Goal: Task Accomplishment & Management: Manage account settings

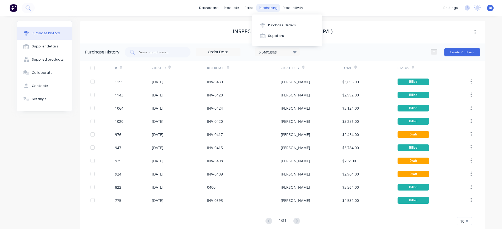
click at [264, 7] on div "purchasing" at bounding box center [268, 8] width 24 height 8
click at [275, 26] on div "Purchase Orders" at bounding box center [282, 25] width 28 height 5
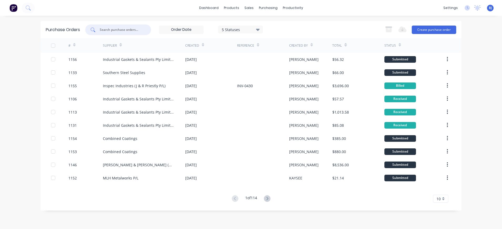
click at [123, 31] on input "text" at bounding box center [121, 29] width 44 height 5
click at [101, 31] on input "text" at bounding box center [121, 29] width 44 height 5
type input "1117"
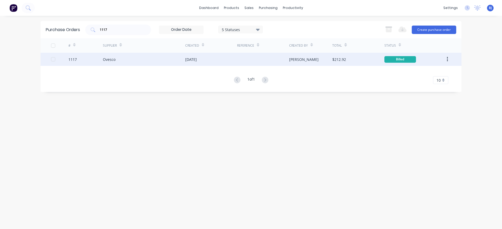
click at [117, 59] on div "Ovesco" at bounding box center [144, 59] width 82 height 13
type textarea "x"
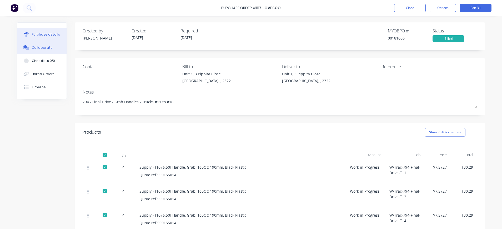
click at [47, 46] on div "Collaborate" at bounding box center [42, 47] width 21 height 5
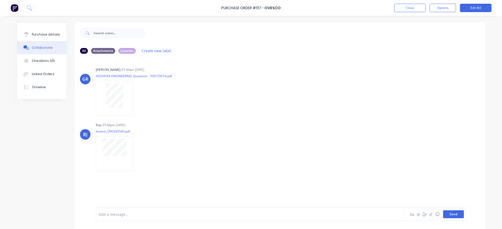
click at [450, 213] on button "Send" at bounding box center [453, 214] width 21 height 8
click at [414, 10] on button "Close" at bounding box center [410, 8] width 32 height 8
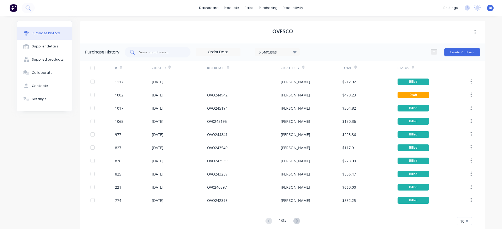
click at [156, 55] on div at bounding box center [158, 52] width 66 height 11
type input "1111"
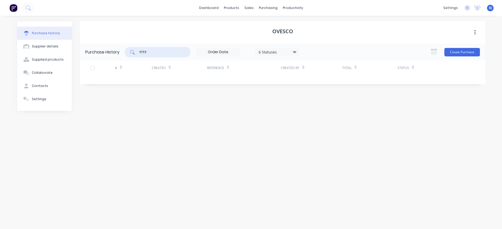
click at [160, 51] on input "1111" at bounding box center [161, 51] width 44 height 5
drag, startPoint x: 158, startPoint y: 51, endPoint x: 127, endPoint y: 51, distance: 31.0
click at [123, 51] on div "Purchase History 1111 6 Statuses 6 Statuses Create Purchase" at bounding box center [282, 51] width 405 height 17
click at [262, 8] on div "purchasing" at bounding box center [268, 8] width 24 height 8
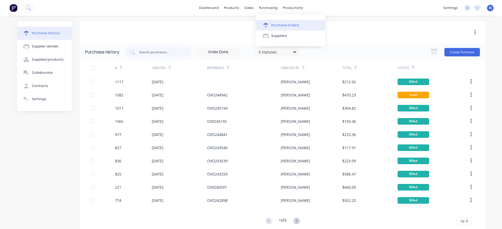
click at [272, 24] on div "Purchase Orders" at bounding box center [285, 25] width 28 height 5
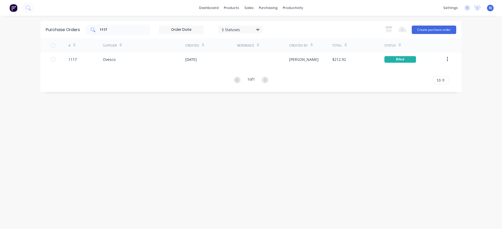
click at [114, 29] on input "1117" at bounding box center [121, 29] width 44 height 5
drag, startPoint x: 114, startPoint y: 29, endPoint x: 87, endPoint y: 29, distance: 27.6
click at [87, 29] on div "1117" at bounding box center [118, 29] width 66 height 11
type input "1111"
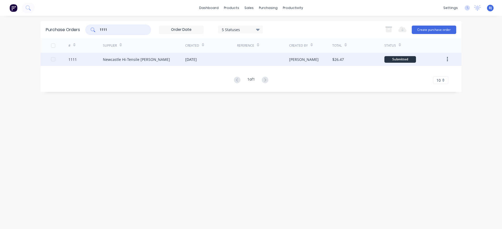
click at [113, 61] on div "Newcastle Hi-Tensile [PERSON_NAME]" at bounding box center [136, 60] width 67 height 6
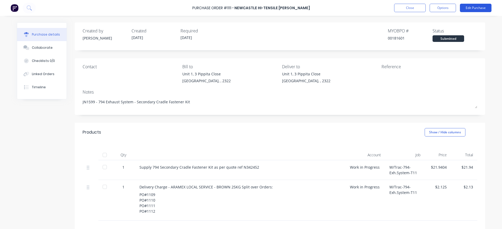
click at [479, 8] on button "Edit Purchase" at bounding box center [476, 8] width 32 height 8
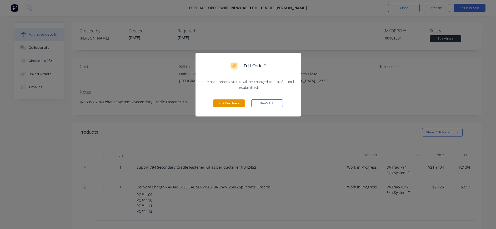
click at [219, 103] on button "Edit Purchase" at bounding box center [229, 103] width 32 height 8
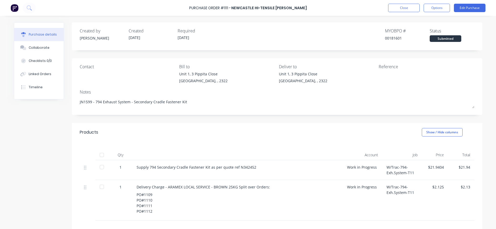
type textarea "x"
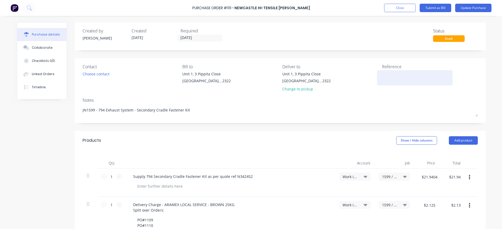
click at [382, 79] on textarea at bounding box center [415, 77] width 66 height 12
type textarea "N531646-1"
type textarea "x"
type textarea "N531646-1"
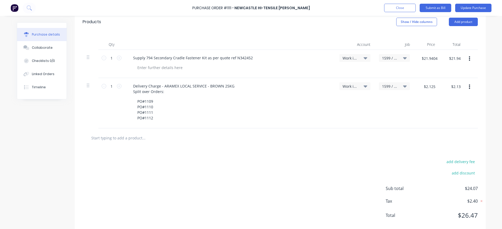
scroll to position [129, 0]
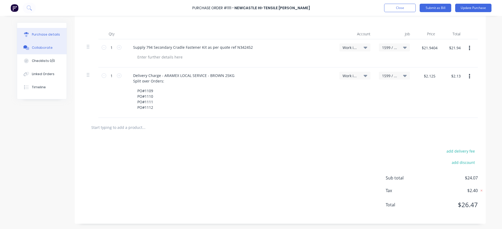
click at [38, 47] on div "Collaborate" at bounding box center [42, 47] width 21 height 5
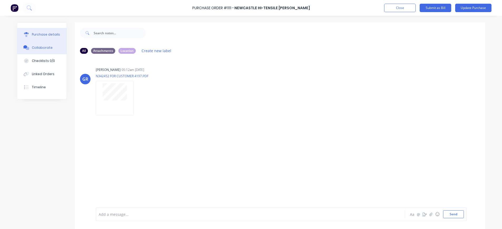
click at [46, 33] on div "Purchase details" at bounding box center [46, 34] width 28 height 5
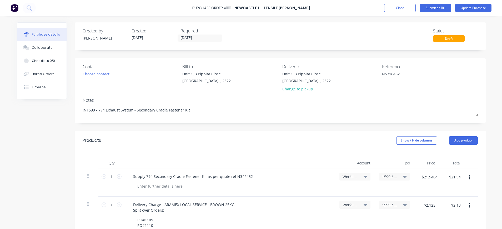
scroll to position [105, 0]
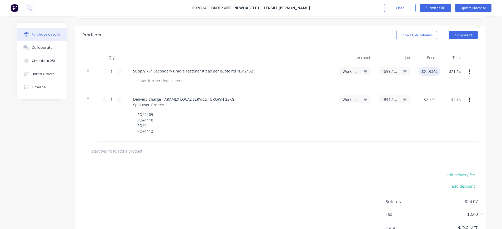
type textarea "x"
click at [436, 71] on input "$21.9404" at bounding box center [429, 71] width 22 height 8
type input "30.44"
type textarea "x"
type input "$30.44"
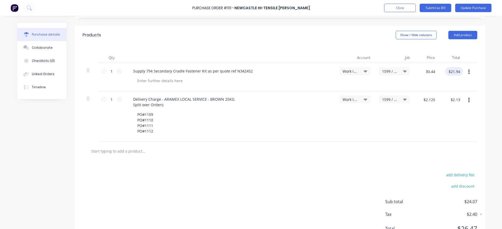
type input "$30.44"
click at [447, 73] on input "$30.44" at bounding box center [454, 71] width 18 height 8
click at [452, 99] on input "$2.13" at bounding box center [455, 99] width 16 height 8
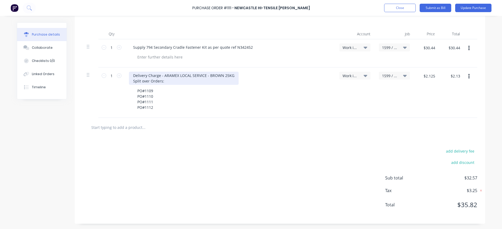
type textarea "x"
click at [177, 83] on div "Delivery Charge - ARAMEX LOCAL SERVICE - BROWN 25KG Split over Orders:" at bounding box center [184, 78] width 110 height 13
click at [160, 82] on div "Delivery Charge - ARAMEX LOCAL SERVICE - BROWN 25KG Split over Orders: 2.125" at bounding box center [184, 78] width 110 height 13
type textarea "x"
click at [433, 75] on input "$2.125" at bounding box center [429, 76] width 18 height 8
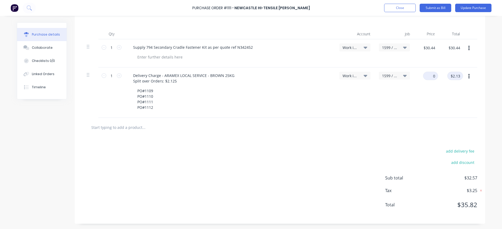
type input "0"
type textarea "x"
type input "$0.00"
click at [448, 76] on input "$0.00" at bounding box center [455, 76] width 16 height 8
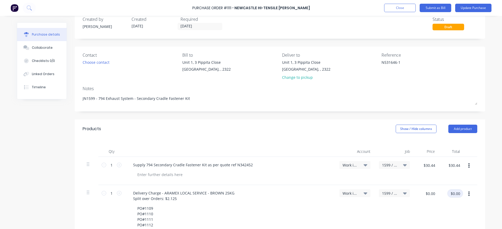
scroll to position [0, 0]
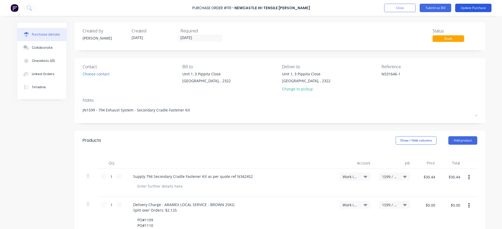
click at [470, 7] on button "Update Purchase" at bounding box center [473, 8] width 36 height 8
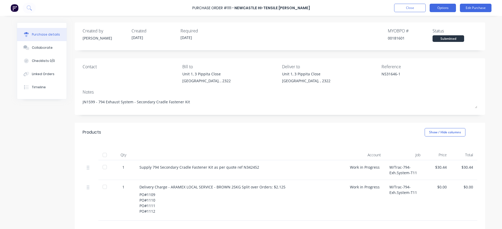
click at [442, 7] on button "Options" at bounding box center [443, 8] width 26 height 8
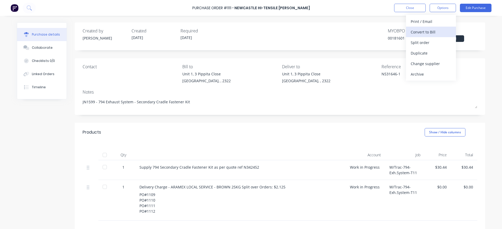
click at [434, 32] on div "Convert to Bill" at bounding box center [431, 32] width 41 height 8
type textarea "x"
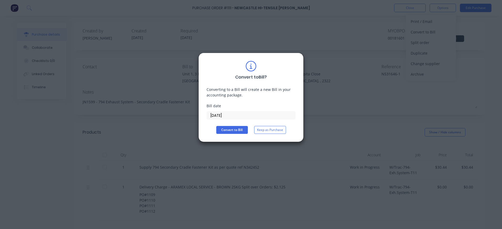
click at [220, 116] on input "[DATE]" at bounding box center [251, 115] width 88 height 8
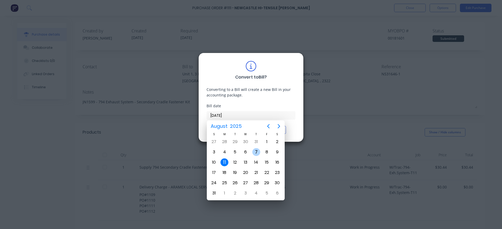
click at [258, 151] on div "7" at bounding box center [256, 152] width 8 height 8
type input "[DATE]"
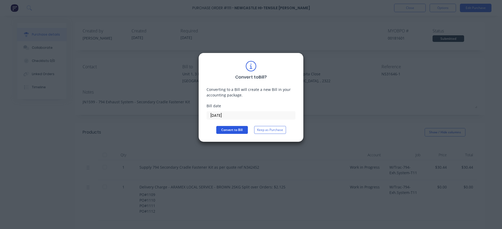
click at [235, 129] on button "Convert to Bill" at bounding box center [232, 130] width 32 height 8
type textarea "x"
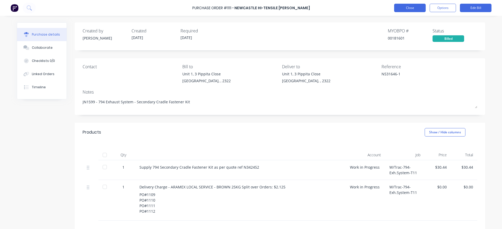
click at [416, 8] on button "Close" at bounding box center [410, 8] width 32 height 8
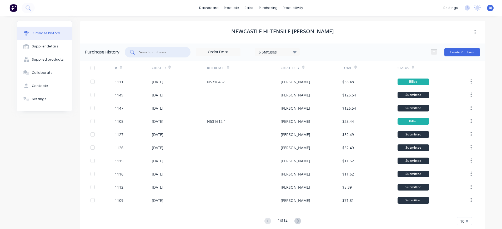
click at [163, 51] on input "text" at bounding box center [161, 51] width 44 height 5
type input "1"
type input "1115"
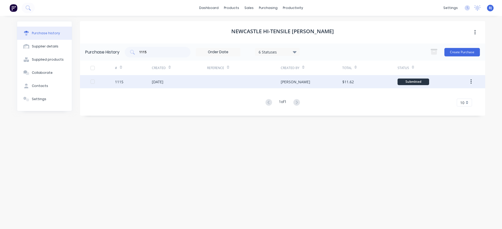
click at [121, 83] on div "1115" at bounding box center [119, 82] width 8 height 6
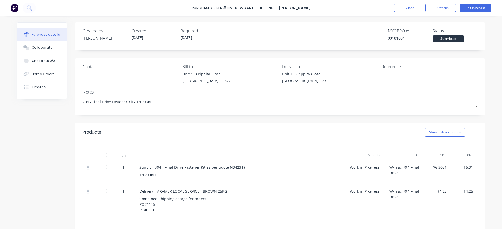
scroll to position [65, 0]
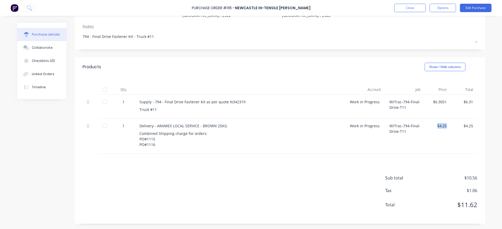
drag, startPoint x: 434, startPoint y: 124, endPoint x: 444, endPoint y: 124, distance: 9.5
click at [444, 124] on div "$4.25" at bounding box center [438, 136] width 26 height 35
drag, startPoint x: 444, startPoint y: 124, endPoint x: 440, endPoint y: 125, distance: 4.0
drag, startPoint x: 440, startPoint y: 125, endPoint x: 234, endPoint y: 134, distance: 206.4
click at [234, 134] on div "Combined Shipping charge for orders: PO#1115 PO#1116" at bounding box center [240, 138] width 202 height 17
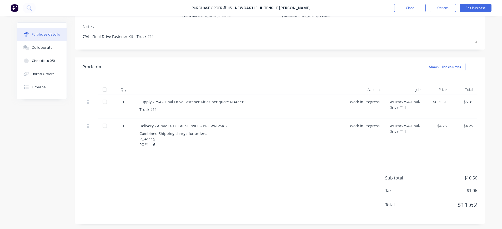
click at [215, 133] on div "Combined Shipping charge for orders: PO#1115 PO#1116" at bounding box center [240, 138] width 202 height 17
click at [205, 133] on div "Combined Shipping charge for orders: PO#1115 PO#1116" at bounding box center [240, 138] width 202 height 17
click at [205, 134] on div "Combined Shipping charge for orders: PO#1115 PO#1116" at bounding box center [240, 138] width 202 height 17
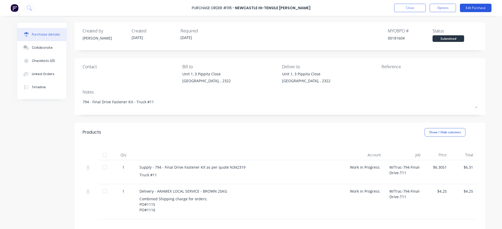
click at [469, 8] on button "Edit Purchase" at bounding box center [476, 8] width 32 height 8
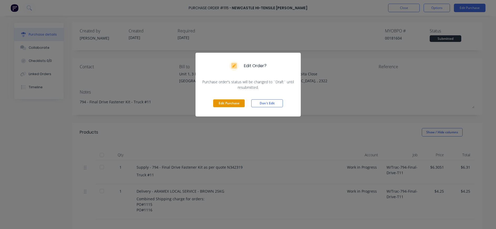
click at [223, 104] on button "Edit Purchase" at bounding box center [229, 103] width 32 height 8
type textarea "x"
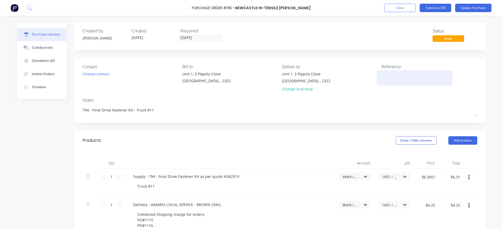
click at [381, 74] on textarea at bounding box center [414, 77] width 66 height 12
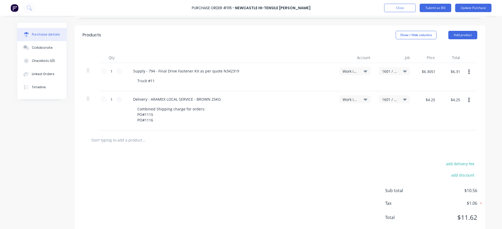
scroll to position [118, 0]
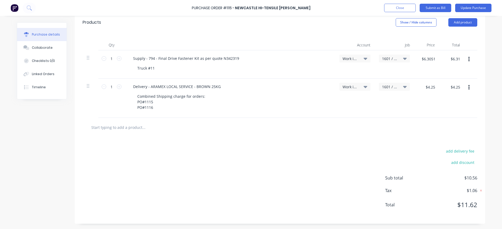
type textarea "N531634-1"
type textarea "x"
type textarea "N531634-1"
click at [209, 96] on div "Combined Shipping charge for orders: PO#1115 PO#1116" at bounding box center [232, 101] width 198 height 19
type textarea "x"
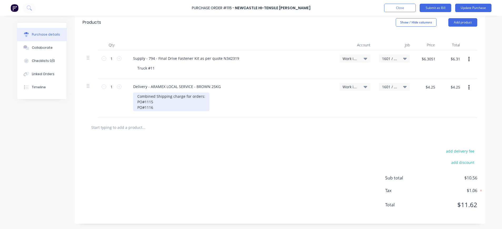
click at [202, 98] on div "Combined Shipping charge for orders: PO#1115 PO#1116" at bounding box center [171, 101] width 76 height 19
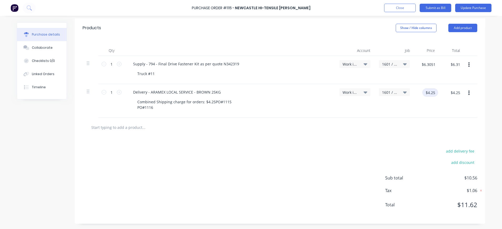
type textarea "x"
click at [429, 88] on input "$4.25" at bounding box center [430, 92] width 16 height 8
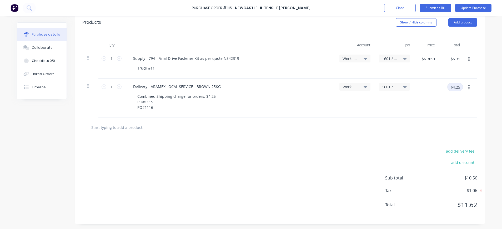
type textarea "x"
type input "$4.25"
click at [450, 89] on input "$4.25" at bounding box center [455, 87] width 16 height 8
type textarea "x"
type input "$4.25"
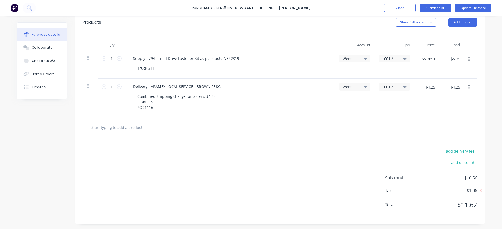
click at [473, 92] on div at bounding box center [470, 97] width 13 height 39
type textarea "x"
drag, startPoint x: 459, startPoint y: 87, endPoint x: 448, endPoint y: 87, distance: 10.8
click at [448, 87] on input "$4.25" at bounding box center [455, 87] width 16 height 8
type textarea "x"
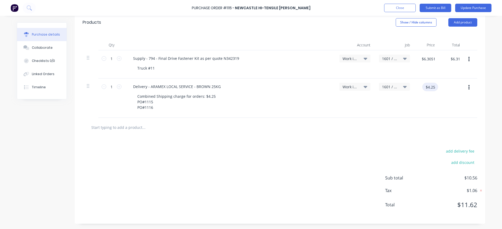
type input "$4.25"
click at [428, 89] on input "$4.25" at bounding box center [430, 87] width 16 height 8
type textarea "x"
type input "$4.25"
click at [442, 97] on div "$4.25 $4.25" at bounding box center [451, 97] width 25 height 39
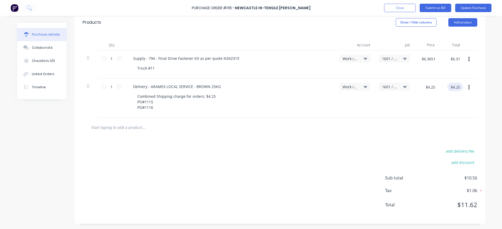
type textarea "x"
drag, startPoint x: 448, startPoint y: 88, endPoint x: 462, endPoint y: 86, distance: 14.0
click at [462, 86] on div "1 1 Delivery - ARAMEX LOCAL SERVICE - BROWN 25KG Combined Shipping charge for o…" at bounding box center [280, 97] width 395 height 39
type textarea "x"
type input "$4.25"
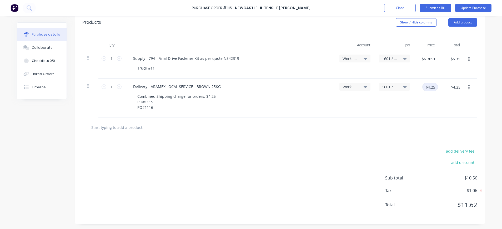
drag, startPoint x: 421, startPoint y: 85, endPoint x: 428, endPoint y: 86, distance: 7.1
click at [423, 85] on input "$4.25" at bounding box center [430, 87] width 16 height 8
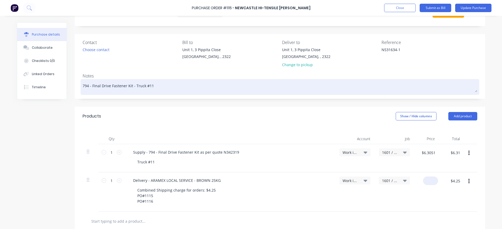
scroll to position [0, 0]
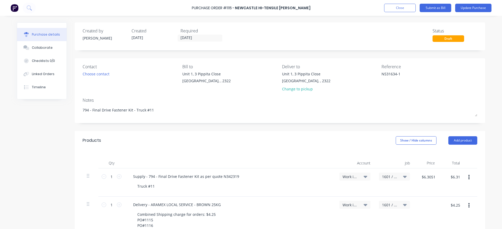
type textarea "x"
type input "$4.25"
click at [407, 68] on div "Reference" at bounding box center [429, 66] width 96 height 6
click at [406, 74] on textarea "N531634-1" at bounding box center [414, 77] width 66 height 12
click at [439, 202] on div "$4.25 $4.25" at bounding box center [451, 215] width 25 height 39
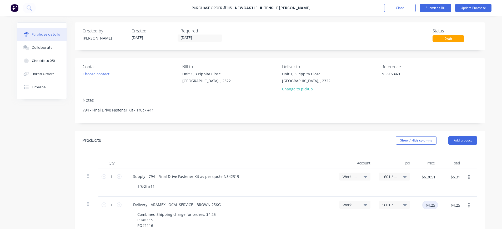
type textarea "x"
click at [435, 206] on input "$4.25" at bounding box center [430, 204] width 16 height 8
type textarea "x"
type input "$4.25"
click at [453, 204] on input "$4.25" at bounding box center [455, 204] width 16 height 8
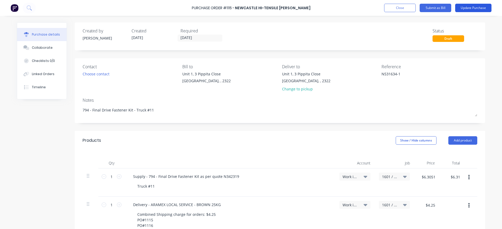
type textarea "x"
type input "$4.25"
click at [477, 8] on button "Update Purchase" at bounding box center [473, 8] width 36 height 8
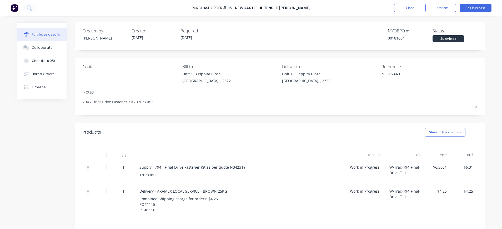
click at [440, 194] on div "$4.25" at bounding box center [438, 201] width 26 height 35
click at [442, 188] on div "$4.25" at bounding box center [438, 191] width 18 height 6
drag, startPoint x: 434, startPoint y: 192, endPoint x: 445, endPoint y: 191, distance: 11.6
click at [445, 191] on div "$4.25" at bounding box center [438, 201] width 26 height 35
drag, startPoint x: 445, startPoint y: 191, endPoint x: 440, endPoint y: 190, distance: 5.5
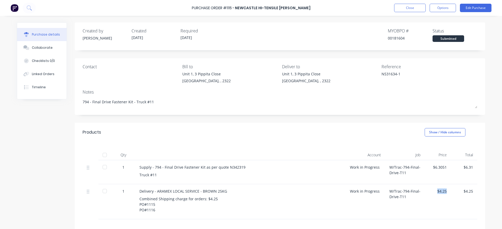
click at [440, 190] on div "$4.25" at bounding box center [438, 191] width 18 height 6
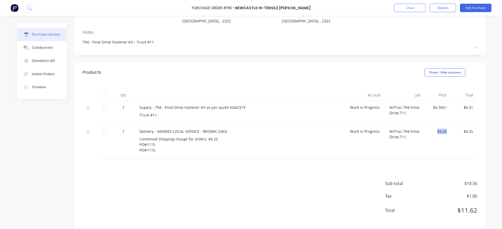
scroll to position [65, 0]
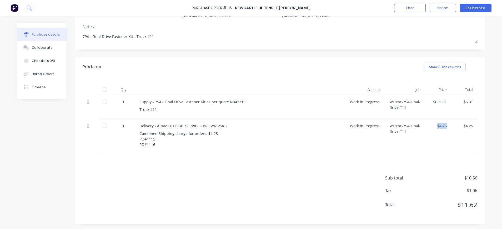
click at [442, 128] on div "$4.25" at bounding box center [438, 126] width 18 height 6
drag, startPoint x: 445, startPoint y: 127, endPoint x: 427, endPoint y: 126, distance: 18.2
click at [427, 126] on div "$4.25" at bounding box center [438, 136] width 26 height 35
drag, startPoint x: 427, startPoint y: 126, endPoint x: 465, endPoint y: 123, distance: 38.3
click at [465, 123] on div "$4.25" at bounding box center [464, 136] width 26 height 35
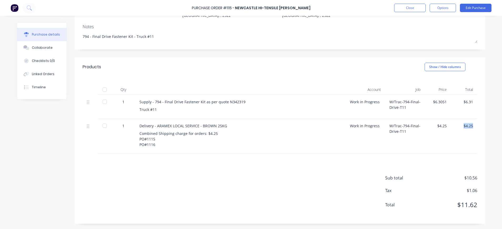
drag, startPoint x: 471, startPoint y: 125, endPoint x: 460, endPoint y: 126, distance: 11.4
click at [460, 126] on div "$4.25" at bounding box center [464, 136] width 26 height 35
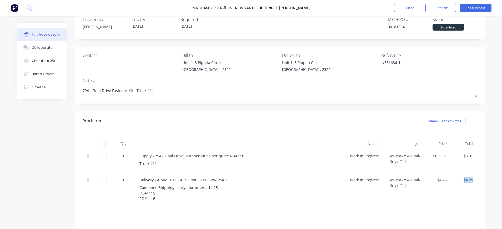
scroll to position [0, 0]
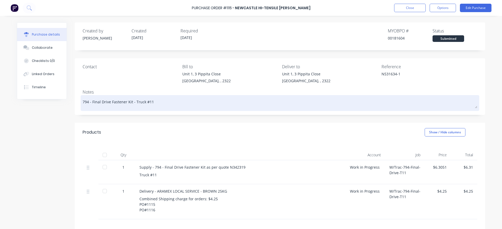
click at [177, 105] on textarea "794 - Final Drive Fastener Kit - Truck #11" at bounding box center [280, 102] width 395 height 12
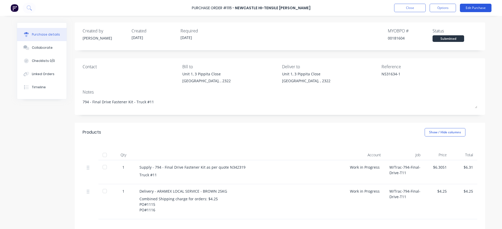
click at [472, 7] on button "Edit Purchase" at bounding box center [476, 8] width 32 height 8
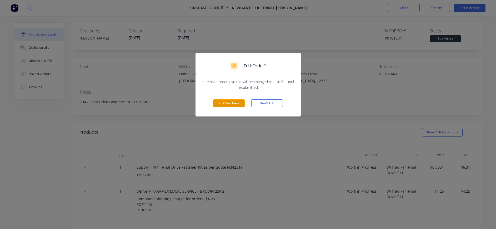
click at [222, 102] on button "Edit Purchase" at bounding box center [229, 103] width 32 height 8
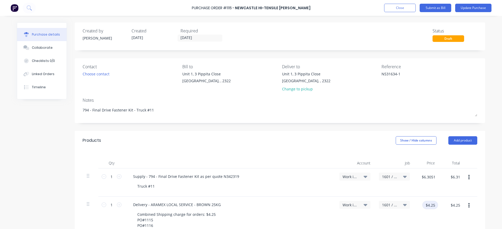
type textarea "x"
drag, startPoint x: 430, startPoint y: 206, endPoint x: 412, endPoint y: 206, distance: 17.9
click at [414, 206] on div "$4.25 $4.25" at bounding box center [426, 215] width 25 height 39
type input "0"
type textarea "x"
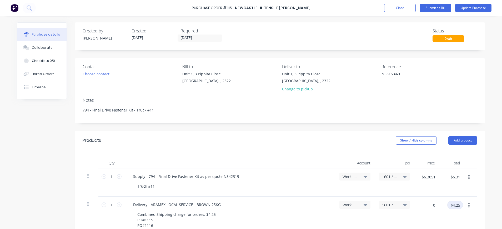
type input "$0.00"
click at [451, 201] on input "$0.00" at bounding box center [455, 204] width 16 height 8
click at [383, 176] on span "1601 / W/Trac-794-Final-Drive-T11" at bounding box center [390, 177] width 16 height 6
click at [372, 190] on input at bounding box center [377, 192] width 54 height 11
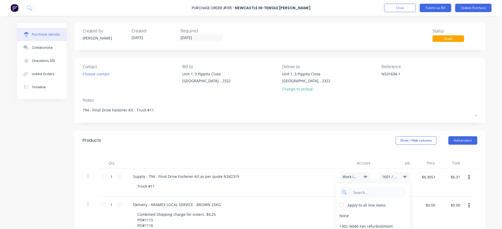
click at [282, 203] on div "Delivery - ARAMEX LOCAL SERVICE - BROWN 25KG" at bounding box center [230, 204] width 202 height 8
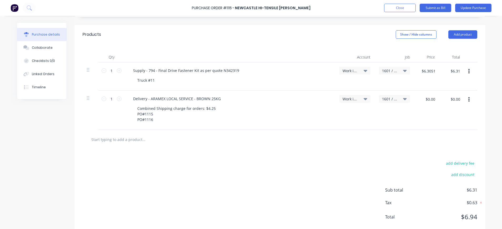
scroll to position [118, 0]
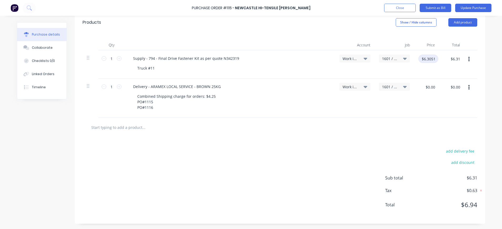
type textarea "x"
drag, startPoint x: 417, startPoint y: 59, endPoint x: 443, endPoint y: 59, distance: 26.0
click at [443, 59] on div "1 1 Supply - 794 - Final Drive Fastener Kit as per quote N342319 Truck #11 Work…" at bounding box center [280, 64] width 395 height 28
type input "6.29"
type textarea "x"
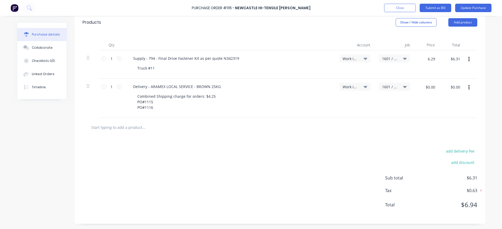
type input "$6.29"
click at [427, 87] on input "$0.00" at bounding box center [430, 87] width 16 height 8
click at [451, 89] on input "$0.00" at bounding box center [455, 87] width 16 height 8
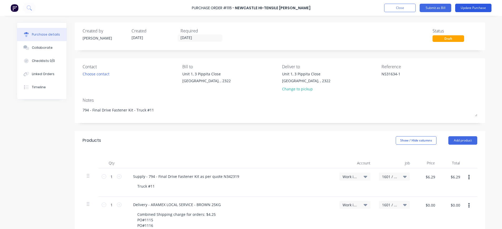
click at [468, 8] on button "Update Purchase" at bounding box center [473, 8] width 36 height 8
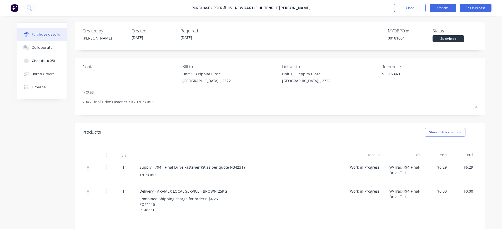
click at [442, 7] on button "Options" at bounding box center [443, 8] width 26 height 8
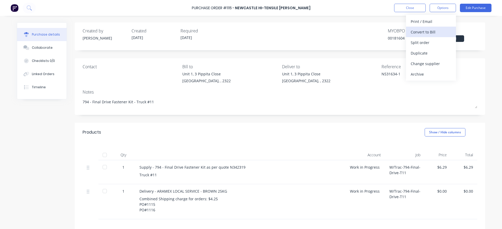
click at [441, 30] on div "Convert to Bill" at bounding box center [431, 32] width 41 height 8
type textarea "x"
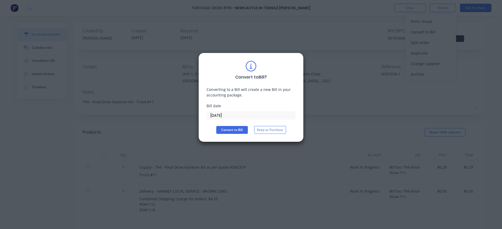
click at [224, 116] on input "[DATE]" at bounding box center [251, 115] width 88 height 8
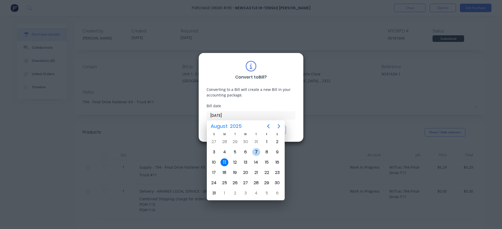
click at [256, 152] on div "7" at bounding box center [256, 152] width 8 height 8
type input "[DATE]"
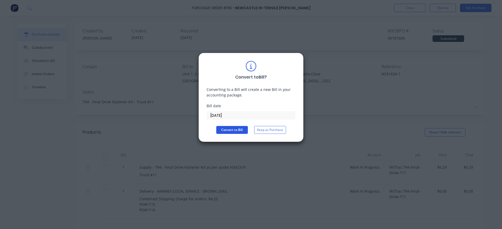
click at [225, 129] on button "Convert to Bill" at bounding box center [232, 130] width 32 height 8
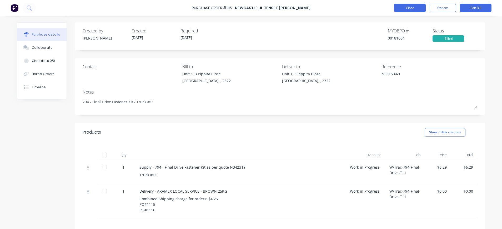
click at [408, 9] on button "Close" at bounding box center [410, 8] width 32 height 8
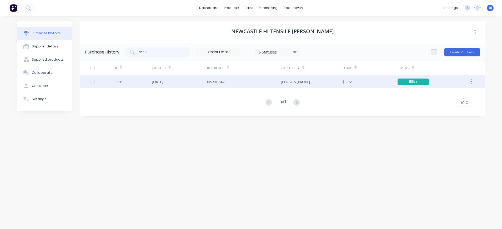
click at [163, 79] on div "[DATE]" at bounding box center [158, 82] width 12 height 6
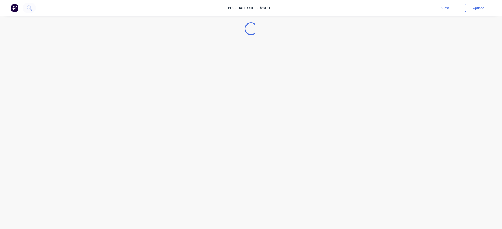
type textarea "x"
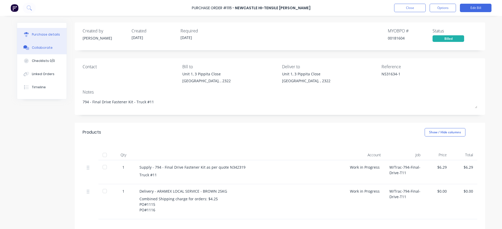
click at [41, 51] on button "Collaborate" at bounding box center [41, 47] width 49 height 13
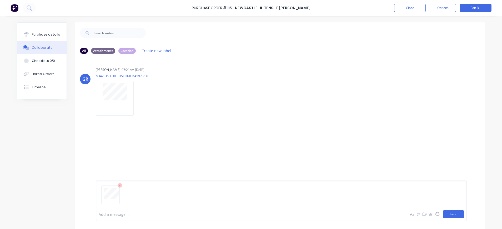
click at [448, 215] on button "Send" at bounding box center [453, 214] width 21 height 8
click at [408, 9] on button "Close" at bounding box center [410, 8] width 32 height 8
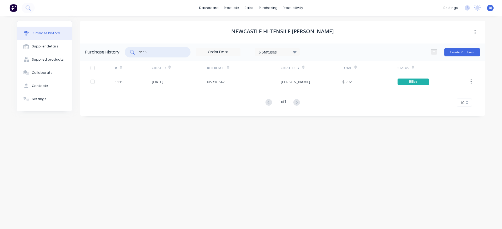
click at [149, 52] on input "1115" at bounding box center [161, 51] width 44 height 5
type input "1111"
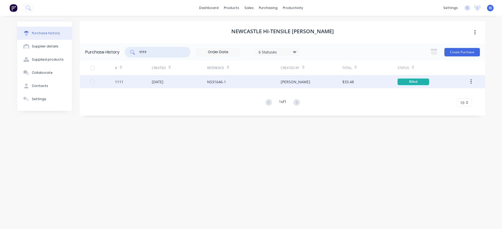
click at [163, 83] on div "[DATE]" at bounding box center [158, 82] width 12 height 6
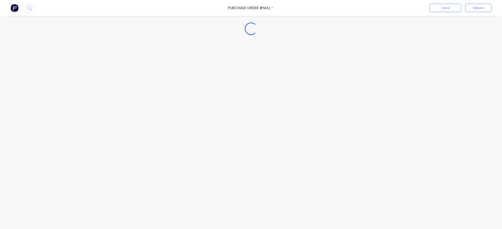
type textarea "x"
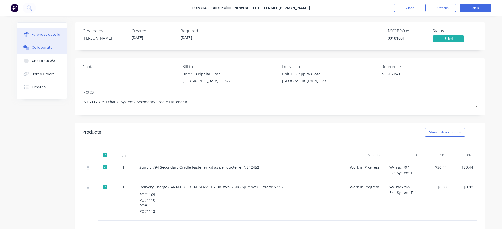
click at [36, 47] on div "Collaborate" at bounding box center [42, 47] width 21 height 5
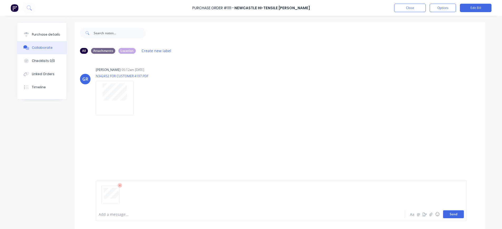
click at [449, 213] on button "Send" at bounding box center [453, 214] width 21 height 8
click at [416, 5] on button "Close" at bounding box center [410, 8] width 32 height 8
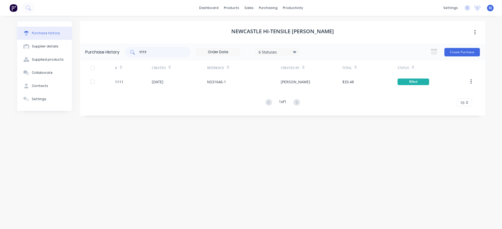
drag, startPoint x: 157, startPoint y: 49, endPoint x: 156, endPoint y: 53, distance: 4.3
click at [157, 49] on div "1111" at bounding box center [158, 52] width 66 height 11
type input "1112"
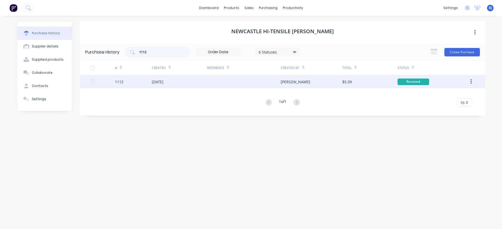
click at [142, 82] on div "1112" at bounding box center [133, 81] width 37 height 13
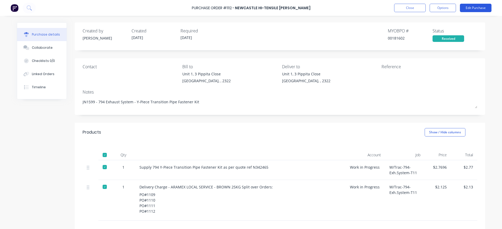
click at [469, 8] on button "Edit Purchase" at bounding box center [476, 8] width 32 height 8
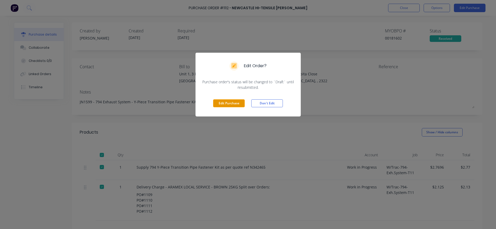
click at [237, 100] on button "Edit Purchase" at bounding box center [229, 103] width 32 height 8
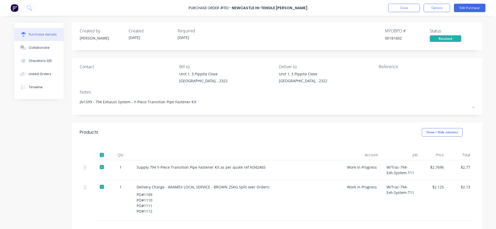
type textarea "x"
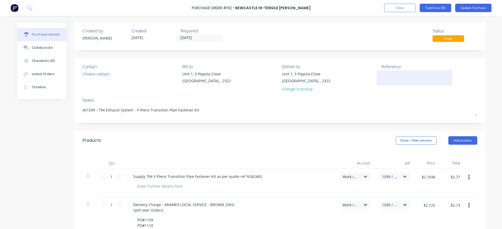
click at [381, 72] on textarea at bounding box center [414, 77] width 66 height 12
type textarea "N"
type textarea "x"
type textarea "N5"
type textarea "x"
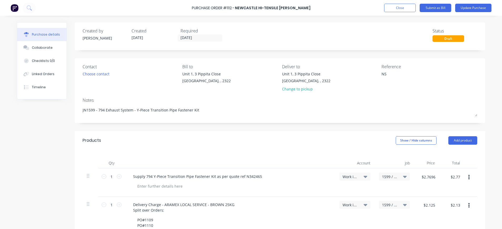
type textarea "N53"
type textarea "x"
type textarea "N531"
type textarea "x"
type textarea "N5316"
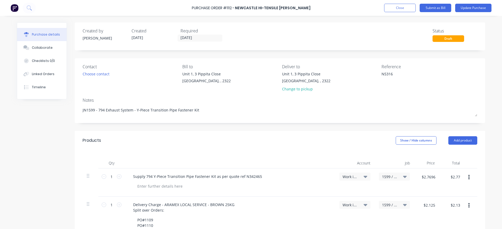
type textarea "x"
type textarea "N53164"
type textarea "x"
type textarea "N531644"
type textarea "x"
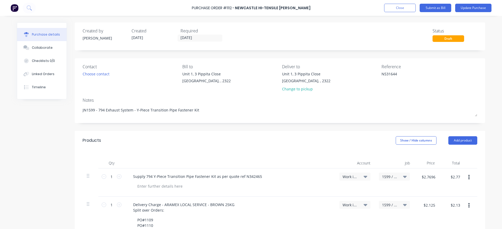
type textarea "N531644-"
type textarea "x"
type textarea "N531644-1"
type textarea "x"
type textarea "N531644-1"
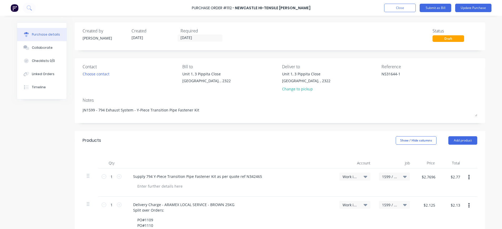
drag, startPoint x: 48, startPoint y: 48, endPoint x: 84, endPoint y: 57, distance: 37.1
click at [48, 48] on button "Collaborate" at bounding box center [41, 47] width 49 height 13
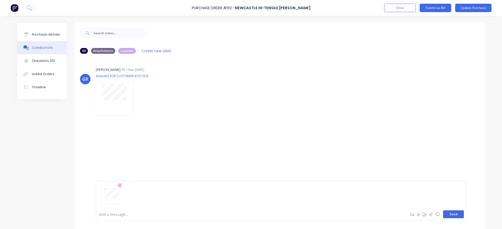
click at [450, 214] on button "Send" at bounding box center [453, 214] width 21 height 8
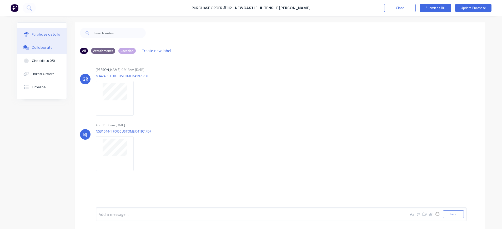
click at [33, 36] on div "Purchase details" at bounding box center [46, 34] width 28 height 5
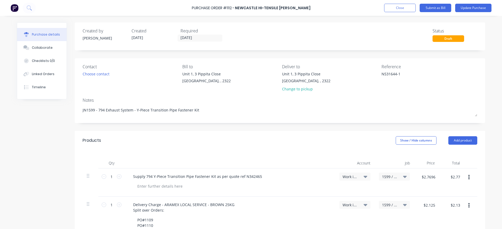
scroll to position [105, 0]
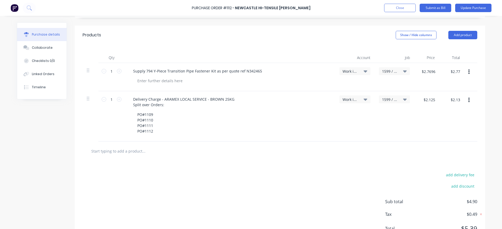
click at [468, 99] on icon "button" at bounding box center [468, 100] width 1 height 6
click at [451, 122] on button "Duplicate" at bounding box center [452, 124] width 45 height 11
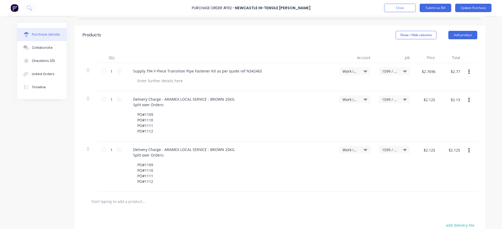
click at [468, 101] on icon "button" at bounding box center [468, 100] width 1 height 6
click at [443, 124] on button "Duplicate" at bounding box center [452, 124] width 45 height 11
click at [468, 102] on icon "button" at bounding box center [468, 100] width 1 height 5
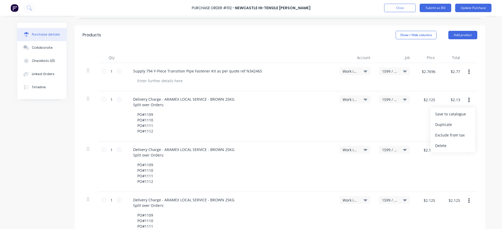
click at [444, 124] on button "Duplicate" at bounding box center [452, 124] width 45 height 11
click at [465, 100] on button "button" at bounding box center [469, 99] width 12 height 9
click at [450, 123] on button "Duplicate" at bounding box center [452, 124] width 45 height 11
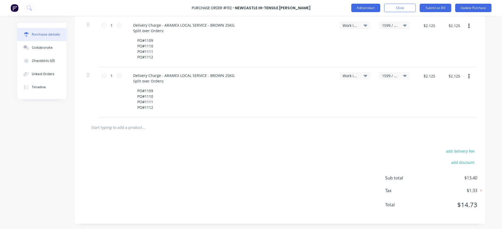
scroll to position [225, 0]
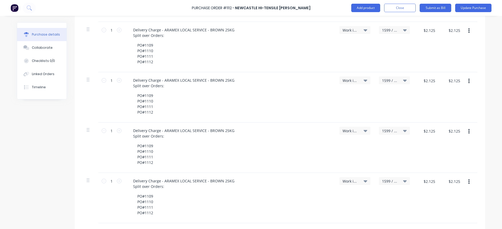
click at [421, 38] on div "$2.125 $2.125" at bounding box center [426, 47] width 25 height 50
drag, startPoint x: 465, startPoint y: 181, endPoint x: 404, endPoint y: 194, distance: 62.7
click at [402, 195] on div "1599 / W/Trac-794-Exh.System-T11" at bounding box center [394, 198] width 39 height 50
click at [468, 180] on icon "button" at bounding box center [468, 182] width 1 height 6
click at [452, 225] on button "Delete" at bounding box center [452, 227] width 45 height 11
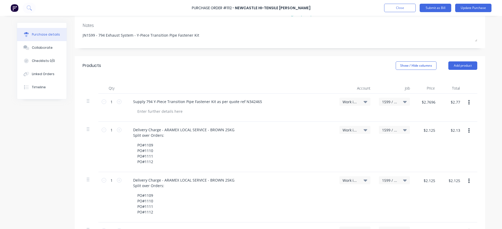
scroll to position [69, 0]
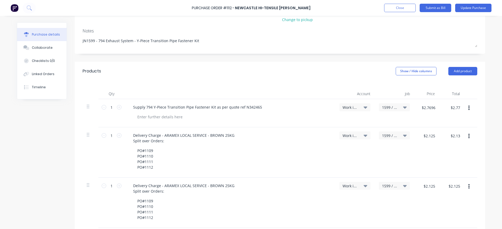
click at [403, 185] on icon at bounding box center [405, 186] width 4 height 6
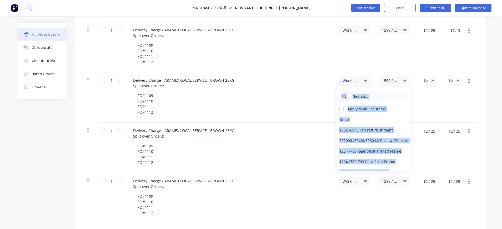
click at [365, 97] on input at bounding box center [377, 96] width 54 height 11
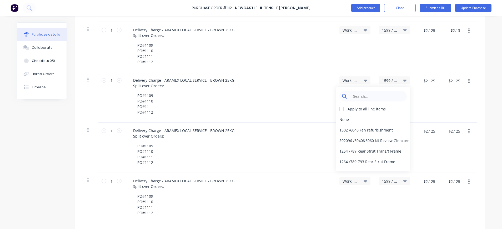
type textarea "x"
drag, startPoint x: 369, startPoint y: 94, endPoint x: 338, endPoint y: 97, distance: 31.0
click at [339, 97] on div at bounding box center [372, 96] width 67 height 11
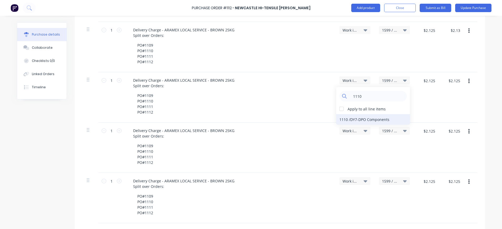
type input "1110"
click at [367, 117] on div "1110 / DY7-DPO Components" at bounding box center [373, 119] width 74 height 11
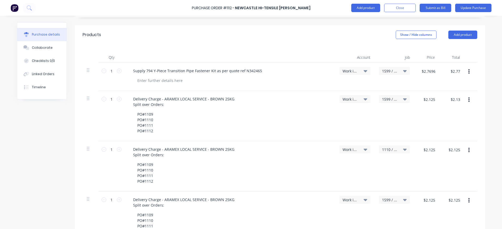
scroll to position [105, 0]
click at [403, 198] on icon at bounding box center [405, 200] width 4 height 6
type textarea "x"
click at [378, 213] on input at bounding box center [377, 215] width 54 height 11
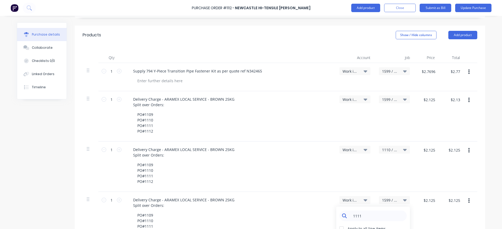
scroll to position [210, 0]
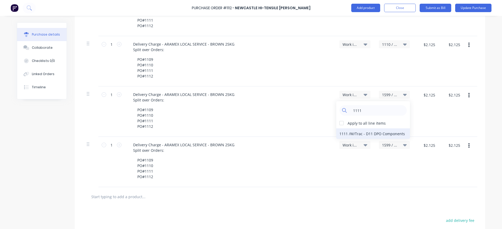
type input "1111"
click at [365, 134] on div "1111 / W/Trac - D11 DPO Components" at bounding box center [373, 133] width 74 height 11
click at [403, 144] on icon at bounding box center [405, 145] width 4 height 2
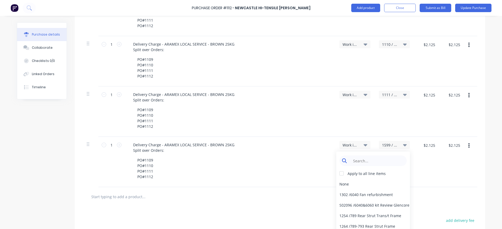
type textarea "x"
click at [374, 159] on input at bounding box center [377, 160] width 54 height 11
type input "1112"
click at [426, 163] on div "$2.125 $2.125" at bounding box center [426, 162] width 25 height 50
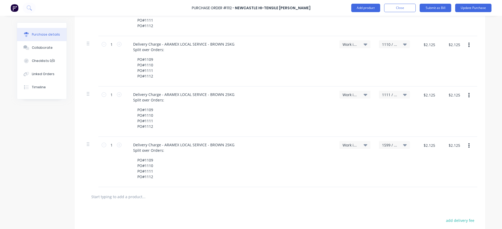
click at [304, 142] on div "Delivery Charge - ARAMEX LOCAL SERVICE - BROWN 25KG Split over Orders:" at bounding box center [230, 147] width 202 height 13
click at [382, 145] on span "1599 / W/Trac-794-Exh.System-T11" at bounding box center [390, 145] width 16 height 6
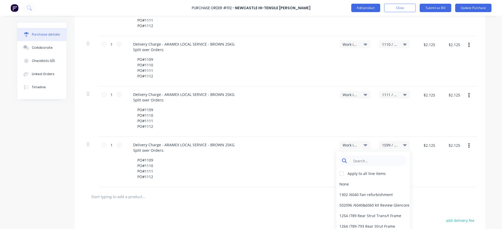
type textarea "x"
click at [386, 160] on input at bounding box center [377, 160] width 54 height 11
type input "1112"
click at [380, 163] on input "1112" at bounding box center [377, 160] width 54 height 11
click at [351, 182] on div "Work in Progress" at bounding box center [354, 162] width 39 height 50
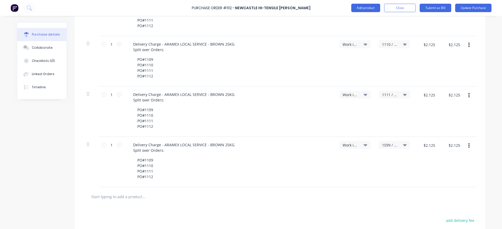
click at [364, 171] on div "Work in Progress" at bounding box center [354, 162] width 39 height 50
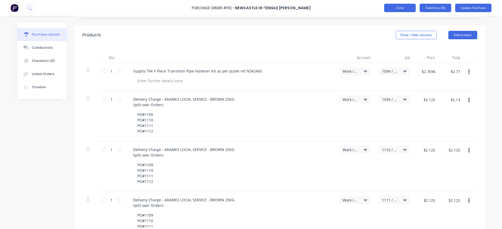
click at [402, 9] on button "Close" at bounding box center [400, 8] width 32 height 8
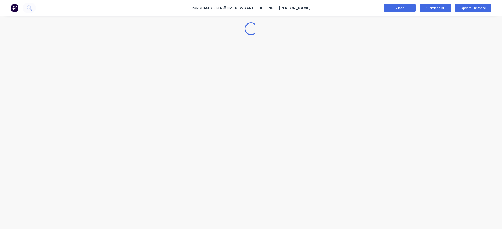
scroll to position [0, 0]
type textarea "x"
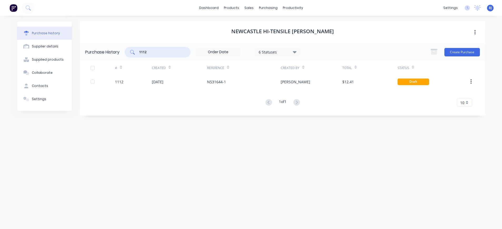
drag, startPoint x: 151, startPoint y: 52, endPoint x: 145, endPoint y: 52, distance: 5.8
click at [145, 52] on input "1112" at bounding box center [161, 51] width 44 height 5
type input "1111"
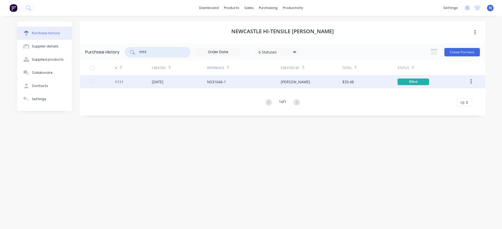
click at [163, 83] on div "[DATE]" at bounding box center [158, 82] width 12 height 6
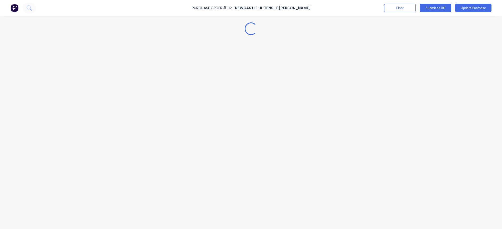
type textarea "x"
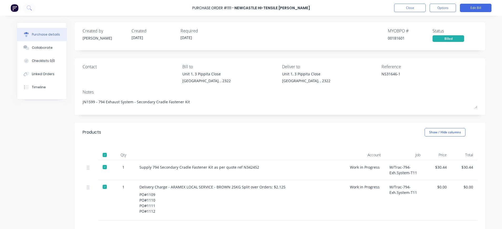
click at [398, 172] on div "W/Trac-794-Exh.System-T11" at bounding box center [404, 170] width 39 height 20
click at [414, 6] on button "Close" at bounding box center [410, 8] width 32 height 8
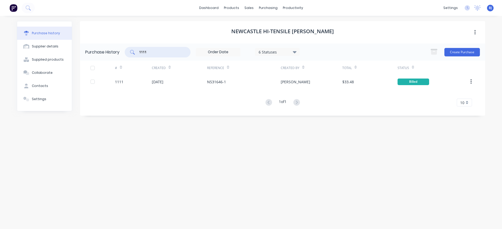
click at [151, 52] on input "1111" at bounding box center [161, 51] width 44 height 5
type input "1112"
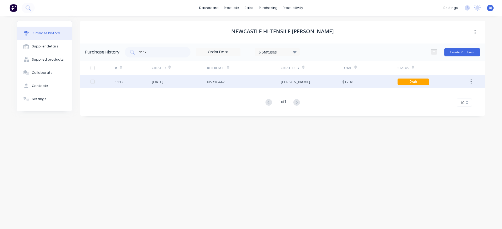
click at [163, 81] on div "[DATE]" at bounding box center [158, 82] width 12 height 6
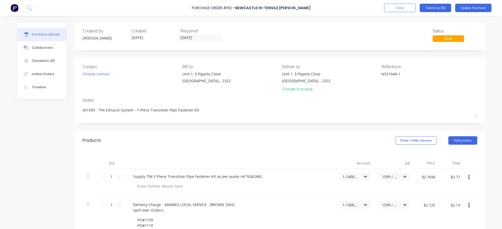
scroll to position [105, 0]
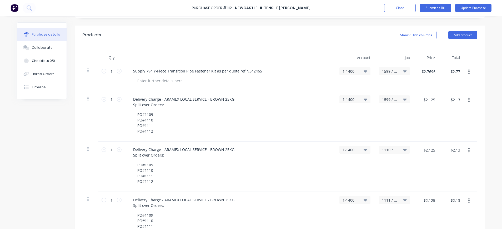
click at [468, 149] on icon "button" at bounding box center [468, 150] width 1 height 6
click at [447, 192] on button "Delete" at bounding box center [452, 195] width 45 height 11
click at [465, 150] on button "button" at bounding box center [469, 149] width 12 height 9
click at [446, 193] on button "Delete" at bounding box center [452, 195] width 45 height 11
click at [468, 148] on button "button" at bounding box center [469, 149] width 12 height 9
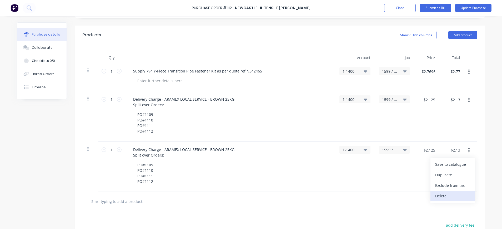
click at [440, 194] on button "Delete" at bounding box center [452, 195] width 45 height 11
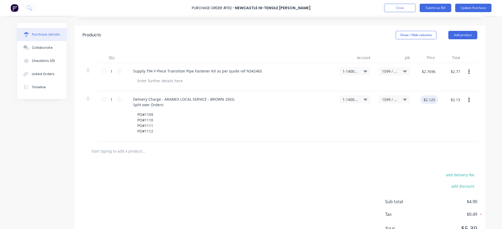
type textarea "x"
drag, startPoint x: 424, startPoint y: 102, endPoint x: 432, endPoint y: 103, distance: 8.6
click at [428, 103] on input "$2.125" at bounding box center [429, 99] width 18 height 8
type input "8.50"
type textarea "x"
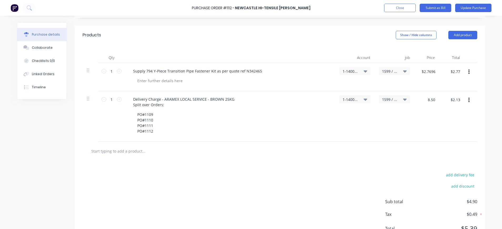
type input "$8.50"
click at [335, 128] on div "1-1400 / Work in Progress" at bounding box center [354, 116] width 39 height 50
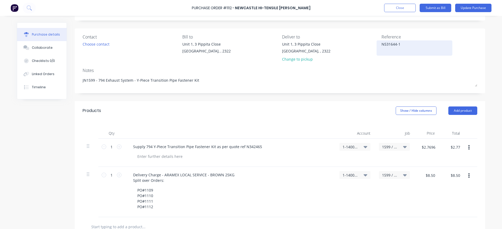
scroll to position [0, 0]
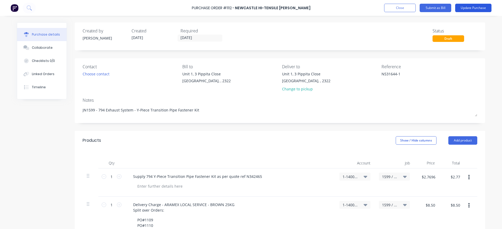
click at [472, 8] on button "Update Purchase" at bounding box center [473, 8] width 36 height 8
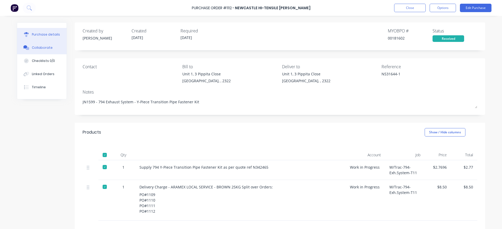
drag, startPoint x: 38, startPoint y: 47, endPoint x: 55, endPoint y: 54, distance: 18.5
click at [38, 47] on div "Collaborate" at bounding box center [42, 47] width 21 height 5
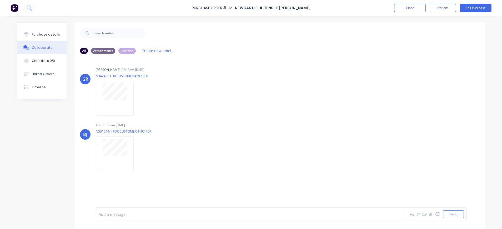
drag, startPoint x: 48, startPoint y: 33, endPoint x: 69, endPoint y: 33, distance: 20.3
click at [50, 33] on div "Purchase details" at bounding box center [46, 34] width 28 height 5
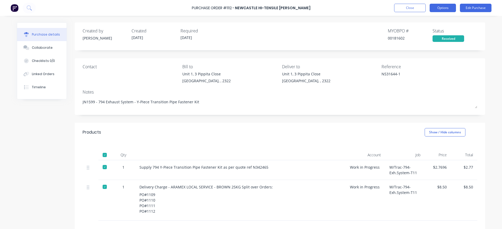
click at [441, 7] on button "Options" at bounding box center [443, 8] width 26 height 8
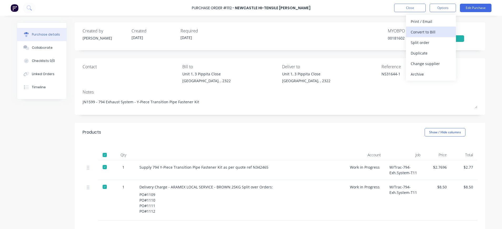
click at [441, 28] on button "Convert to Bill" at bounding box center [431, 32] width 50 height 11
type textarea "x"
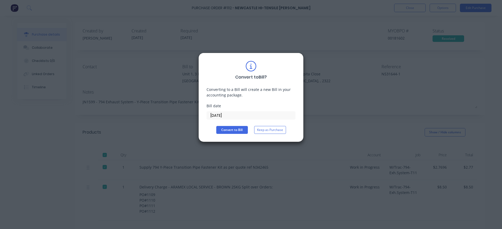
click at [214, 113] on input "[DATE]" at bounding box center [251, 115] width 88 height 8
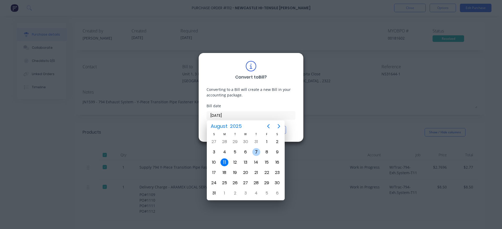
click at [257, 152] on div "7" at bounding box center [256, 152] width 8 height 8
type input "[DATE]"
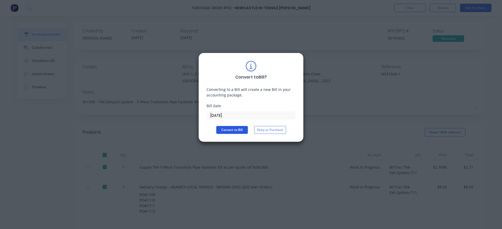
click at [228, 132] on button "Convert to Bill" at bounding box center [232, 130] width 32 height 8
type textarea "x"
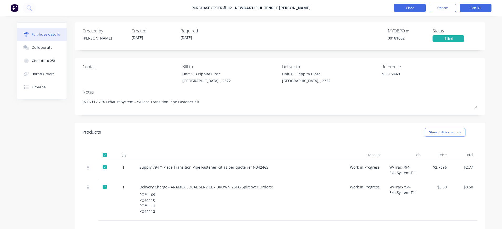
click at [416, 7] on button "Close" at bounding box center [410, 8] width 32 height 8
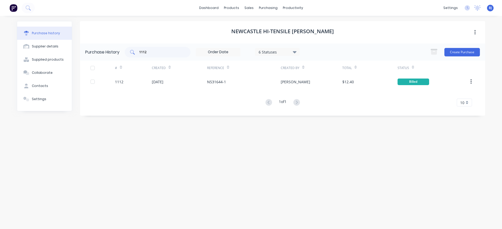
click at [155, 55] on div "1112" at bounding box center [158, 52] width 66 height 11
type input "1116"
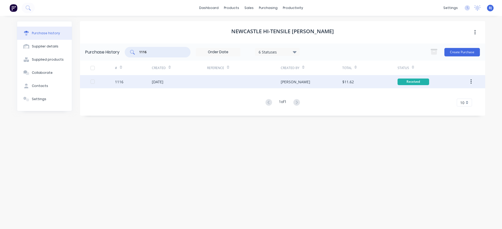
click at [163, 83] on div "[DATE]" at bounding box center [158, 82] width 12 height 6
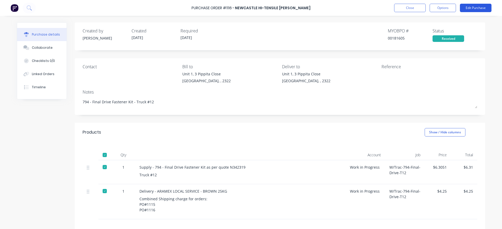
click at [468, 4] on div "Purchase Order #1116 - [GEOGRAPHIC_DATA] Hi-Tensile [PERSON_NAME] Close Options…" at bounding box center [251, 8] width 502 height 16
click at [465, 11] on button "Edit Purchase" at bounding box center [476, 8] width 32 height 8
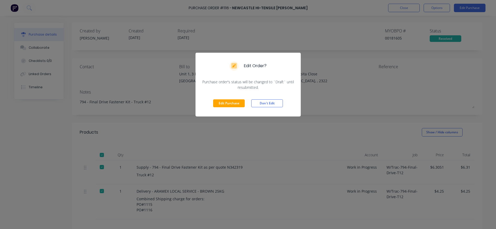
drag, startPoint x: 216, startPoint y: 106, endPoint x: 275, endPoint y: 85, distance: 63.4
click at [216, 105] on button "Edit Purchase" at bounding box center [229, 103] width 32 height 8
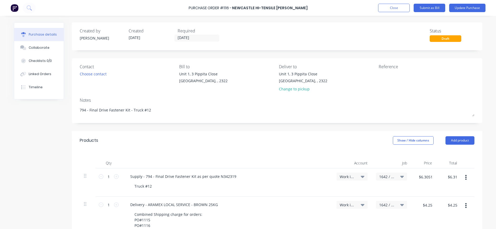
type textarea "x"
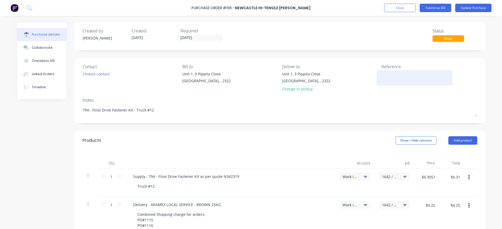
click at [384, 77] on textarea at bounding box center [414, 77] width 66 height 12
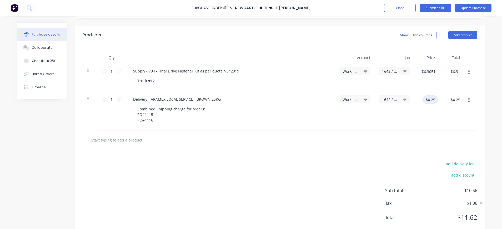
type textarea "N531633-1"
type textarea "x"
type textarea "N531633-1"
click at [432, 98] on input "$4.25" at bounding box center [430, 99] width 16 height 8
type input "0"
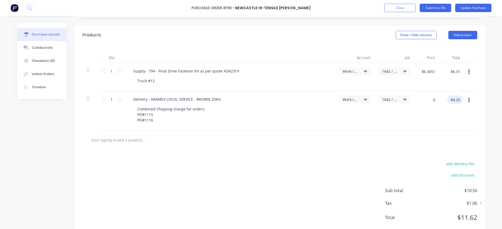
type textarea "x"
type input "$0.00"
click at [454, 101] on input "$0.00" at bounding box center [455, 99] width 16 height 8
click at [274, 131] on div at bounding box center [280, 139] width 395 height 19
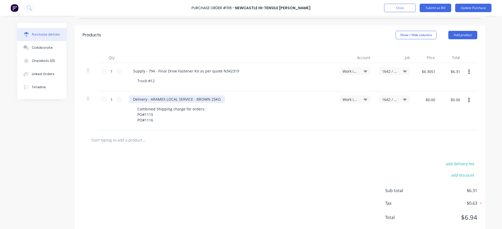
click at [219, 98] on div "Delivery - ARAMEX LOCAL SERVICE - BROWN 25KG" at bounding box center [177, 99] width 96 height 8
type textarea "x"
click at [459, 72] on input "$6.31" at bounding box center [455, 71] width 16 height 8
type input "6.29"
type textarea "x"
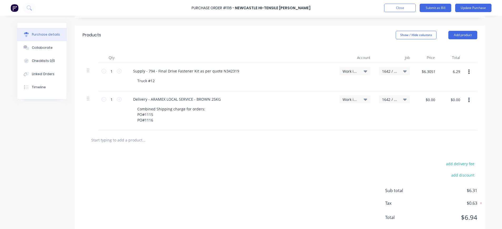
type input "$6.29"
click at [458, 100] on input "$0.00" at bounding box center [455, 99] width 16 height 8
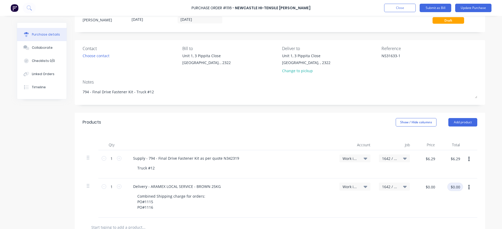
scroll to position [0, 0]
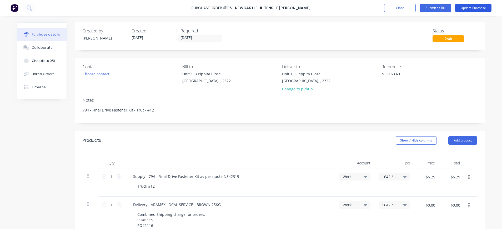
click at [469, 7] on button "Update Purchase" at bounding box center [473, 8] width 36 height 8
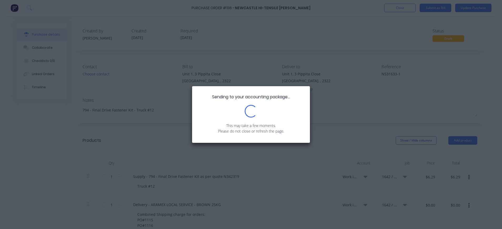
type textarea "x"
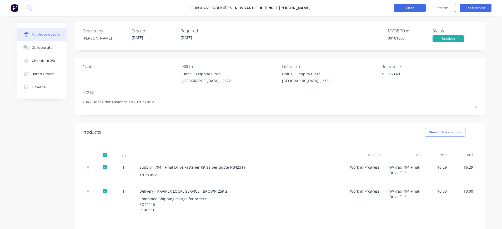
click at [422, 8] on button "Close" at bounding box center [410, 8] width 32 height 8
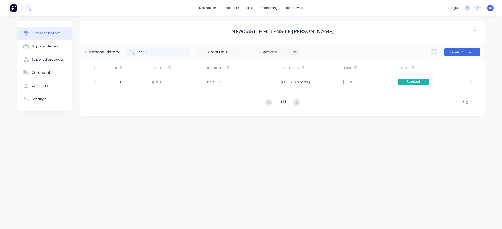
click at [152, 44] on div "Purchase History 1116 6 Statuses 6 Statuses Create Purchase" at bounding box center [282, 51] width 405 height 17
click at [154, 49] on div "1116" at bounding box center [158, 52] width 66 height 11
type input "1126"
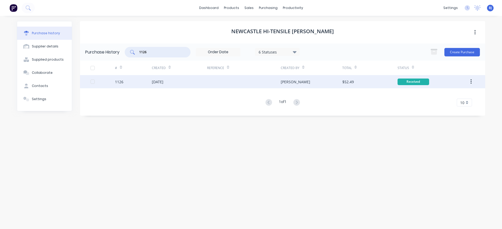
click at [162, 82] on div "[DATE]" at bounding box center [158, 82] width 12 height 6
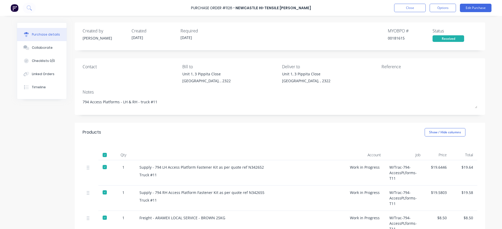
scroll to position [82, 0]
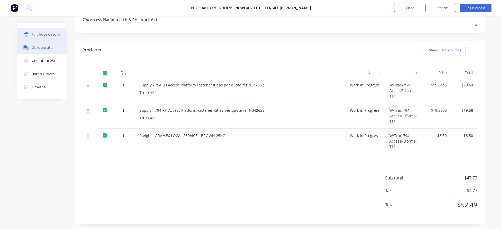
click at [37, 46] on div "Collaborate" at bounding box center [42, 47] width 21 height 5
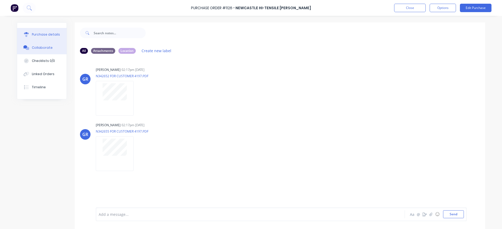
click at [37, 36] on div "Purchase details" at bounding box center [46, 34] width 28 height 5
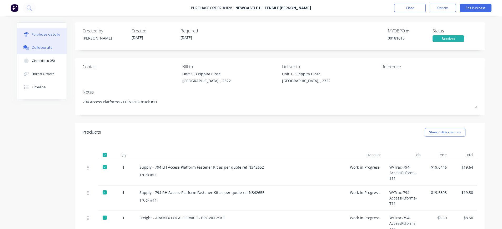
click at [44, 46] on div "Collaborate" at bounding box center [42, 47] width 21 height 5
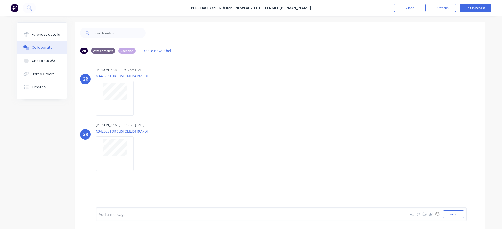
drag, startPoint x: 41, startPoint y: 37, endPoint x: 68, endPoint y: 52, distance: 30.9
click at [42, 37] on div "Purchase details" at bounding box center [46, 34] width 28 height 5
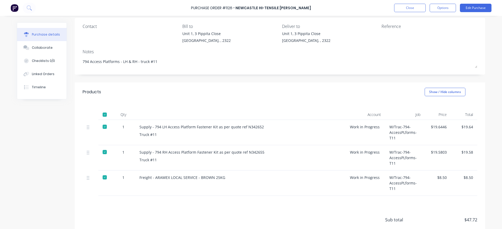
scroll to position [82, 0]
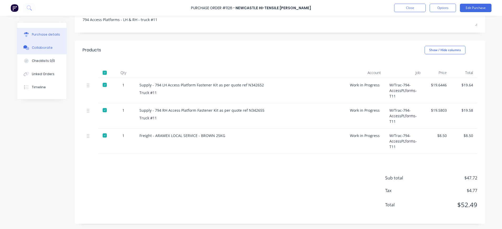
click at [32, 47] on div "Collaborate" at bounding box center [42, 47] width 21 height 5
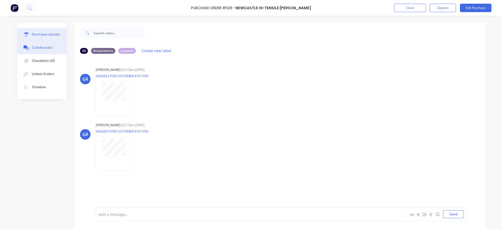
click at [49, 31] on button "Purchase details" at bounding box center [41, 34] width 49 height 13
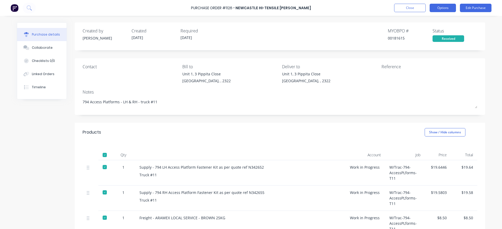
click at [443, 6] on button "Options" at bounding box center [443, 8] width 26 height 8
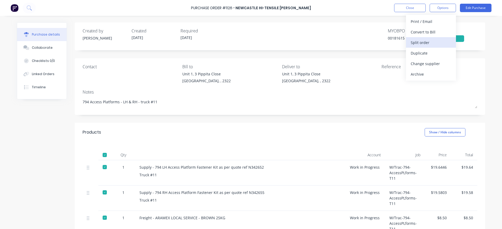
click at [429, 41] on div "Split order" at bounding box center [431, 43] width 41 height 8
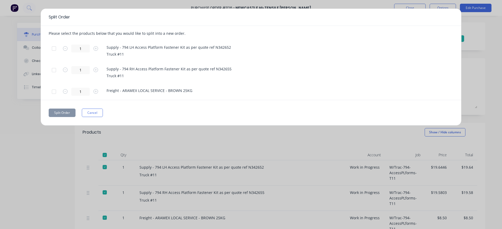
click at [53, 47] on div at bounding box center [54, 48] width 11 height 11
click at [54, 92] on div at bounding box center [54, 91] width 11 height 11
click at [66, 112] on button "Split Order" at bounding box center [62, 112] width 27 height 8
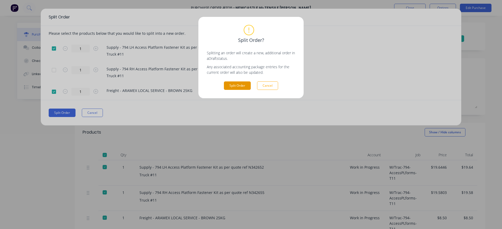
click at [233, 84] on button "Split Order" at bounding box center [237, 85] width 27 height 8
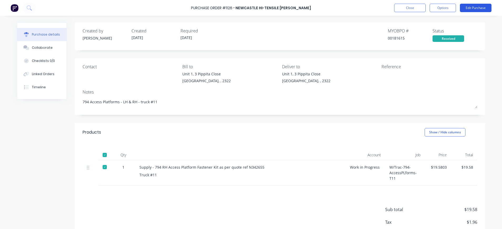
click at [474, 5] on button "Edit Purchase" at bounding box center [476, 8] width 32 height 8
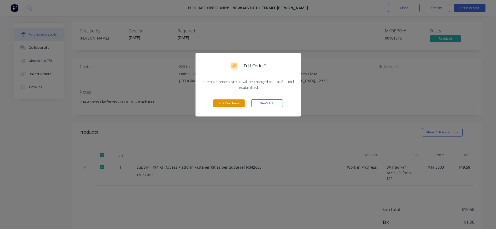
click at [230, 103] on button "Edit Purchase" at bounding box center [229, 103] width 32 height 8
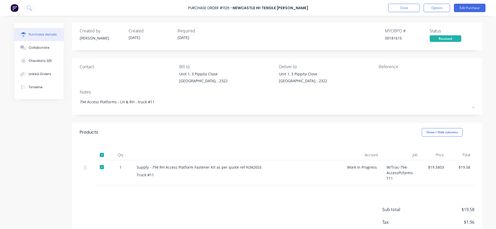
type textarea "x"
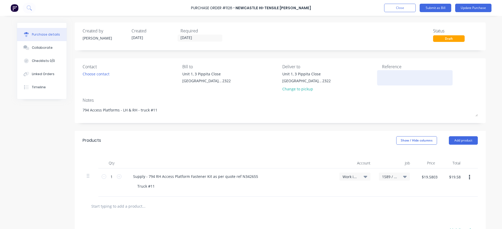
click at [390, 74] on textarea at bounding box center [415, 77] width 66 height 12
type textarea "N531825-1"
type textarea "x"
type textarea "N531825-1"
click at [441, 6] on button "Submit as Bill" at bounding box center [436, 8] width 32 height 8
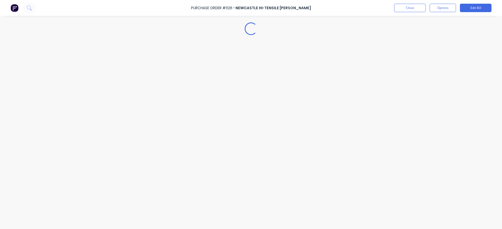
type textarea "x"
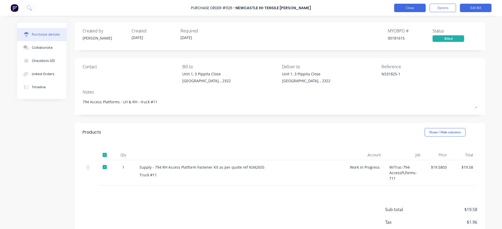
click at [406, 8] on button "Close" at bounding box center [410, 8] width 32 height 8
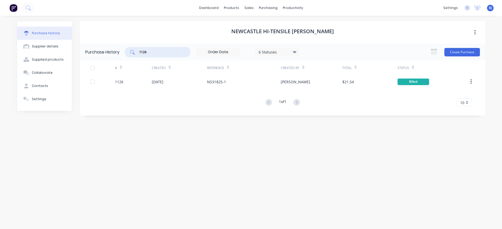
drag, startPoint x: 154, startPoint y: 52, endPoint x: 124, endPoint y: 49, distance: 30.1
click at [126, 49] on div "1126" at bounding box center [158, 52] width 66 height 11
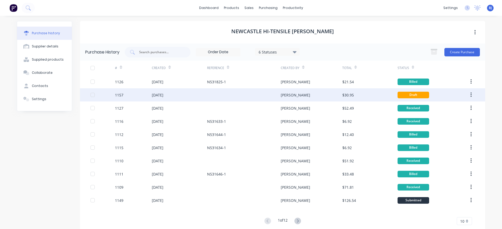
click at [163, 93] on div "[DATE]" at bounding box center [158, 95] width 12 height 6
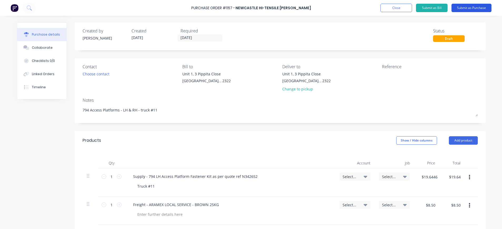
click at [470, 11] on button "Submit as Purchase" at bounding box center [471, 8] width 40 height 8
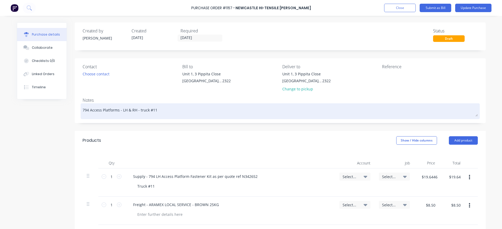
type textarea "x"
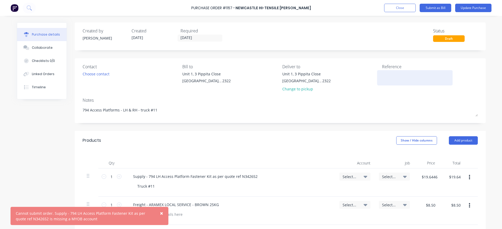
click at [385, 77] on textarea at bounding box center [415, 77] width 66 height 12
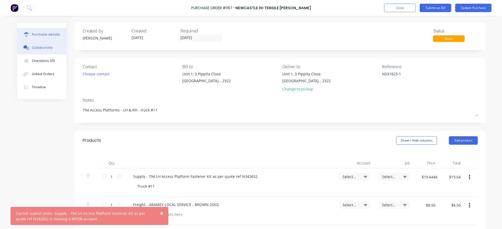
type textarea "N531823-1"
type textarea "x"
type textarea "N531823-1"
click at [36, 47] on div "Collaborate" at bounding box center [42, 47] width 21 height 5
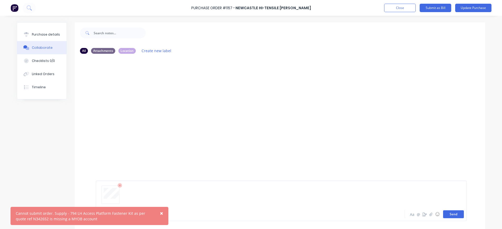
click at [449, 214] on button "Send" at bounding box center [453, 214] width 21 height 8
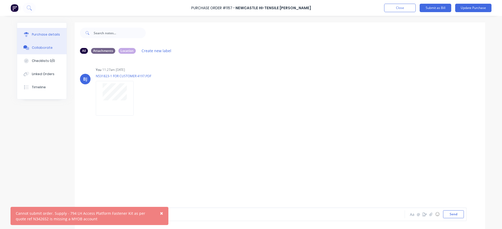
click at [46, 32] on button "Purchase details" at bounding box center [41, 34] width 49 height 13
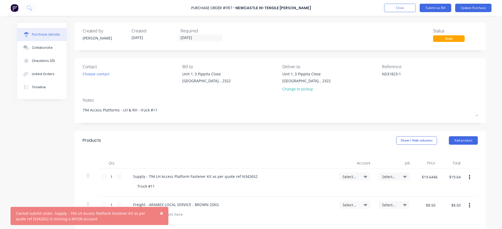
click at [364, 177] on icon at bounding box center [366, 176] width 4 height 2
type textarea "x"
click at [344, 194] on input at bounding box center [338, 192] width 54 height 11
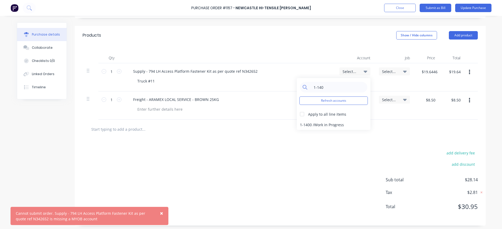
scroll to position [105, 0]
type input "1-140"
click at [324, 127] on div "1-1400 / Work in Progress" at bounding box center [334, 124] width 74 height 11
click at [387, 72] on span "Select..." at bounding box center [390, 71] width 16 height 6
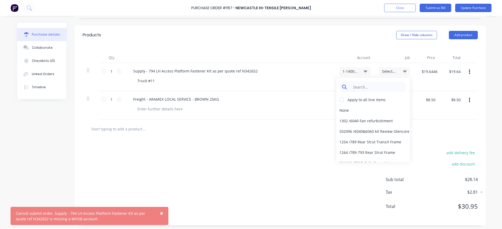
type textarea "x"
click at [389, 84] on input at bounding box center [377, 87] width 54 height 11
type input "1589"
click at [370, 110] on div "1589 / W/Trac-794-AccessPLforms-T11" at bounding box center [373, 110] width 74 height 11
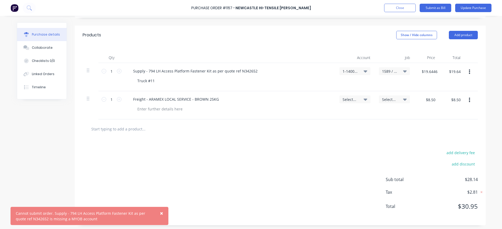
click at [364, 99] on icon at bounding box center [366, 99] width 4 height 2
type textarea "x"
click at [350, 115] on input at bounding box center [338, 115] width 54 height 11
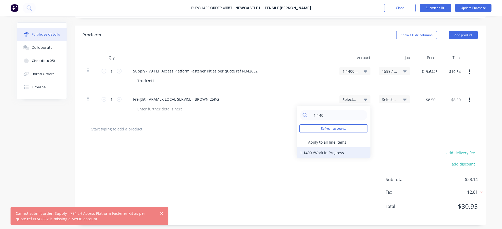
type input "1-140"
drag, startPoint x: 321, startPoint y: 154, endPoint x: 325, endPoint y: 154, distance: 3.2
click at [322, 154] on div "1-1400 / Work in Progress" at bounding box center [334, 152] width 74 height 11
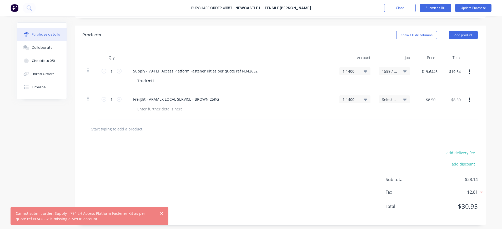
click at [382, 99] on span "Select..." at bounding box center [390, 100] width 16 height 6
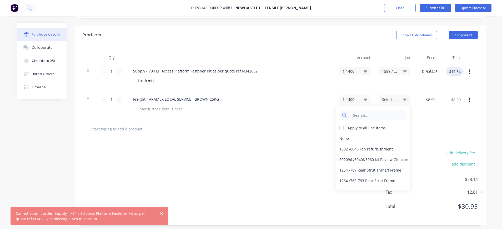
type textarea "x"
click at [457, 71] on input "$19.64" at bounding box center [455, 71] width 18 height 8
type input "19.65"
type textarea "x"
type input "$19.65"
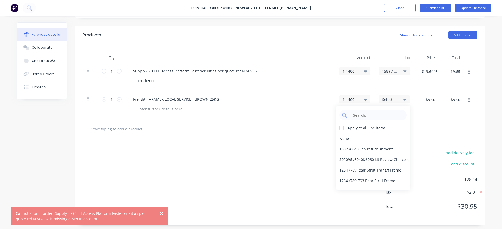
type input "$19.65"
type textarea "x"
click at [455, 72] on input "$19.65" at bounding box center [454, 71] width 18 height 8
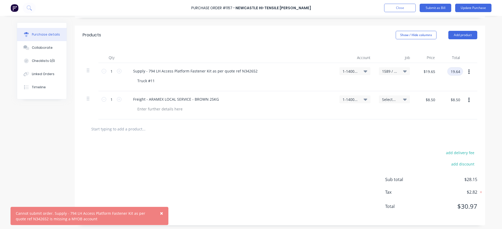
type input "19.64"
type textarea "x"
type input "$19.64"
click at [459, 99] on input "$8.50" at bounding box center [455, 99] width 16 height 8
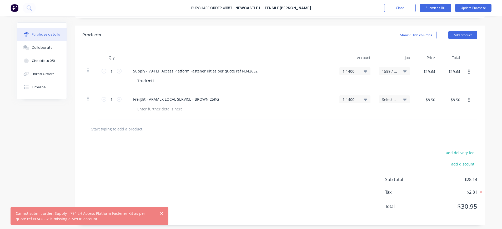
click at [384, 98] on span "Select..." at bounding box center [390, 100] width 16 height 6
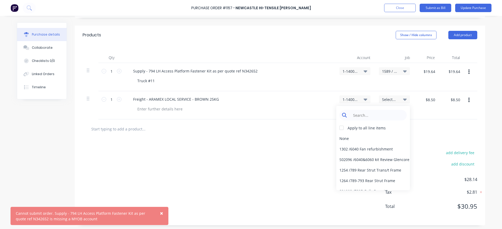
type textarea "x"
click at [383, 112] on input at bounding box center [377, 115] width 54 height 11
type input "1589"
click at [374, 139] on div "1589 / W/Trac-794-AccessPLforms-T11" at bounding box center [373, 138] width 74 height 11
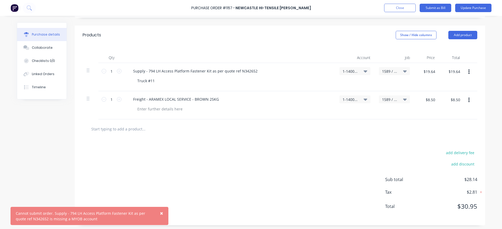
scroll to position [0, 0]
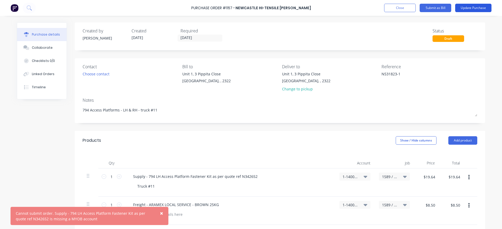
click at [473, 7] on button "Update Purchase" at bounding box center [473, 8] width 36 height 8
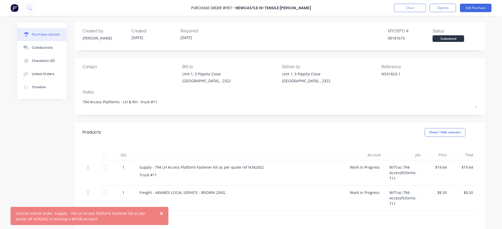
click at [161, 212] on span "×" at bounding box center [161, 212] width 3 height 7
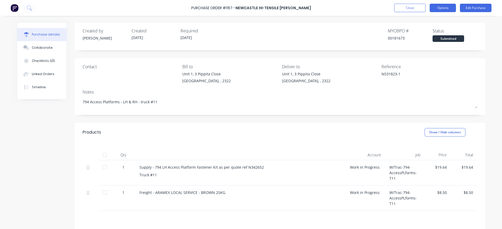
click at [439, 6] on button "Options" at bounding box center [443, 8] width 26 height 8
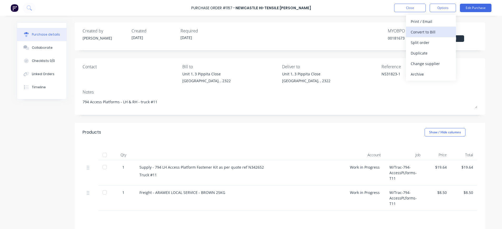
click at [427, 33] on div "Convert to Bill" at bounding box center [431, 32] width 41 height 8
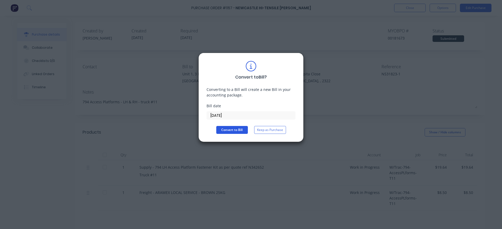
click at [229, 130] on button "Convert to Bill" at bounding box center [232, 130] width 32 height 8
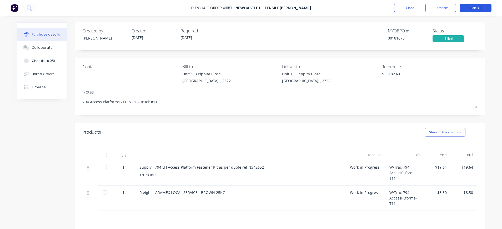
click at [470, 7] on button "Edit Bill" at bounding box center [476, 8] width 32 height 8
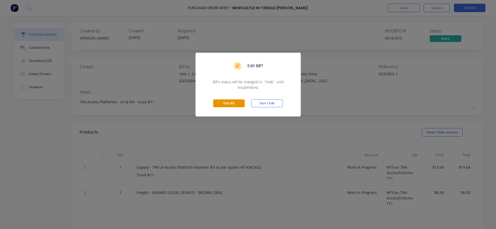
click at [227, 104] on button "Edit Bill" at bounding box center [229, 103] width 32 height 8
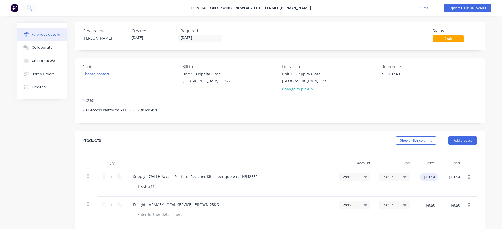
type textarea "x"
click at [433, 175] on input "$19.64" at bounding box center [429, 176] width 18 height 8
type input "19.65"
type textarea "x"
type input "$19.65"
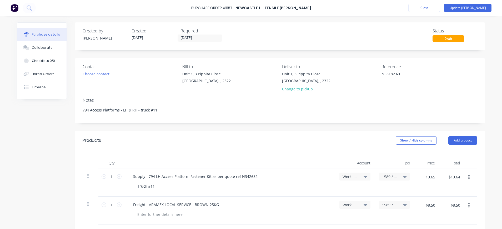
type input "$19.65"
click at [483, 5] on button "Update [PERSON_NAME]" at bounding box center [467, 8] width 47 height 8
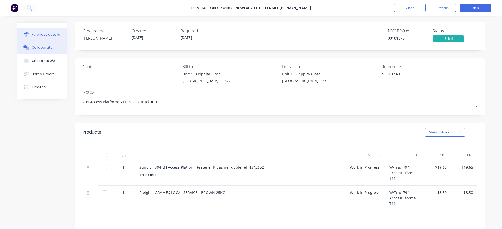
click at [46, 47] on div "Collaborate" at bounding box center [42, 47] width 21 height 5
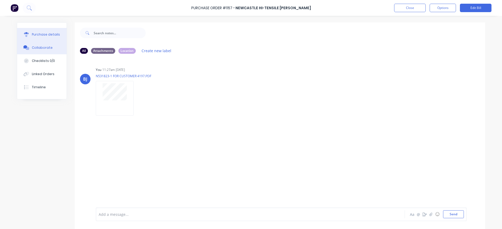
click at [41, 36] on div "Purchase details" at bounding box center [46, 34] width 28 height 5
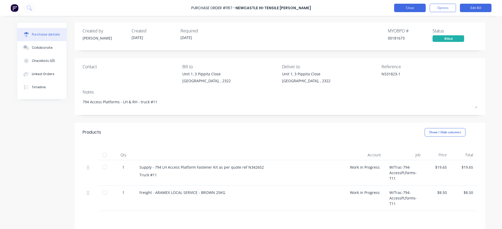
click at [408, 7] on button "Close" at bounding box center [410, 8] width 32 height 8
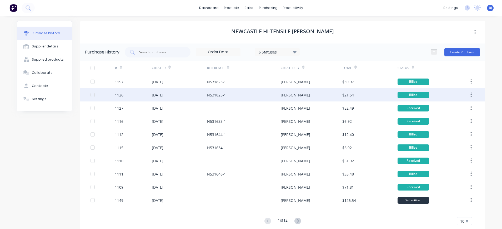
click at [163, 97] on div "[DATE]" at bounding box center [158, 95] width 12 height 6
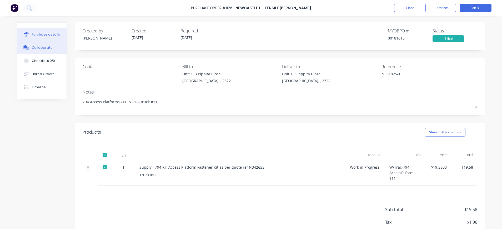
click at [36, 50] on button "Collaborate" at bounding box center [41, 47] width 49 height 13
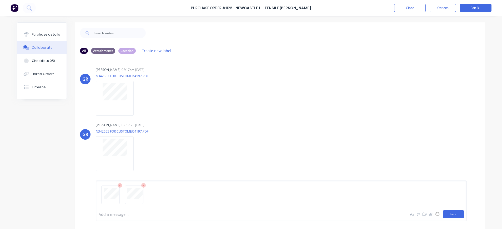
click at [450, 213] on button "Send" at bounding box center [453, 214] width 21 height 8
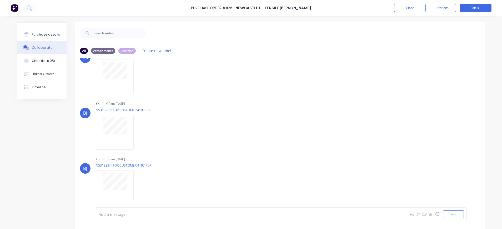
drag, startPoint x: 48, startPoint y: 35, endPoint x: 69, endPoint y: 35, distance: 21.0
click at [48, 34] on div "Purchase details" at bounding box center [46, 34] width 28 height 5
type textarea "x"
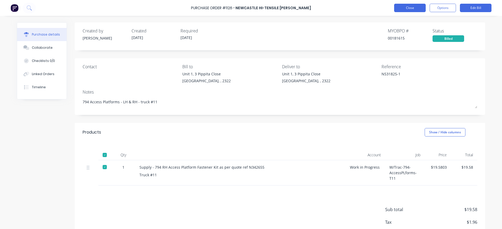
click at [413, 6] on button "Close" at bounding box center [410, 8] width 32 height 8
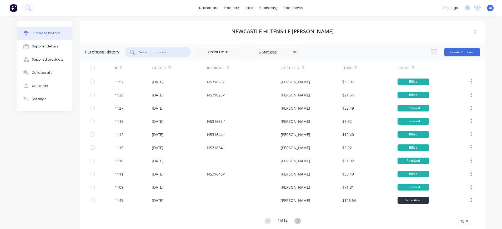
click at [160, 49] on input "text" at bounding box center [161, 51] width 44 height 5
type input "1127"
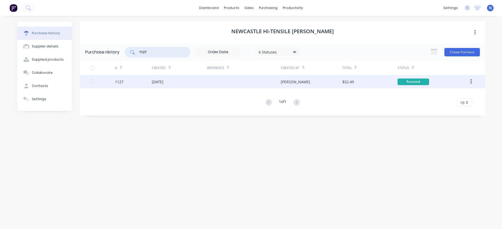
click at [158, 83] on div "[DATE]" at bounding box center [158, 82] width 12 height 6
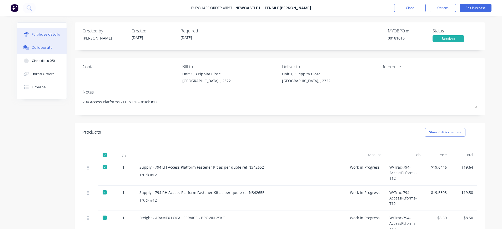
drag, startPoint x: 45, startPoint y: 46, endPoint x: 56, endPoint y: 49, distance: 11.6
click at [45, 47] on div "Collaborate" at bounding box center [42, 47] width 21 height 5
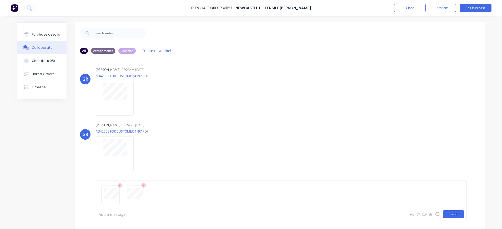
click at [445, 216] on button "Send" at bounding box center [453, 214] width 21 height 8
click at [411, 7] on button "Close" at bounding box center [410, 8] width 32 height 8
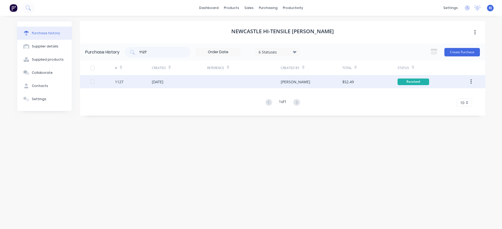
click at [163, 80] on div "[DATE]" at bounding box center [158, 82] width 12 height 6
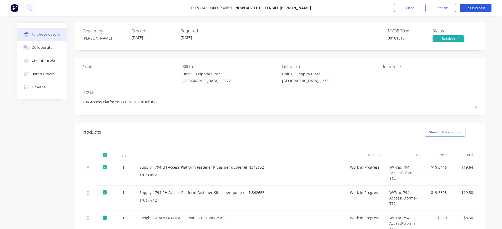
click at [478, 7] on button "Edit Purchase" at bounding box center [476, 8] width 32 height 8
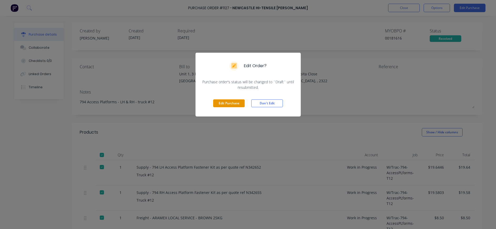
click at [224, 103] on button "Edit Purchase" at bounding box center [229, 103] width 32 height 8
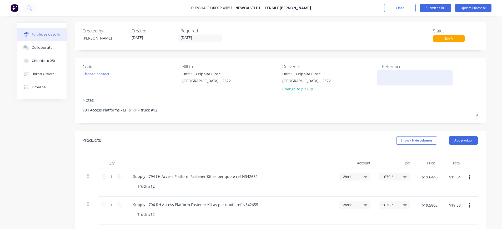
click at [397, 81] on textarea at bounding box center [415, 77] width 66 height 12
click at [388, 75] on textarea at bounding box center [415, 77] width 66 height 12
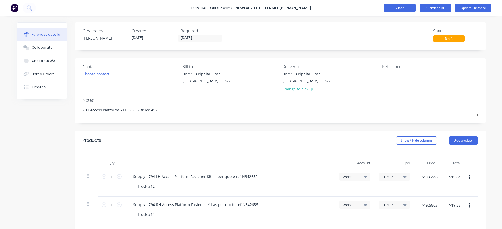
click at [408, 6] on button "Close" at bounding box center [400, 8] width 32 height 8
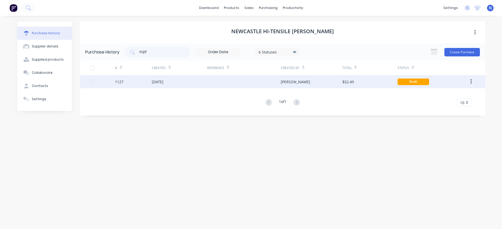
click at [352, 81] on div "$52.49" at bounding box center [348, 82] width 12 height 6
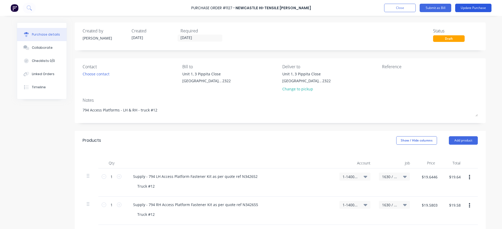
click at [465, 7] on button "Update Purchase" at bounding box center [473, 8] width 36 height 8
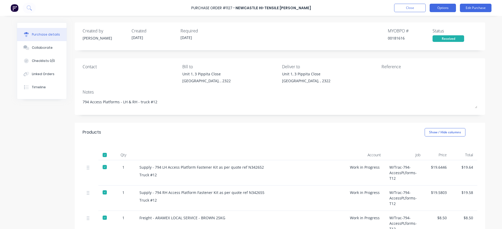
click at [444, 8] on button "Options" at bounding box center [443, 8] width 26 height 8
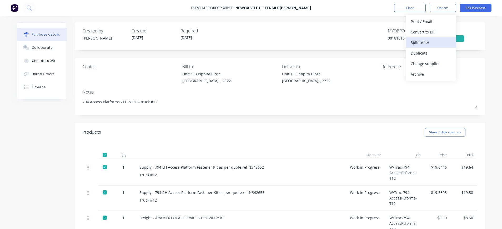
click at [432, 43] on div "Split order" at bounding box center [431, 43] width 41 height 8
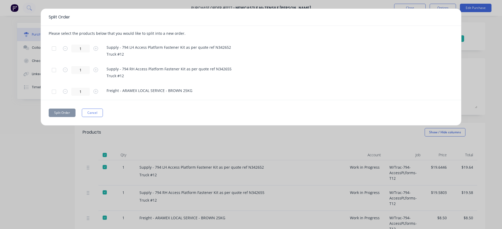
click at [54, 48] on div at bounding box center [54, 48] width 11 height 11
click at [54, 93] on div at bounding box center [54, 91] width 11 height 11
click at [70, 110] on button "Split Order" at bounding box center [62, 112] width 27 height 8
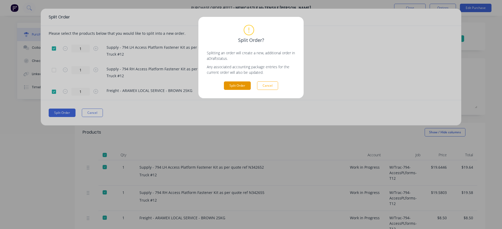
click at [241, 86] on button "Split Order" at bounding box center [237, 85] width 27 height 8
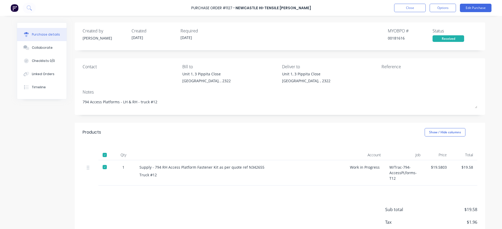
click at [381, 77] on div at bounding box center [414, 77] width 66 height 13
click at [473, 5] on button "Edit Purchase" at bounding box center [476, 8] width 32 height 8
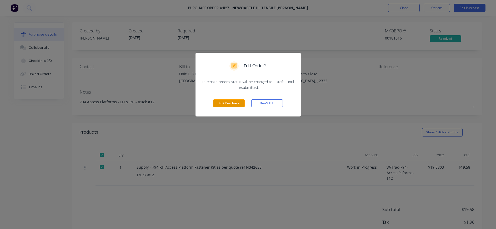
click at [230, 105] on button "Edit Purchase" at bounding box center [229, 103] width 32 height 8
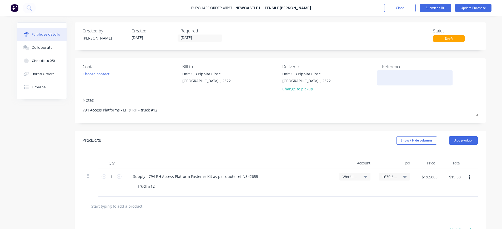
type textarea "x"
click at [382, 77] on div at bounding box center [415, 77] width 66 height 13
click at [382, 74] on textarea at bounding box center [415, 77] width 66 height 12
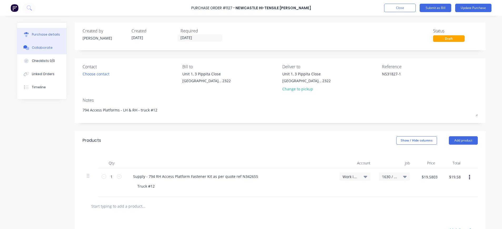
type textarea "N531827-1"
type textarea "x"
type textarea "N531827-1"
click at [41, 47] on div "Collaborate" at bounding box center [42, 47] width 21 height 5
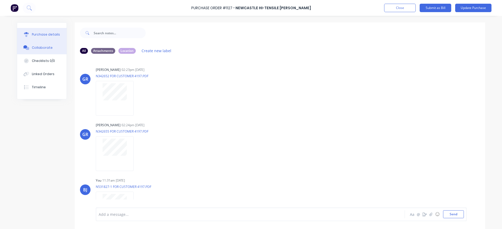
click at [44, 33] on div "Purchase details" at bounding box center [46, 34] width 28 height 5
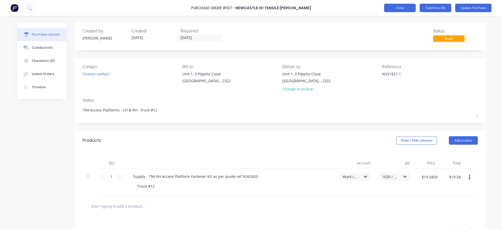
click at [398, 9] on button "Close" at bounding box center [400, 8] width 32 height 8
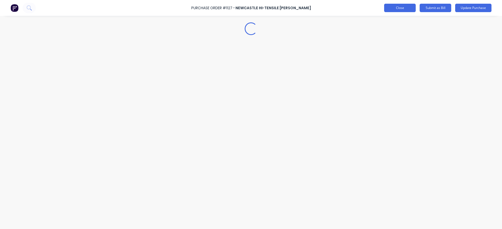
type textarea "x"
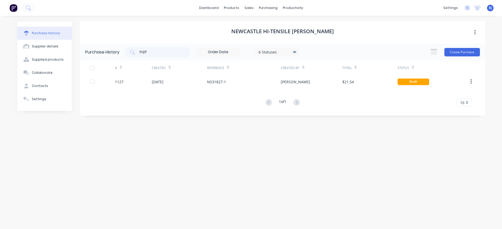
drag, startPoint x: 164, startPoint y: 49, endPoint x: 123, endPoint y: 51, distance: 41.6
click at [123, 51] on div "Purchase History 1127 6 Statuses 6 Statuses Create Purchase" at bounding box center [282, 51] width 405 height 17
drag, startPoint x: 123, startPoint y: 51, endPoint x: 207, endPoint y: 24, distance: 88.2
click at [207, 24] on div "Purchase history Supplier details Supplied products Collaborate Contacts Settin…" at bounding box center [251, 120] width 479 height 208
drag, startPoint x: 157, startPoint y: 48, endPoint x: 118, endPoint y: 52, distance: 39.1
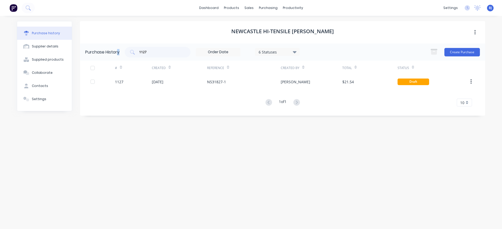
click at [118, 52] on div "Purchase History 1127 6 Statuses 6 Statuses Create Purchase" at bounding box center [282, 51] width 405 height 17
drag, startPoint x: 118, startPoint y: 52, endPoint x: 148, endPoint y: 52, distance: 30.8
click at [148, 52] on input "1127" at bounding box center [161, 51] width 44 height 5
drag, startPoint x: 142, startPoint y: 51, endPoint x: 132, endPoint y: 51, distance: 10.3
click at [132, 51] on div "1127" at bounding box center [158, 52] width 66 height 11
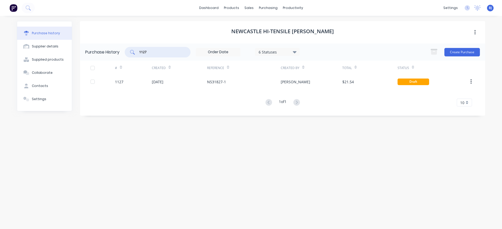
type input "7"
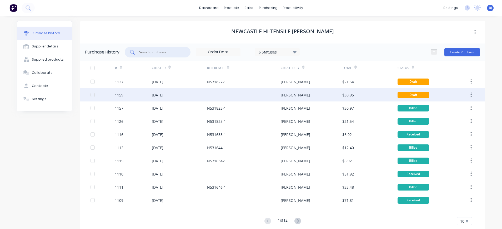
click at [163, 92] on div "[DATE]" at bounding box center [158, 95] width 12 height 6
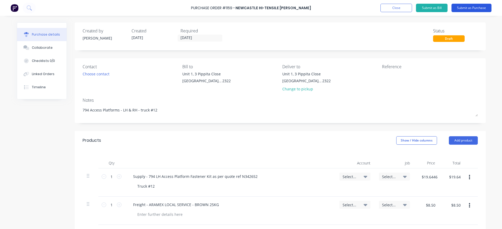
click at [467, 6] on button "Submit as Purchase" at bounding box center [471, 8] width 40 height 8
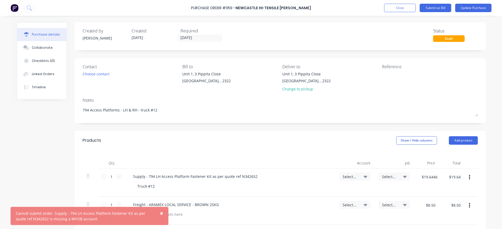
drag, startPoint x: 42, startPoint y: 46, endPoint x: 71, endPoint y: 64, distance: 34.7
click at [42, 46] on div "Collaborate" at bounding box center [42, 47] width 21 height 5
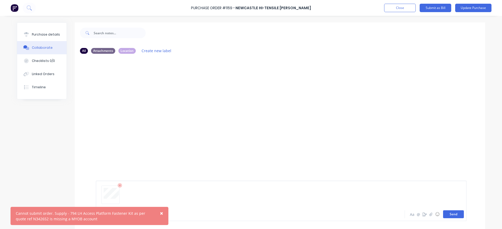
click at [453, 214] on button "Send" at bounding box center [453, 214] width 21 height 8
click at [446, 212] on button "Send" at bounding box center [453, 214] width 21 height 8
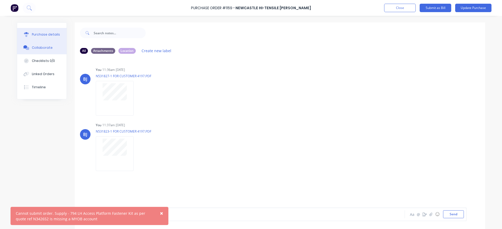
click at [38, 37] on button "Purchase details" at bounding box center [41, 34] width 49 height 13
type textarea "x"
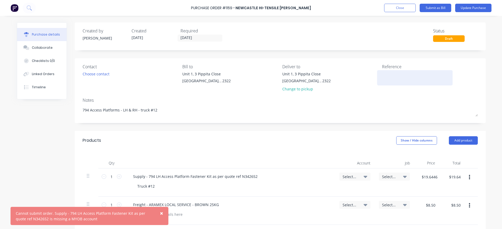
click at [383, 81] on textarea at bounding box center [415, 77] width 66 height 12
type textarea "N531823"
type textarea "x"
type textarea "N531823-"
type textarea "x"
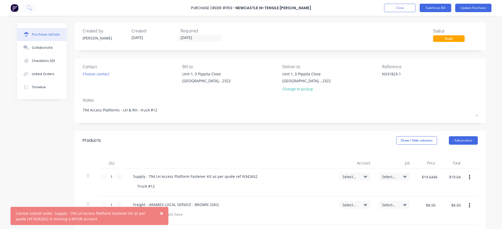
type textarea "N531823-1"
type textarea "x"
type textarea "N531823-1"
click at [364, 177] on icon at bounding box center [366, 176] width 4 height 2
type textarea "x"
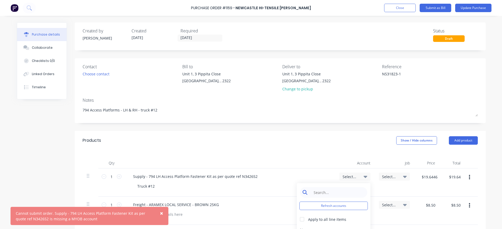
click at [348, 190] on input at bounding box center [338, 192] width 54 height 11
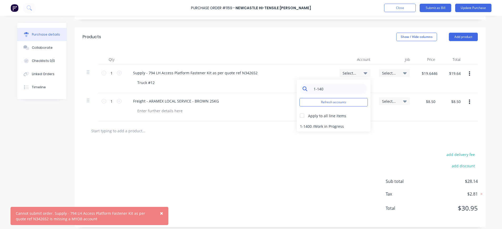
scroll to position [105, 0]
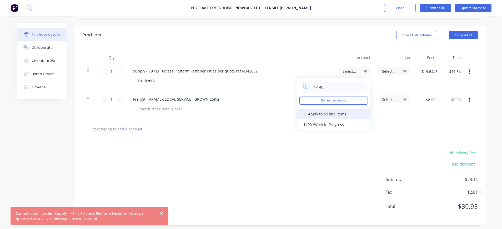
type input "1-140"
click at [299, 114] on div at bounding box center [302, 113] width 11 height 11
click at [309, 123] on div "1-1400 / Work in Progress" at bounding box center [334, 124] width 74 height 11
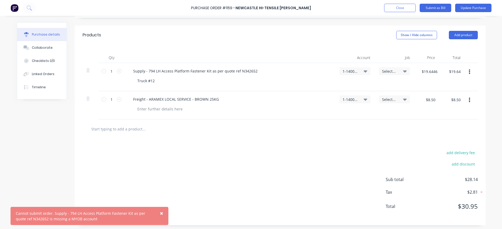
click at [388, 73] on span "Select..." at bounding box center [390, 71] width 16 height 6
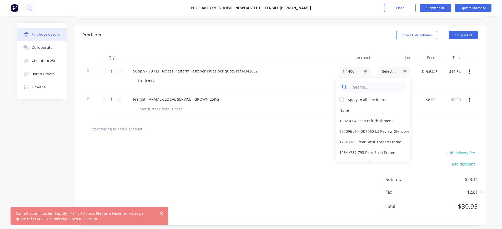
type textarea "x"
click at [386, 84] on input at bounding box center [377, 87] width 54 height 11
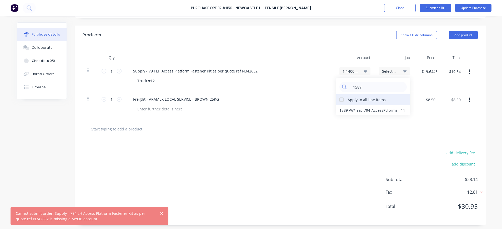
type input "1589"
drag, startPoint x: 340, startPoint y: 99, endPoint x: 346, endPoint y: 101, distance: 6.4
click at [342, 100] on div at bounding box center [341, 99] width 11 height 11
click at [367, 110] on div "1589 / W/Trac-794-AccessPLforms-T11" at bounding box center [373, 110] width 74 height 11
drag, startPoint x: 162, startPoint y: 212, endPoint x: 242, endPoint y: 162, distance: 94.6
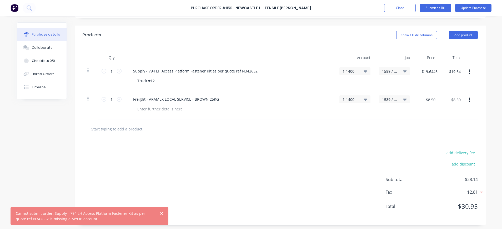
click at [162, 213] on span "×" at bounding box center [161, 212] width 3 height 7
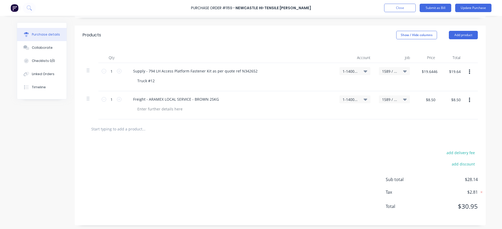
scroll to position [0, 0]
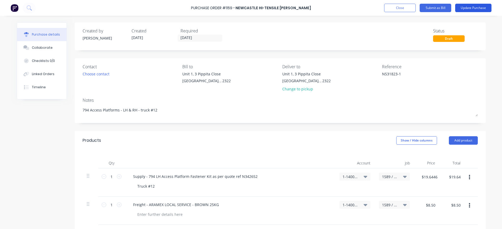
click at [471, 8] on button "Update Purchase" at bounding box center [473, 8] width 36 height 8
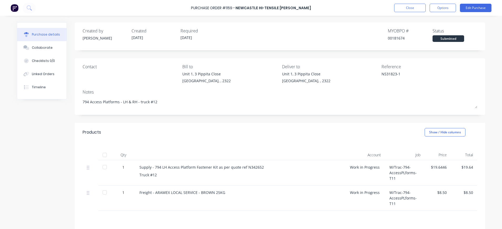
click at [359, 75] on div "Contact Bill to [STREET_ADDRESS] Deliver to [STREET_ADDRESS] Reference N531823-1" at bounding box center [280, 74] width 395 height 23
drag, startPoint x: 399, startPoint y: 73, endPoint x: 409, endPoint y: 95, distance: 23.9
click at [409, 95] on div "Notes" at bounding box center [280, 92] width 395 height 6
click at [472, 8] on button "Edit Purchase" at bounding box center [476, 8] width 32 height 8
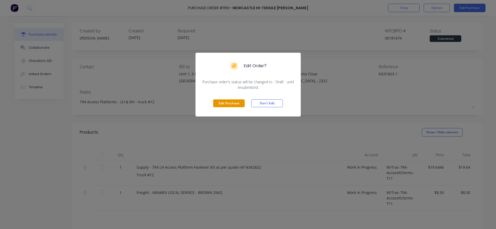
click at [228, 103] on button "Edit Purchase" at bounding box center [229, 103] width 32 height 8
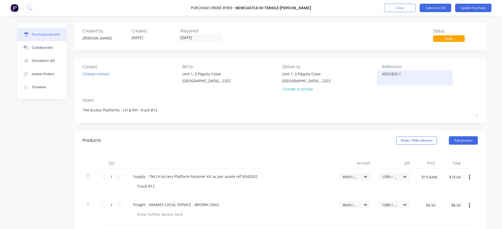
click at [396, 77] on textarea "N531823-1" at bounding box center [415, 77] width 66 height 12
type textarea "x"
drag, startPoint x: 392, startPoint y: 76, endPoint x: 402, endPoint y: 75, distance: 10.1
click at [402, 75] on textarea "N531823-1" at bounding box center [415, 77] width 66 height 12
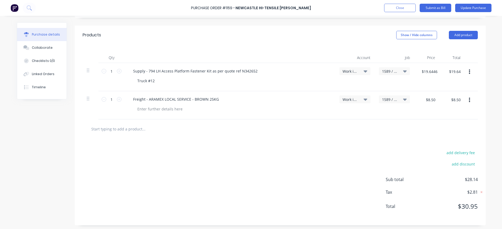
scroll to position [107, 0]
type textarea "N531826-1"
type textarea "x"
type textarea "N531826-1"
drag, startPoint x: 467, startPoint y: 98, endPoint x: 282, endPoint y: 100, distance: 185.2
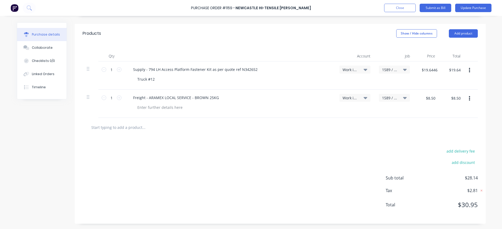
click at [278, 98] on div "Freight - ARAMEX LOCAL SERVICE - BROWN 25KG" at bounding box center [230, 98] width 202 height 8
click at [467, 98] on button "button" at bounding box center [469, 98] width 12 height 9
click at [449, 144] on button "Delete" at bounding box center [453, 144] width 45 height 11
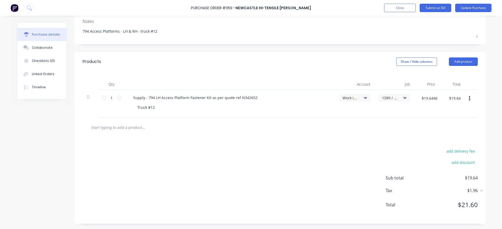
scroll to position [79, 0]
click at [465, 8] on button "Update Purchase" at bounding box center [473, 8] width 36 height 8
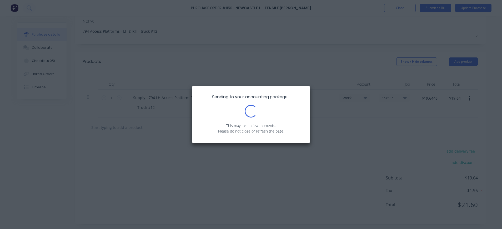
scroll to position [0, 0]
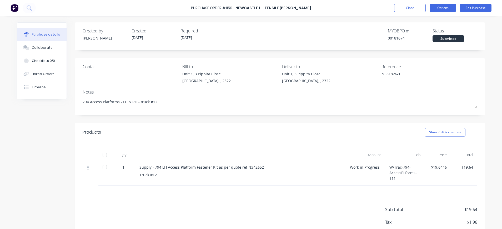
click at [437, 8] on button "Options" at bounding box center [443, 8] width 26 height 8
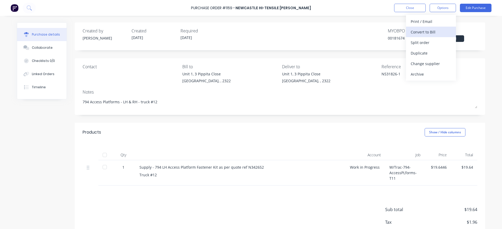
click at [433, 35] on div "Convert to Bill" at bounding box center [431, 32] width 41 height 8
type textarea "x"
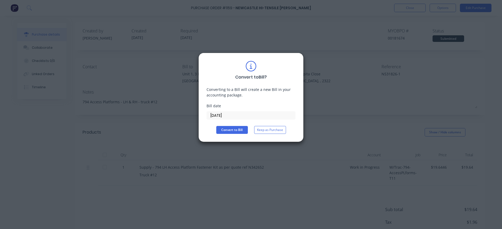
click at [233, 113] on input "[DATE]" at bounding box center [251, 115] width 88 height 8
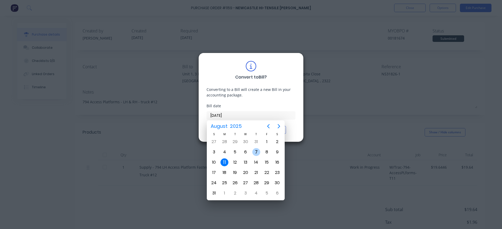
click at [259, 151] on div "7" at bounding box center [256, 152] width 8 height 8
type input "[DATE]"
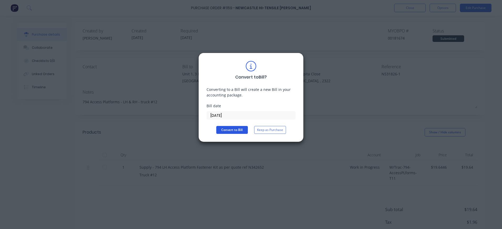
click at [230, 129] on button "Convert to Bill" at bounding box center [232, 130] width 32 height 8
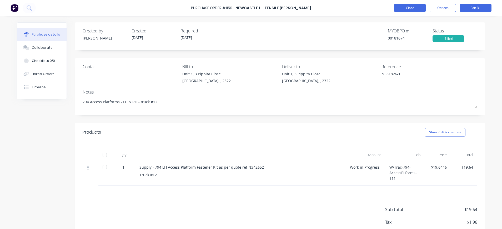
click at [421, 5] on button "Close" at bounding box center [410, 8] width 32 height 8
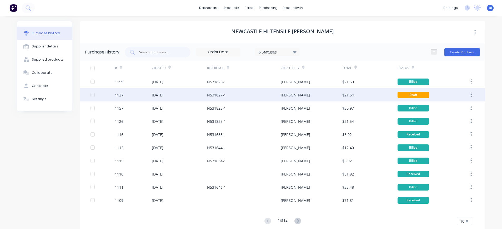
click at [163, 96] on div "[DATE]" at bounding box center [158, 95] width 12 height 6
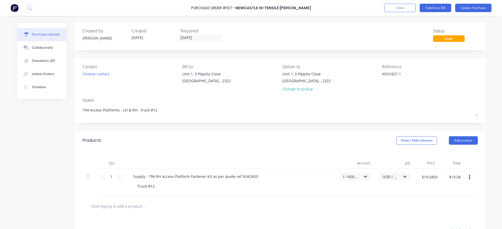
scroll to position [79, 0]
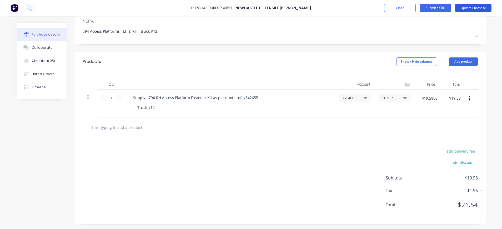
click at [476, 6] on button "Update Purchase" at bounding box center [473, 8] width 36 height 8
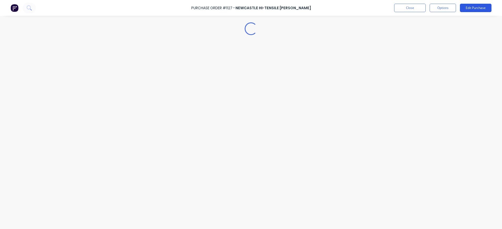
scroll to position [0, 0]
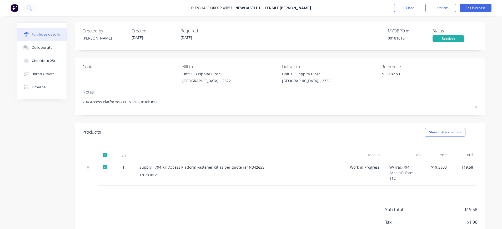
click at [444, 168] on div "$19.5803" at bounding box center [438, 172] width 26 height 25
click at [441, 167] on div "$19.5803" at bounding box center [438, 167] width 18 height 6
drag, startPoint x: 444, startPoint y: 167, endPoint x: 426, endPoint y: 167, distance: 18.2
click at [426, 167] on div "$19.5803" at bounding box center [438, 172] width 26 height 25
click at [435, 172] on div "$19.5803" at bounding box center [438, 172] width 26 height 25
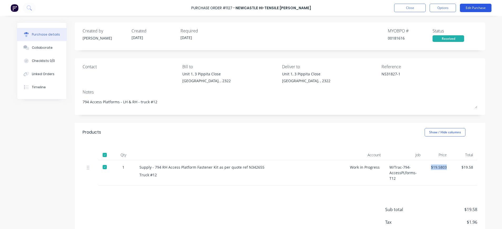
click at [472, 9] on button "Edit Purchase" at bounding box center [476, 8] width 32 height 8
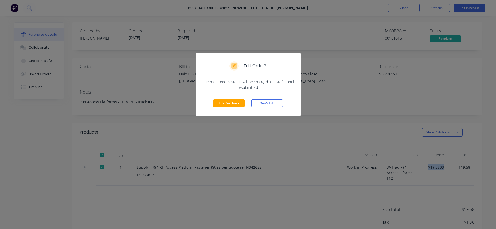
drag, startPoint x: 235, startPoint y: 104, endPoint x: 361, endPoint y: 130, distance: 129.0
click at [237, 104] on button "Edit Purchase" at bounding box center [229, 103] width 32 height 8
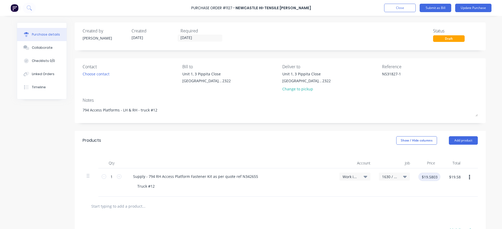
type textarea "x"
drag, startPoint x: 433, startPoint y: 174, endPoint x: 438, endPoint y: 173, distance: 5.4
click at [434, 174] on input "$19.5803" at bounding box center [429, 176] width 22 height 8
type input "19.65"
type textarea "x"
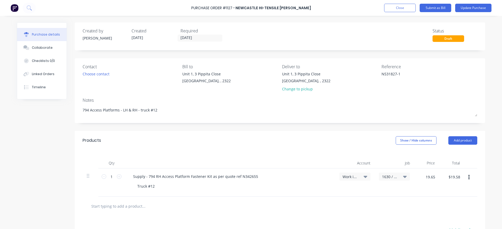
type input "$19.65"
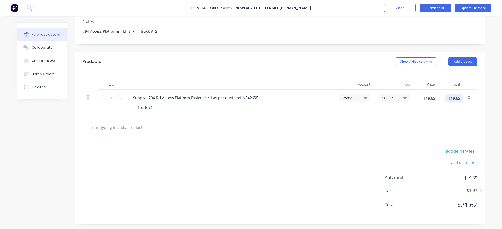
click at [456, 97] on input "$19.65" at bounding box center [454, 98] width 18 height 8
type textarea "x"
type input "19.64"
type textarea "x"
click at [458, 97] on input "$19.64" at bounding box center [454, 98] width 18 height 8
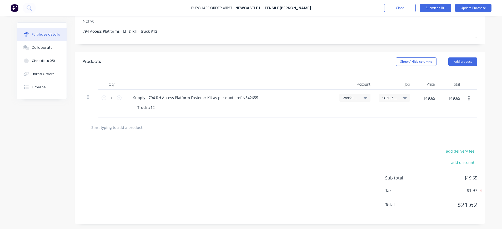
scroll to position [0, 0]
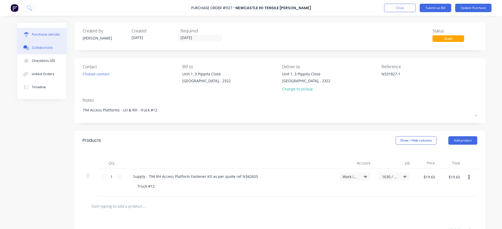
click at [36, 48] on div "Collaborate" at bounding box center [42, 47] width 21 height 5
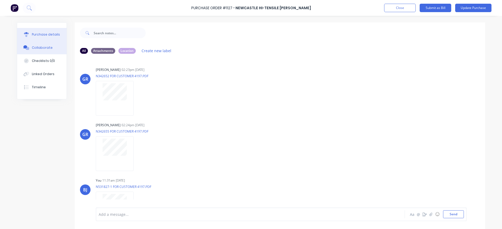
click at [43, 36] on div "Purchase details" at bounding box center [46, 34] width 28 height 5
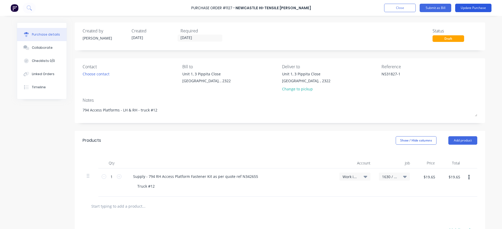
click at [461, 8] on button "Update Purchase" at bounding box center [473, 8] width 36 height 8
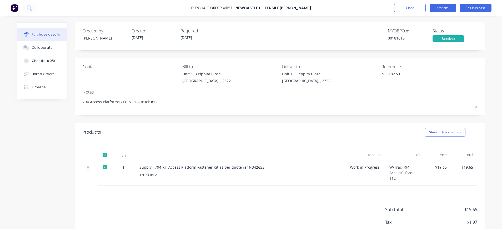
click at [440, 8] on button "Options" at bounding box center [443, 8] width 26 height 8
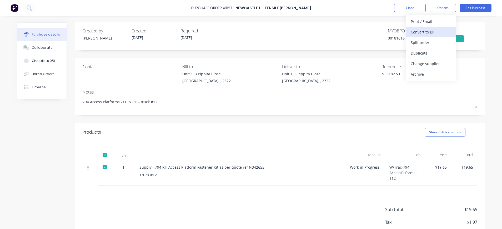
click at [429, 33] on div "Convert to Bill" at bounding box center [431, 32] width 41 height 8
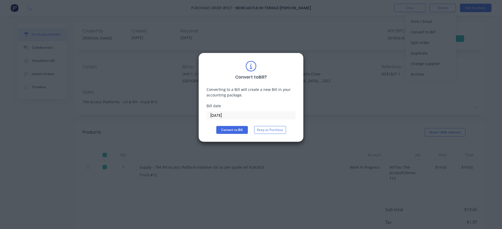
click at [213, 115] on input "[DATE]" at bounding box center [251, 115] width 88 height 8
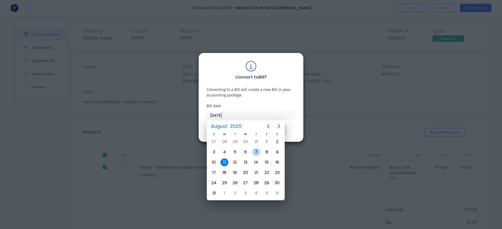
drag, startPoint x: 253, startPoint y: 151, endPoint x: 241, endPoint y: 153, distance: 11.2
click at [252, 151] on div "7" at bounding box center [256, 152] width 8 height 8
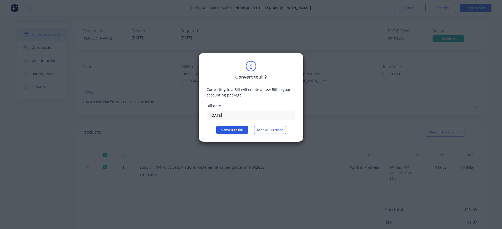
click at [226, 128] on button "Convert to Bill" at bounding box center [232, 130] width 32 height 8
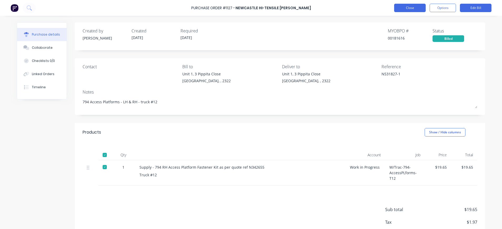
click at [401, 8] on button "Close" at bounding box center [410, 8] width 32 height 8
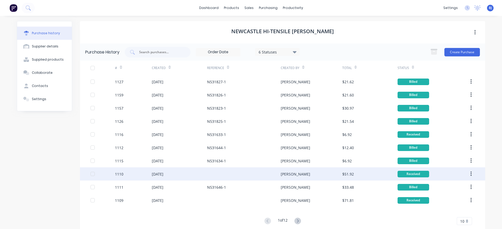
click at [320, 170] on div "[PERSON_NAME]" at bounding box center [311, 173] width 61 height 13
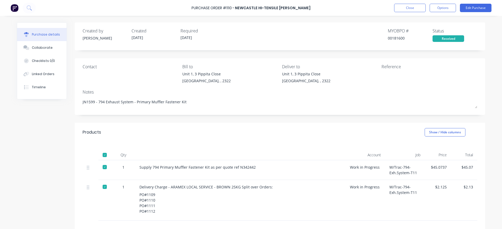
scroll to position [67, 0]
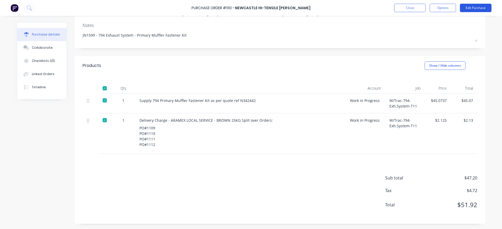
click at [473, 7] on button "Edit Purchase" at bounding box center [476, 8] width 32 height 8
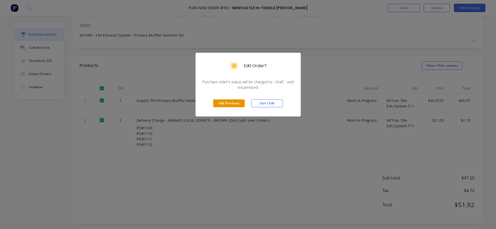
click at [231, 103] on button "Edit Purchase" at bounding box center [229, 103] width 32 height 8
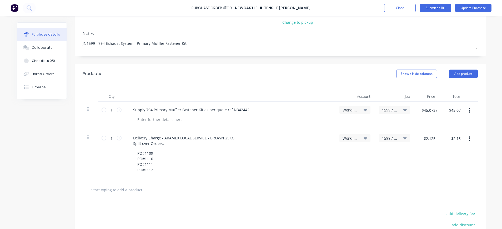
drag, startPoint x: 465, startPoint y: 137, endPoint x: 320, endPoint y: 177, distance: 151.0
click at [291, 182] on div at bounding box center [280, 189] width 395 height 19
click at [469, 137] on icon "button" at bounding box center [469, 139] width 1 height 6
click at [441, 182] on button "Delete" at bounding box center [453, 184] width 45 height 11
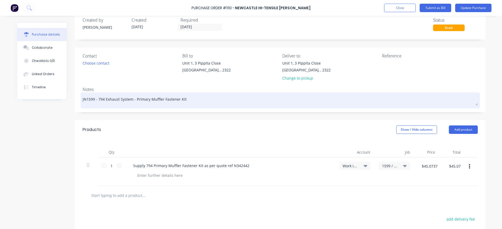
scroll to position [0, 0]
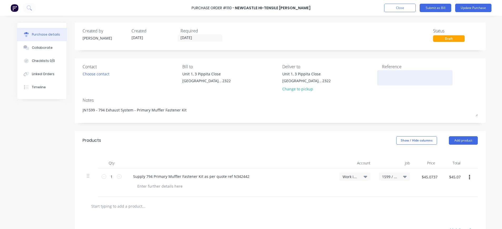
click at [397, 77] on textarea at bounding box center [415, 77] width 66 height 12
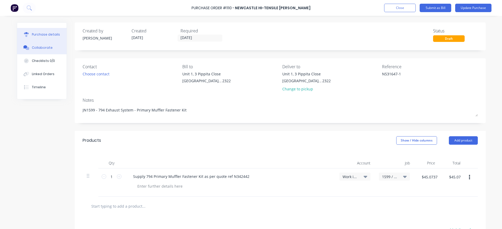
click at [41, 48] on div "Collaborate" at bounding box center [42, 47] width 21 height 5
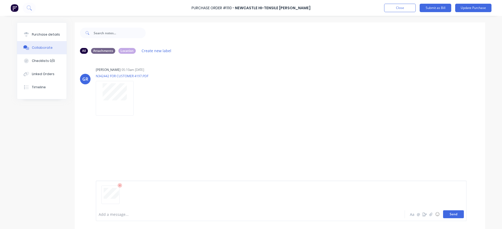
click at [447, 215] on button "Send" at bounding box center [453, 214] width 21 height 8
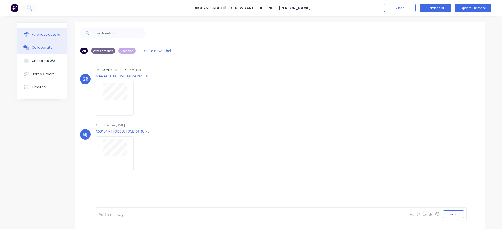
drag, startPoint x: 28, startPoint y: 33, endPoint x: 64, endPoint y: 43, distance: 37.7
click at [28, 32] on button "Purchase details" at bounding box center [41, 34] width 49 height 13
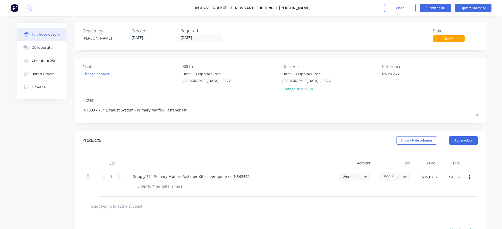
scroll to position [79, 0]
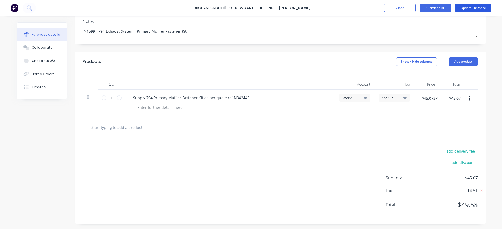
click at [472, 6] on button "Update Purchase" at bounding box center [473, 8] width 36 height 8
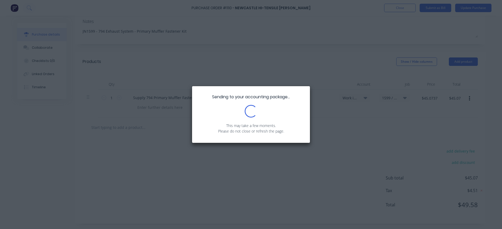
scroll to position [0, 0]
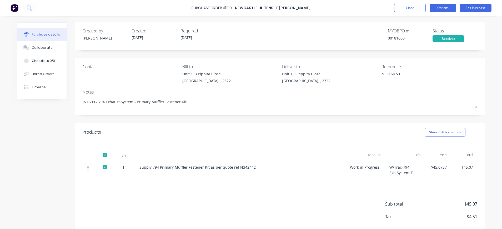
click at [440, 7] on button "Options" at bounding box center [443, 8] width 26 height 8
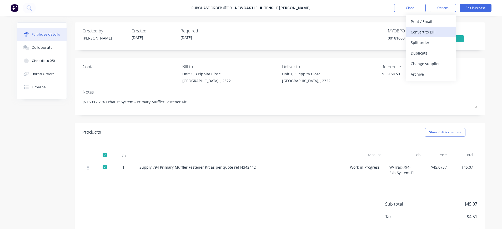
click at [433, 32] on div "Convert to Bill" at bounding box center [431, 32] width 41 height 8
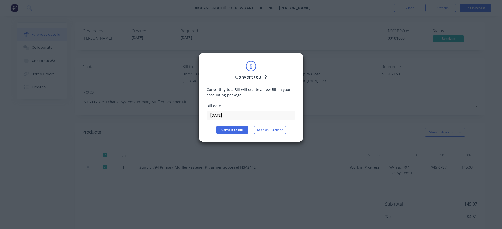
click at [220, 116] on input "[DATE]" at bounding box center [251, 115] width 88 height 8
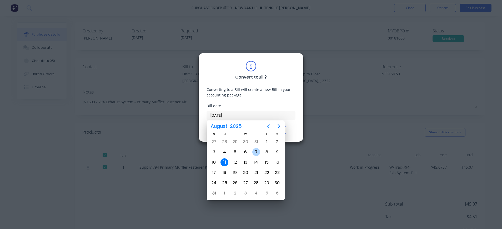
click at [256, 152] on div "7" at bounding box center [256, 152] width 8 height 8
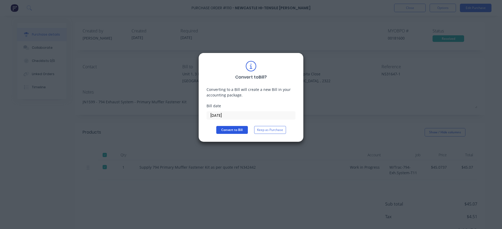
click at [226, 128] on button "Convert to Bill" at bounding box center [232, 130] width 32 height 8
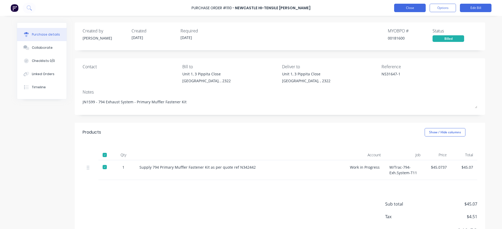
click at [408, 7] on button "Close" at bounding box center [410, 8] width 32 height 8
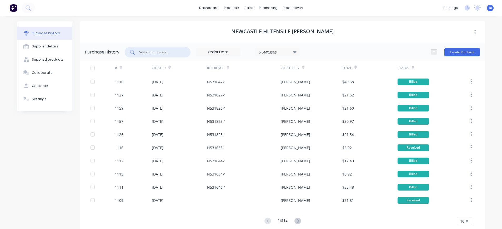
click at [169, 49] on input "text" at bounding box center [161, 51] width 44 height 5
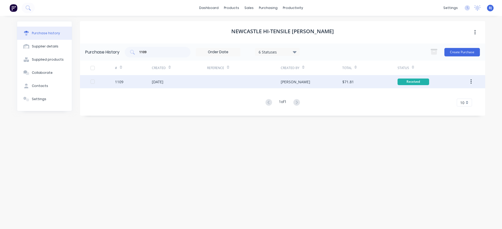
click at [157, 82] on div "[DATE]" at bounding box center [158, 82] width 12 height 6
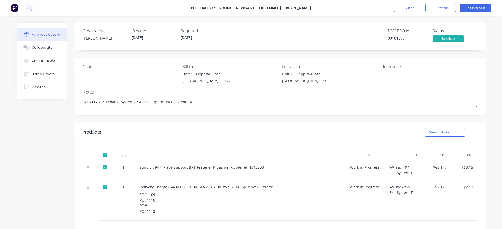
drag, startPoint x: 47, startPoint y: 47, endPoint x: 71, endPoint y: 56, distance: 25.4
click at [47, 47] on div "Collaborate" at bounding box center [42, 47] width 21 height 5
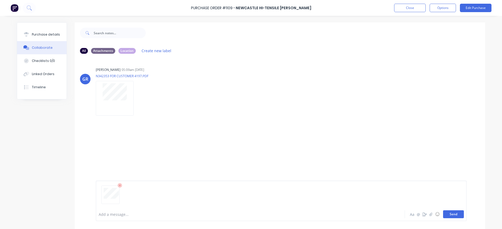
click at [453, 217] on button "Send" at bounding box center [453, 214] width 21 height 8
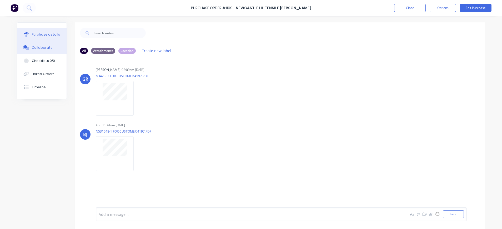
click at [20, 39] on button "Purchase details" at bounding box center [41, 34] width 49 height 13
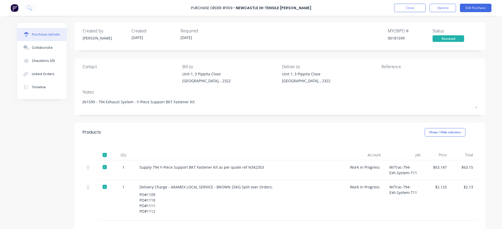
scroll to position [67, 0]
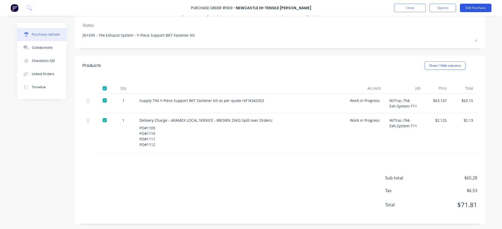
click at [470, 6] on button "Edit Purchase" at bounding box center [476, 8] width 32 height 8
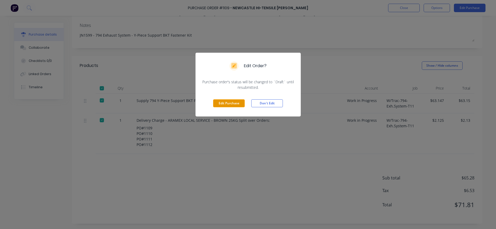
drag, startPoint x: 225, startPoint y: 102, endPoint x: 276, endPoint y: 106, distance: 51.5
click at [225, 102] on button "Edit Purchase" at bounding box center [229, 103] width 32 height 8
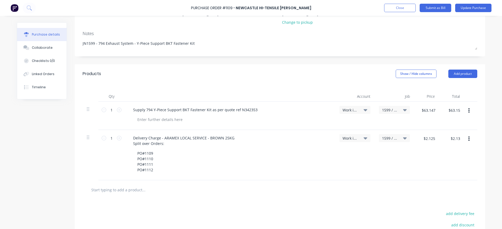
click at [468, 139] on icon "button" at bounding box center [468, 139] width 1 height 6
click at [439, 162] on button "Duplicate" at bounding box center [452, 163] width 45 height 11
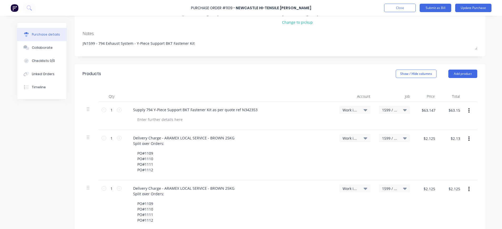
click at [468, 189] on icon "button" at bounding box center [468, 189] width 1 height 5
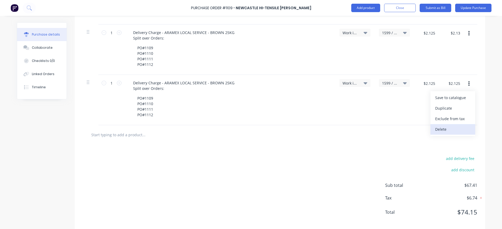
click at [435, 128] on button "Delete" at bounding box center [452, 129] width 45 height 11
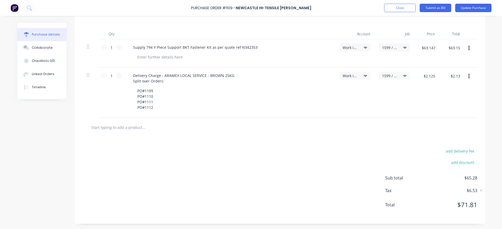
click at [468, 76] on icon "button" at bounding box center [468, 76] width 1 height 5
click at [445, 121] on button "Delete" at bounding box center [452, 122] width 45 height 11
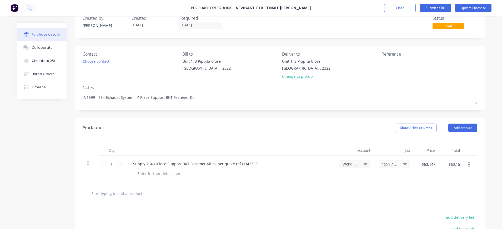
scroll to position [0, 0]
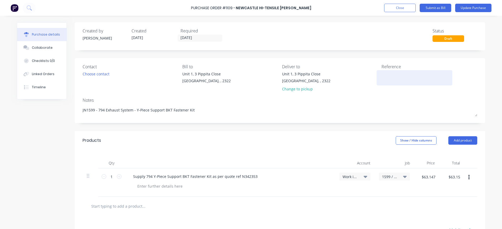
click at [385, 75] on textarea at bounding box center [414, 77] width 66 height 12
click at [472, 8] on button "Update Purchase" at bounding box center [473, 8] width 36 height 8
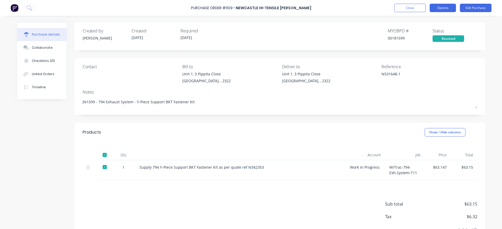
click at [444, 7] on button "Options" at bounding box center [443, 8] width 26 height 8
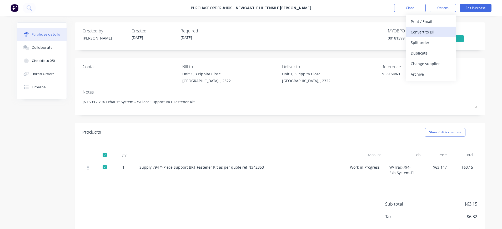
click at [435, 31] on div "Convert to Bill" at bounding box center [431, 32] width 41 height 8
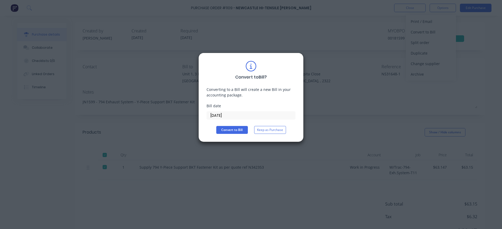
click at [215, 115] on input "[DATE]" at bounding box center [251, 115] width 88 height 8
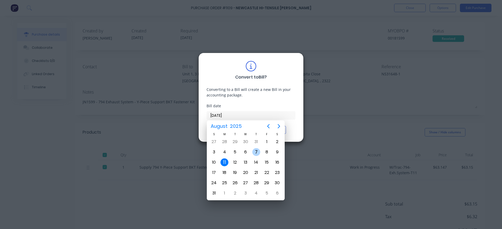
click at [257, 152] on div "7" at bounding box center [256, 152] width 8 height 8
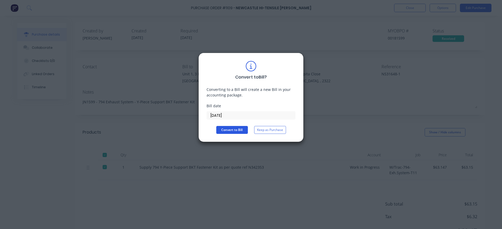
click at [225, 129] on button "Convert to Bill" at bounding box center [232, 130] width 32 height 8
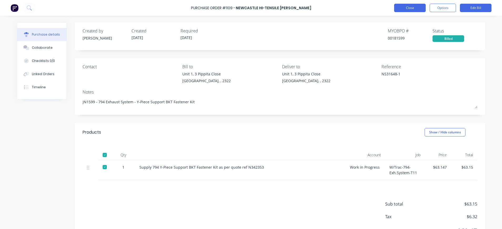
click at [406, 7] on button "Close" at bounding box center [410, 8] width 32 height 8
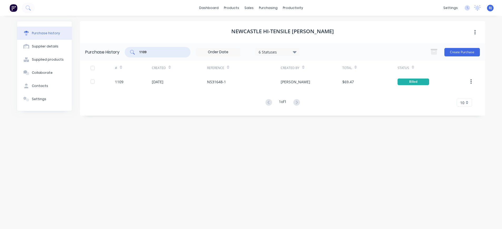
drag, startPoint x: 154, startPoint y: 54, endPoint x: 123, endPoint y: 54, distance: 31.8
click at [123, 54] on div "Purchase History 1109 6 Statuses 6 Statuses Create Purchase" at bounding box center [282, 51] width 405 height 17
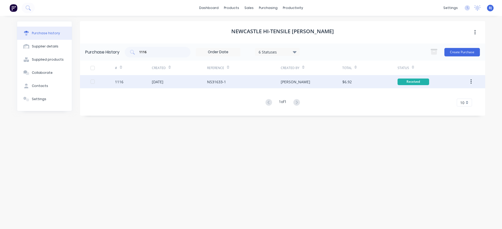
click at [163, 80] on div "[DATE]" at bounding box center [158, 82] width 12 height 6
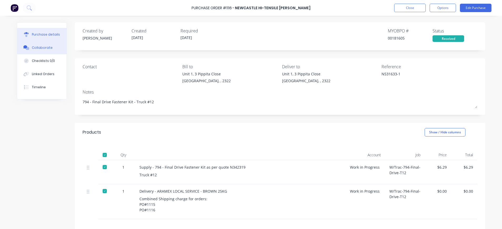
click at [40, 47] on div "Collaborate" at bounding box center [42, 47] width 21 height 5
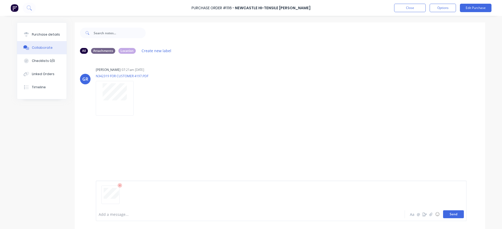
click at [452, 215] on button "Send" at bounding box center [453, 214] width 21 height 8
click at [408, 8] on button "Close" at bounding box center [410, 8] width 32 height 8
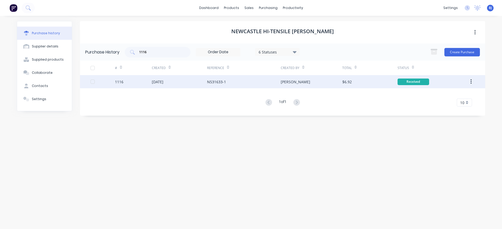
click at [222, 82] on div "N531633-1" at bounding box center [216, 82] width 19 height 6
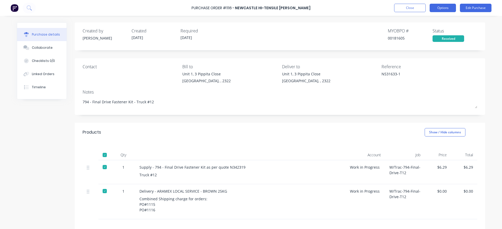
click at [440, 8] on button "Options" at bounding box center [443, 8] width 26 height 8
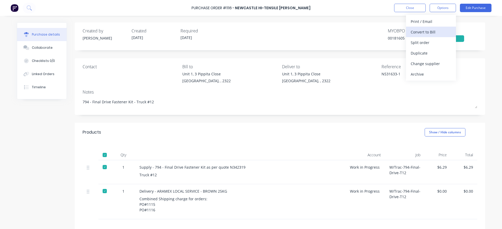
click at [426, 31] on div "Convert to Bill" at bounding box center [431, 32] width 41 height 8
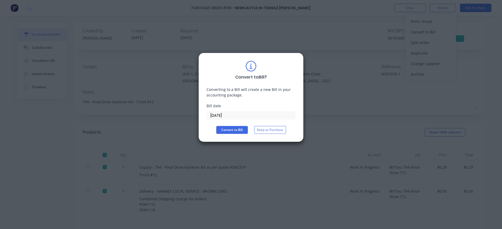
click at [221, 118] on input "[DATE]" at bounding box center [251, 115] width 88 height 8
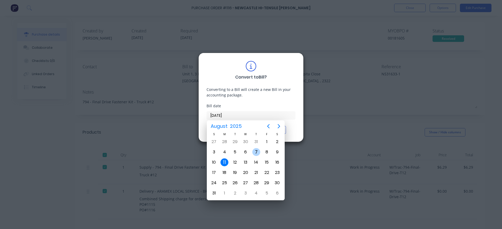
click at [255, 152] on div "7" at bounding box center [256, 152] width 8 height 8
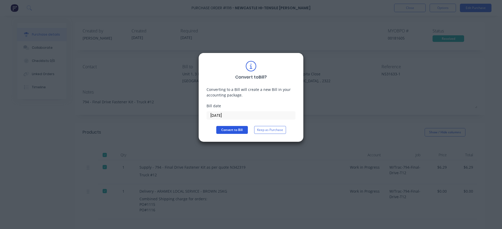
click at [232, 127] on button "Convert to Bill" at bounding box center [232, 130] width 32 height 8
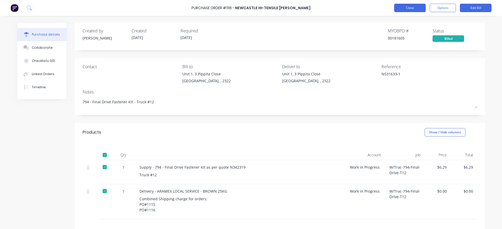
click at [407, 8] on button "Close" at bounding box center [410, 8] width 32 height 8
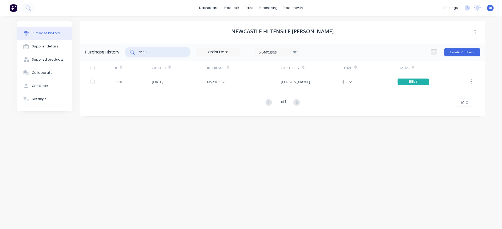
drag, startPoint x: 159, startPoint y: 52, endPoint x: 156, endPoint y: 52, distance: 3.2
click at [159, 51] on input "1116" at bounding box center [161, 51] width 44 height 5
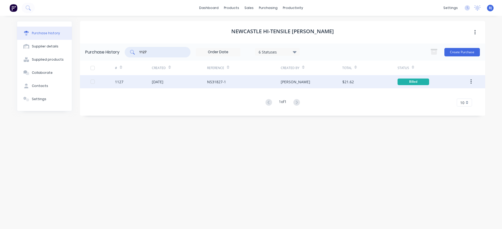
click at [218, 82] on div "N531827-1" at bounding box center [216, 82] width 19 height 6
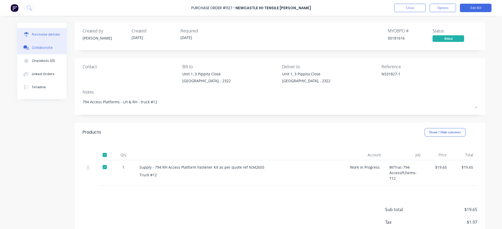
click at [35, 48] on div "Collaborate" at bounding box center [42, 47] width 21 height 5
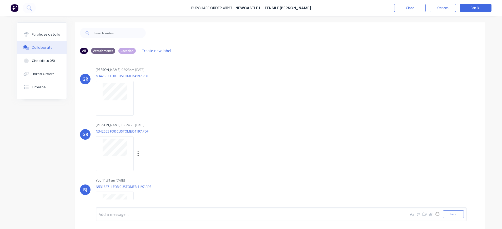
scroll to position [77, 0]
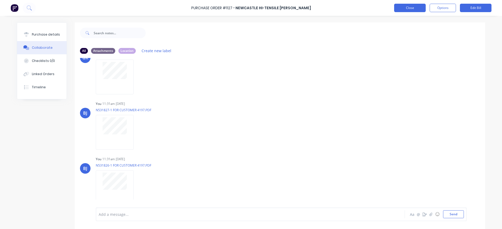
click at [418, 6] on button "Close" at bounding box center [410, 8] width 32 height 8
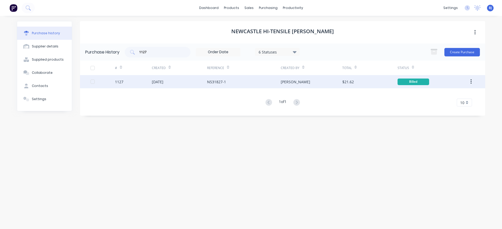
click at [163, 82] on div "[DATE]" at bounding box center [158, 82] width 12 height 6
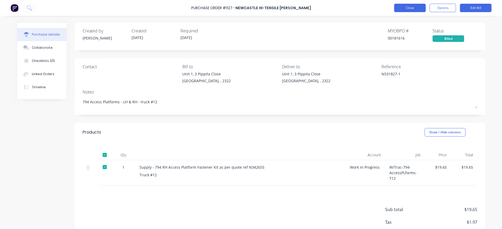
click at [416, 6] on button "Close" at bounding box center [410, 8] width 32 height 8
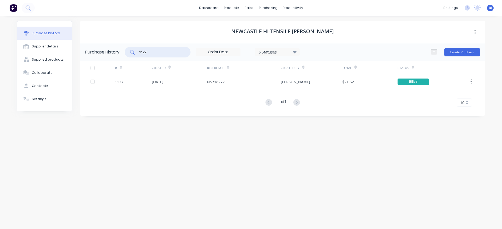
click at [153, 53] on input "1127" at bounding box center [161, 51] width 44 height 5
drag, startPoint x: 147, startPoint y: 54, endPoint x: 109, endPoint y: 62, distance: 38.7
click at [109, 62] on div "Purchase History 1127 6 Statuses 6 Statuses Create Purchase # Created Reference…" at bounding box center [282, 79] width 405 height 72
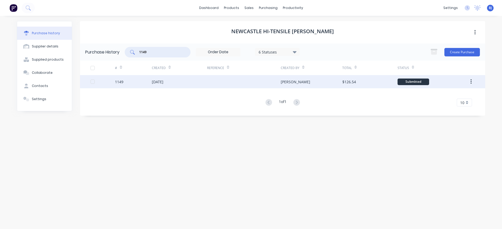
click at [285, 82] on div "[PERSON_NAME]" at bounding box center [295, 82] width 29 height 6
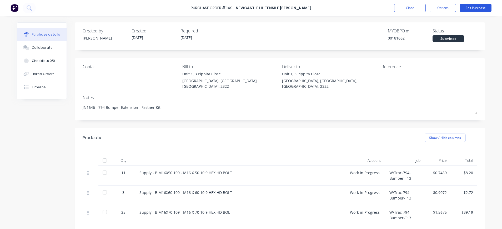
click at [482, 7] on button "Edit Purchase" at bounding box center [476, 8] width 32 height 8
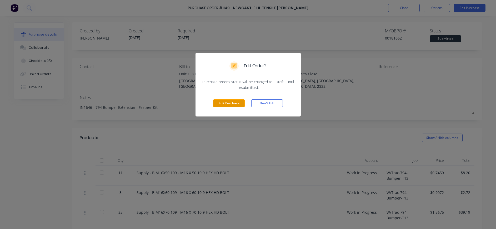
click at [222, 102] on button "Edit Purchase" at bounding box center [229, 103] width 32 height 8
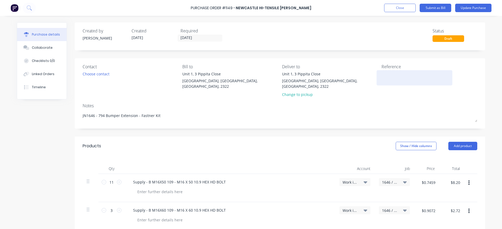
click at [385, 78] on textarea at bounding box center [414, 77] width 66 height 12
click at [465, 7] on button "Update Purchase" at bounding box center [473, 8] width 36 height 8
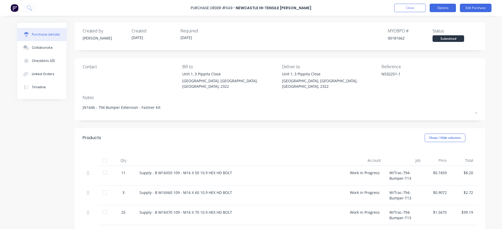
click at [440, 8] on button "Options" at bounding box center [443, 8] width 26 height 8
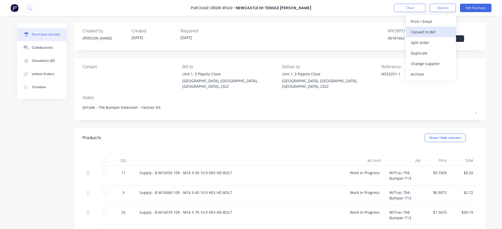
click at [437, 32] on div "Convert to Bill" at bounding box center [431, 32] width 41 height 8
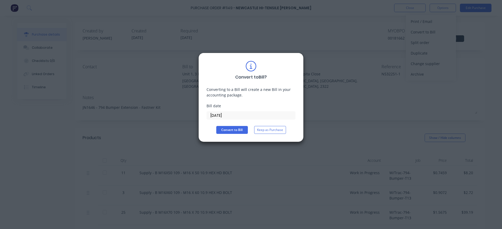
click at [233, 115] on input "[DATE]" at bounding box center [251, 115] width 88 height 8
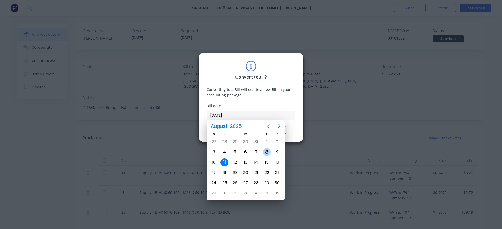
click at [268, 152] on div "8" at bounding box center [267, 152] width 8 height 8
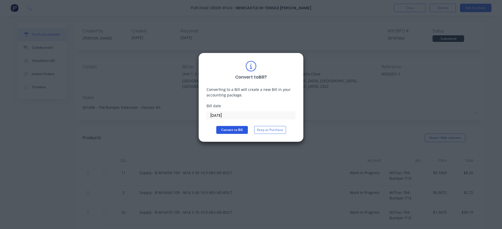
click at [239, 130] on button "Convert to Bill" at bounding box center [232, 130] width 32 height 8
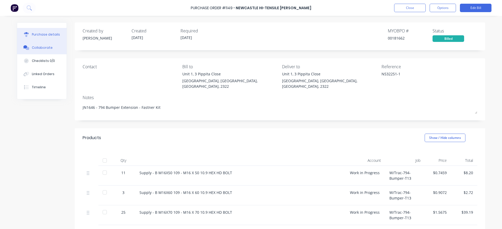
click at [32, 50] on button "Collaborate" at bounding box center [41, 47] width 49 height 13
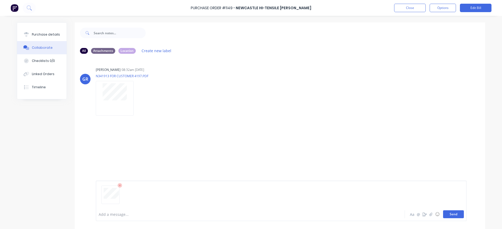
click at [455, 216] on button "Send" at bounding box center [453, 214] width 21 height 8
click at [413, 8] on button "Close" at bounding box center [410, 8] width 32 height 8
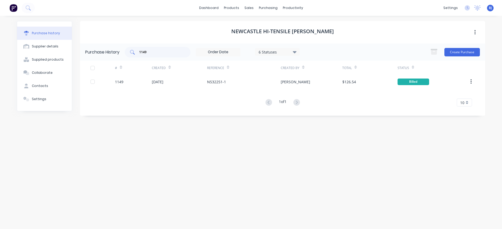
click at [168, 49] on input "1149" at bounding box center [161, 51] width 44 height 5
drag, startPoint x: 160, startPoint y: 50, endPoint x: 139, endPoint y: 53, distance: 21.8
click at [139, 53] on div "1149" at bounding box center [158, 52] width 66 height 11
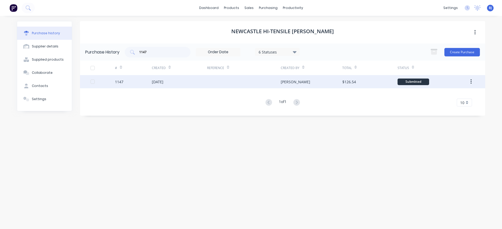
click at [156, 79] on div "[DATE]" at bounding box center [158, 82] width 12 height 6
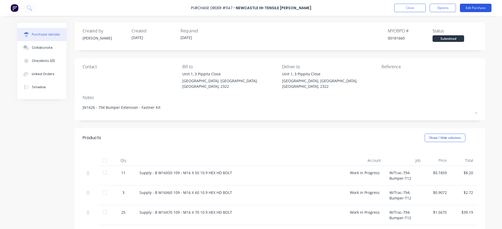
click at [471, 6] on button "Edit Purchase" at bounding box center [476, 8] width 32 height 8
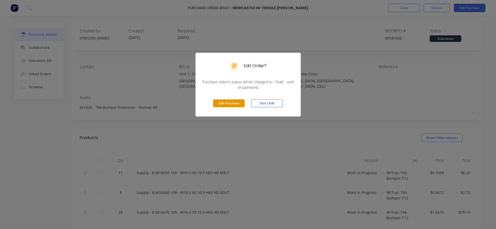
drag, startPoint x: 229, startPoint y: 100, endPoint x: 299, endPoint y: 94, distance: 70.5
click at [231, 100] on button "Edit Purchase" at bounding box center [229, 103] width 32 height 8
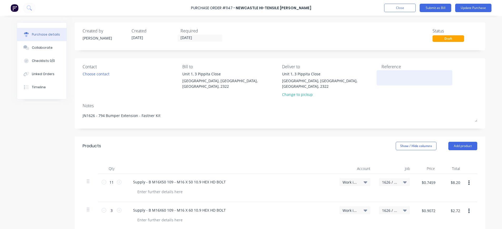
click at [381, 78] on div at bounding box center [414, 77] width 66 height 13
click at [387, 67] on div "Reference" at bounding box center [429, 66] width 96 height 6
click at [377, 64] on div "Contact Choose contact [PERSON_NAME] to [STREET_ADDRESS] Deliver to [STREET_ADD…" at bounding box center [280, 81] width 395 height 36
click at [381, 78] on div at bounding box center [414, 77] width 66 height 13
click at [381, 74] on div at bounding box center [414, 77] width 66 height 13
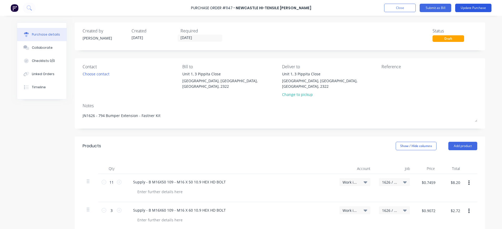
click at [482, 5] on button "Update Purchase" at bounding box center [473, 8] width 36 height 8
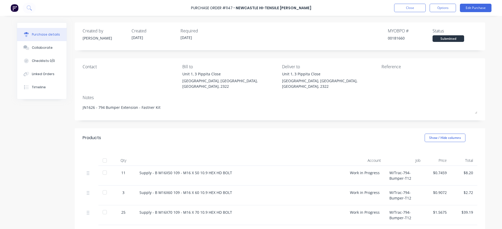
click at [396, 71] on div at bounding box center [414, 77] width 66 height 13
click at [465, 8] on button "Edit Purchase" at bounding box center [476, 8] width 32 height 8
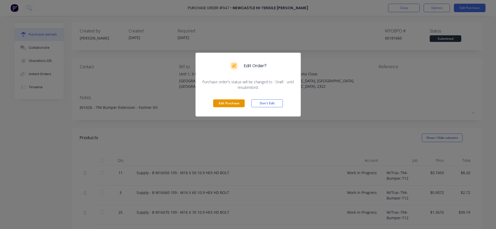
click at [229, 106] on button "Edit Purchase" at bounding box center [229, 103] width 32 height 8
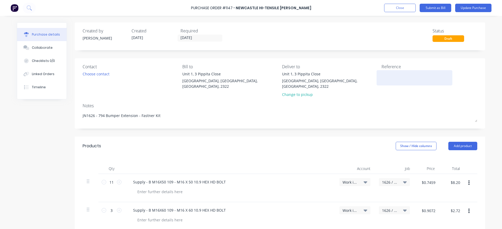
click at [390, 77] on textarea at bounding box center [414, 77] width 66 height 12
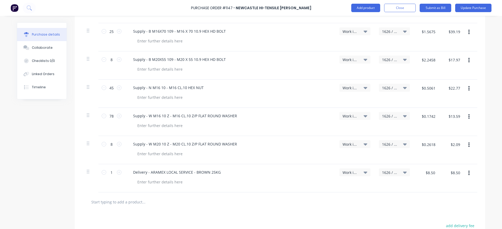
scroll to position [276, 0]
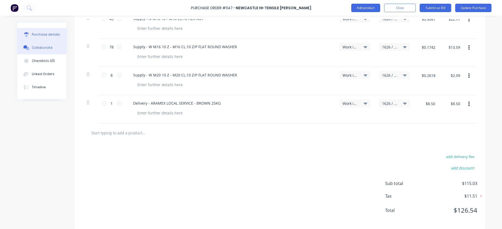
click at [34, 47] on div "Collaborate" at bounding box center [42, 47] width 21 height 5
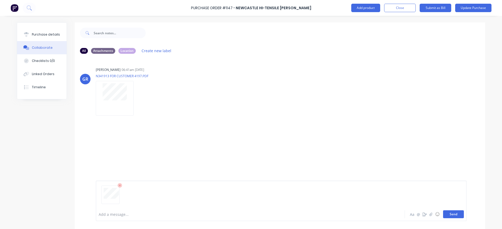
click at [450, 210] on button "Send" at bounding box center [453, 214] width 21 height 8
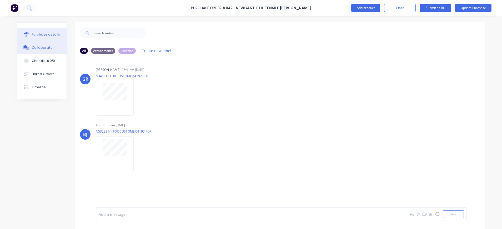
click at [54, 34] on div "Purchase details" at bounding box center [46, 34] width 28 height 5
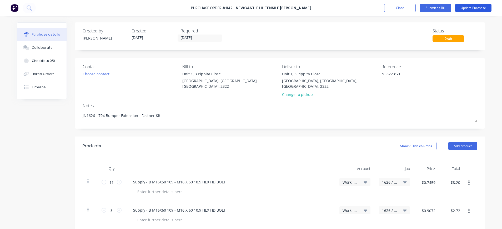
click at [462, 6] on button "Update Purchase" at bounding box center [473, 8] width 36 height 8
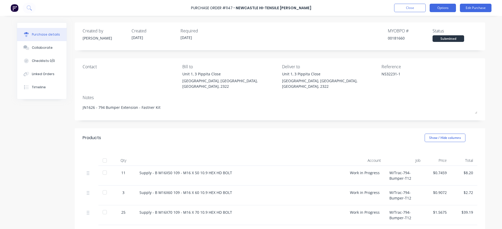
click at [448, 8] on button "Options" at bounding box center [443, 8] width 26 height 8
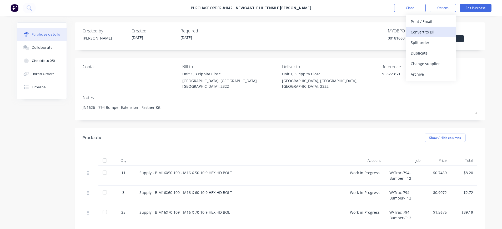
click at [427, 32] on div "Convert to Bill" at bounding box center [431, 32] width 41 height 8
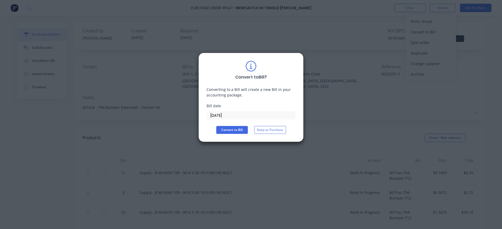
click at [223, 115] on input "[DATE]" at bounding box center [251, 115] width 88 height 8
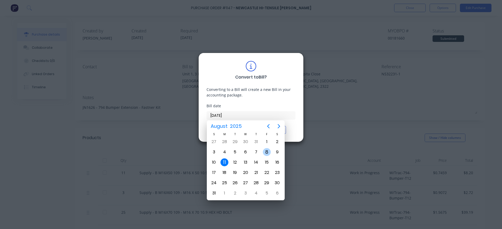
click at [265, 150] on div "8" at bounding box center [267, 152] width 8 height 8
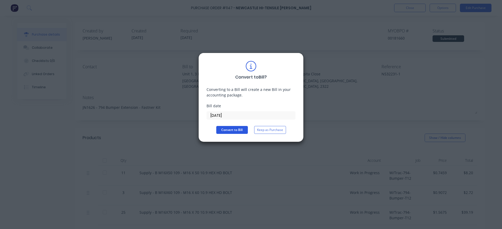
click at [231, 132] on button "Convert to Bill" at bounding box center [232, 130] width 32 height 8
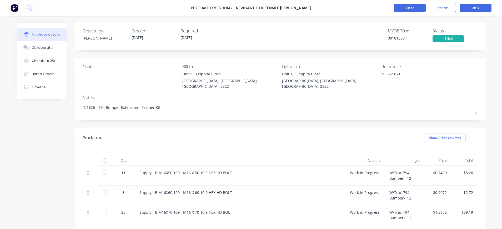
click at [412, 7] on button "Close" at bounding box center [410, 8] width 32 height 8
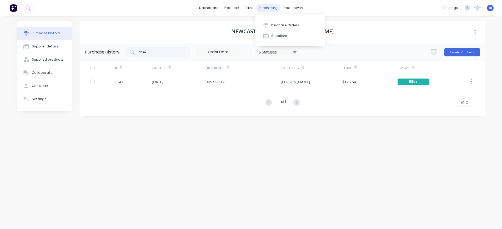
click at [267, 7] on div "purchasing" at bounding box center [268, 8] width 24 height 8
click at [281, 25] on div "Purchase Orders" at bounding box center [285, 25] width 28 height 5
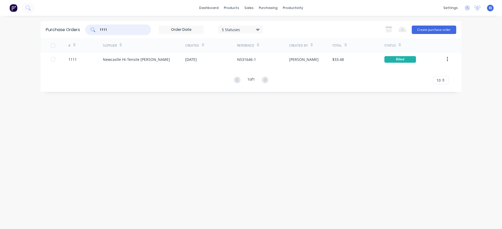
drag, startPoint x: 123, startPoint y: 31, endPoint x: 51, endPoint y: 39, distance: 72.6
click at [51, 39] on div "Purchase Orders 1111 5 Statuses 5 Statuses Export to Excel (XLSX) Create purcha…" at bounding box center [251, 56] width 421 height 71
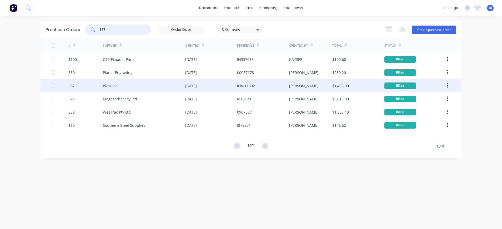
click at [109, 85] on div "Blastcoat" at bounding box center [111, 86] width 16 height 6
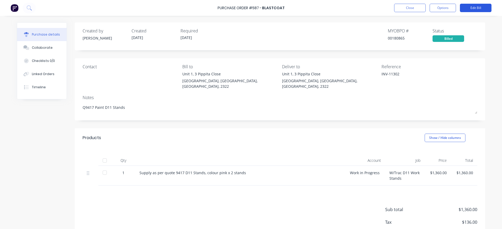
click at [469, 8] on button "Edit Bill" at bounding box center [476, 8] width 32 height 8
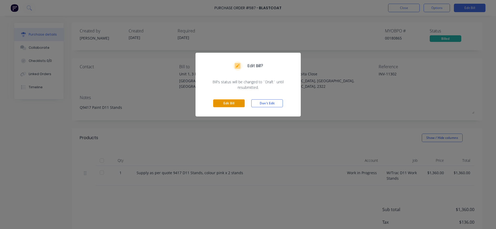
click at [223, 99] on button "Edit Bill" at bounding box center [229, 103] width 32 height 8
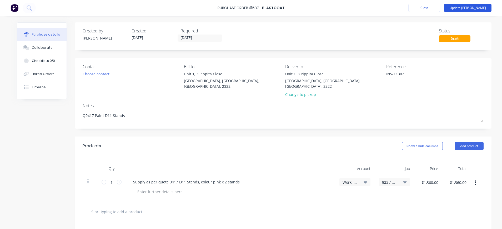
click at [474, 8] on button "Update [PERSON_NAME]" at bounding box center [467, 8] width 47 height 8
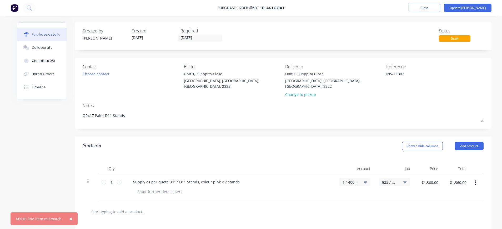
click at [69, 218] on span "×" at bounding box center [70, 218] width 3 height 7
click at [364, 179] on icon at bounding box center [366, 182] width 4 height 6
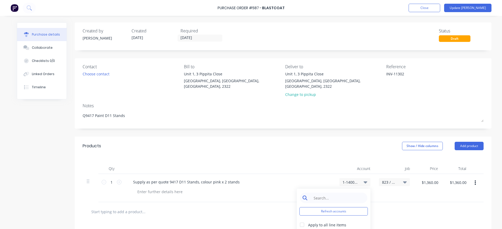
click at [353, 192] on input at bounding box center [338, 197] width 54 height 11
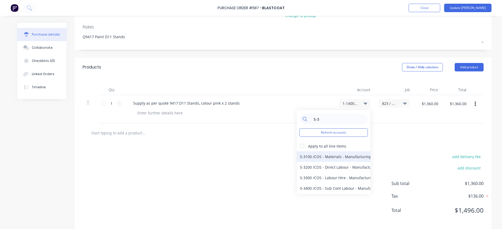
click at [342, 151] on div "5-3100 / COS - Materials - Manufacturing Other" at bounding box center [334, 156] width 74 height 11
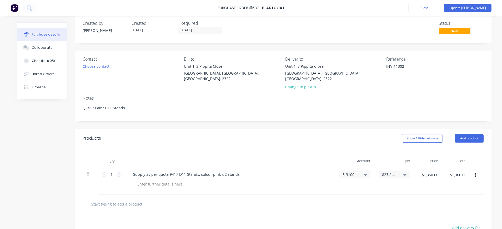
scroll to position [0, 0]
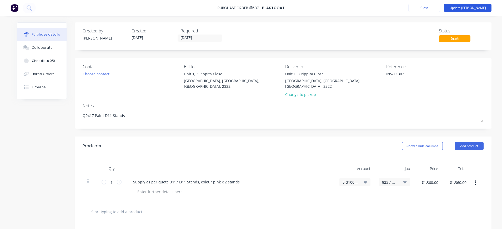
click at [477, 9] on button "Update [PERSON_NAME]" at bounding box center [467, 8] width 47 height 8
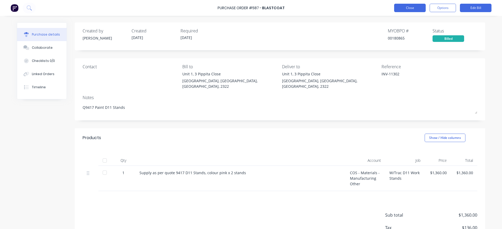
click at [405, 7] on button "Close" at bounding box center [410, 8] width 32 height 8
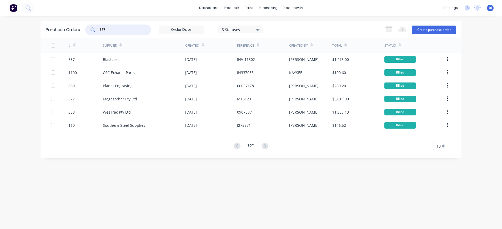
drag, startPoint x: 123, startPoint y: 32, endPoint x: 82, endPoint y: 28, distance: 41.4
click at [82, 28] on div "Purchase Orders 587 5 Statuses 5 Statuses Export to Excel (XLSX) Create purchas…" at bounding box center [251, 29] width 421 height 17
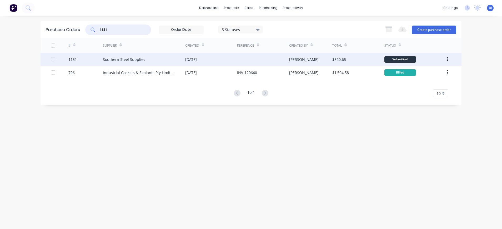
click at [142, 59] on div "Southern Steel Supplies" at bounding box center [124, 60] width 42 height 6
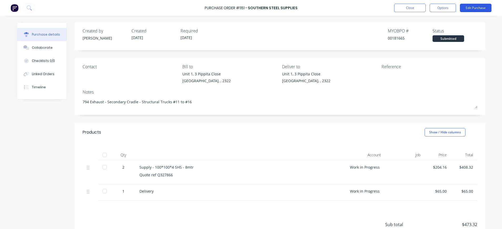
click at [470, 7] on button "Edit Purchase" at bounding box center [476, 8] width 32 height 8
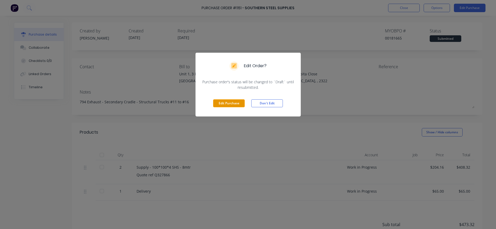
click at [226, 104] on button "Edit Purchase" at bounding box center [229, 103] width 32 height 8
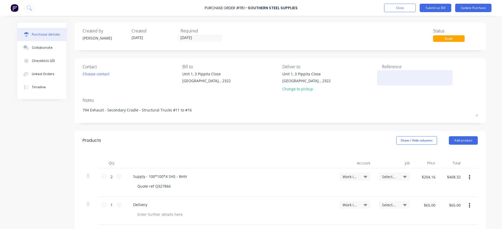
click at [385, 78] on textarea at bounding box center [415, 77] width 66 height 12
click at [403, 176] on icon at bounding box center [405, 176] width 4 height 2
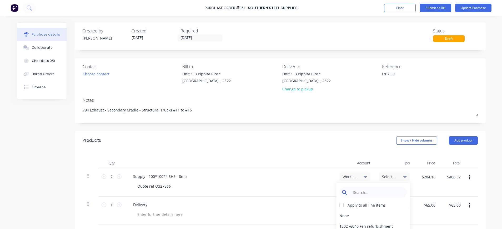
click at [381, 192] on input at bounding box center [377, 192] width 54 height 11
click at [387, 228] on div "1599 / W/Trac-794-Exh.System-T11" at bounding box center [373, 225] width 74 height 11
click at [387, 206] on span "Select..." at bounding box center [390, 205] width 16 height 6
click at [390, 218] on input at bounding box center [377, 220] width 54 height 11
click at [469, 177] on icon "button" at bounding box center [469, 177] width 1 height 5
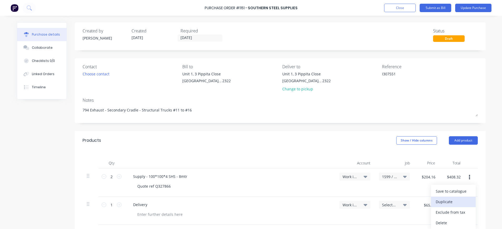
click at [451, 200] on button "Duplicate" at bounding box center [453, 201] width 45 height 11
click at [467, 204] on button "button" at bounding box center [469, 204] width 12 height 9
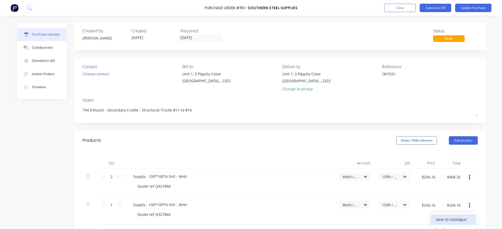
scroll to position [105, 0]
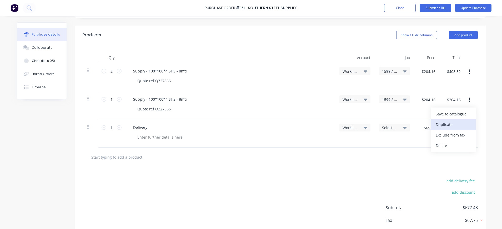
click at [441, 123] on button "Duplicate" at bounding box center [453, 124] width 45 height 11
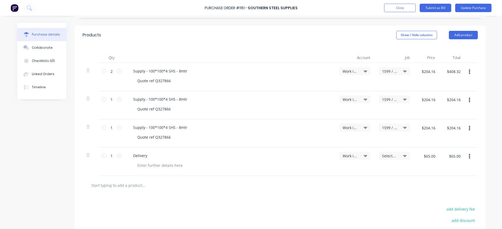
drag, startPoint x: 466, startPoint y: 130, endPoint x: 321, endPoint y: 173, distance: 151.2
click at [315, 174] on div "Delivery" at bounding box center [230, 161] width 210 height 28
click at [469, 129] on icon "button" at bounding box center [469, 128] width 1 height 6
click at [450, 154] on button "Duplicate" at bounding box center [453, 152] width 45 height 11
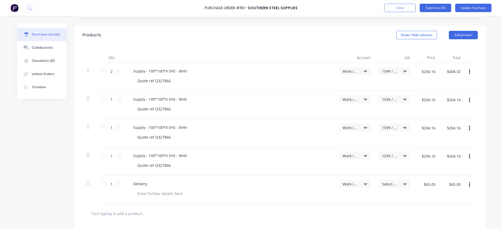
click at [465, 157] on button "button" at bounding box center [469, 156] width 12 height 9
click at [451, 180] on button "Duplicate" at bounding box center [453, 180] width 45 height 11
click at [465, 159] on button "button" at bounding box center [469, 156] width 12 height 9
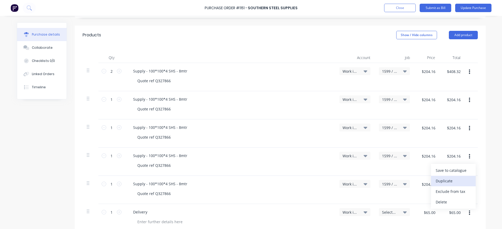
click at [452, 180] on button "Duplicate" at bounding box center [453, 180] width 45 height 11
click at [111, 74] on input "2" at bounding box center [111, 71] width 11 height 8
click at [190, 71] on div "Supply - 100*100*4 SHS - 8mtr" at bounding box center [230, 71] width 202 height 8
drag, startPoint x: 113, startPoint y: 72, endPoint x: 103, endPoint y: 72, distance: 10.0
click at [103, 72] on div "0.266 0.266" at bounding box center [112, 71] width 18 height 8
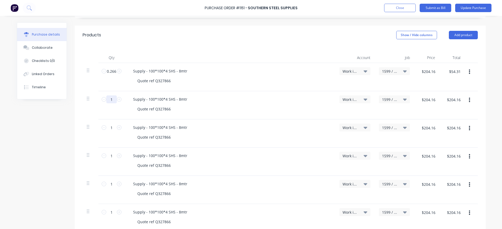
click at [107, 99] on input "1" at bounding box center [111, 99] width 11 height 8
paste input "0.266"
click at [107, 128] on input "1" at bounding box center [111, 127] width 11 height 8
paste input "0.266"
click at [108, 155] on input "1" at bounding box center [111, 156] width 11 height 8
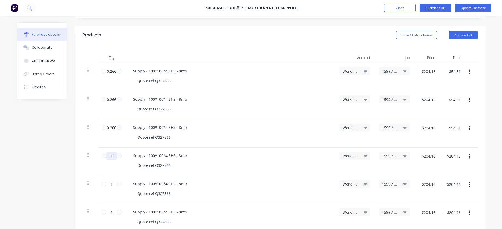
paste input "0.266"
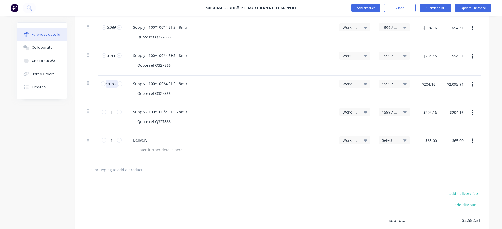
scroll to position [210, 0]
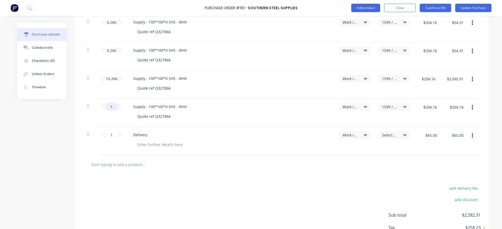
paste input "0.266"
click at [183, 98] on div "Supply - 100*100*4 SHS - 8mtr Quote ref Q327866" at bounding box center [230, 84] width 210 height 28
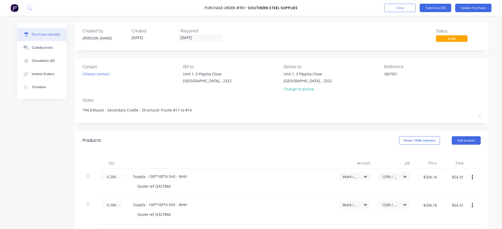
scroll to position [105, 0]
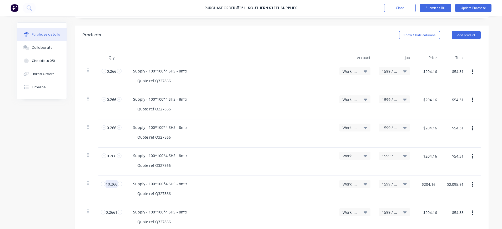
click at [107, 185] on input "10.266" at bounding box center [111, 184] width 12 height 8
click at [107, 183] on input "10.266" at bounding box center [111, 184] width 12 height 8
drag, startPoint x: 110, startPoint y: 183, endPoint x: 110, endPoint y: 186, distance: 2.9
click at [110, 186] on input "10.266" at bounding box center [111, 184] width 12 height 8
paste input
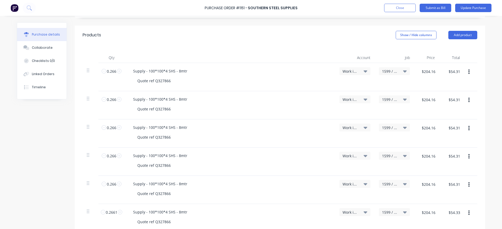
click at [235, 165] on div "Quote ref Q327866" at bounding box center [232, 165] width 198 height 8
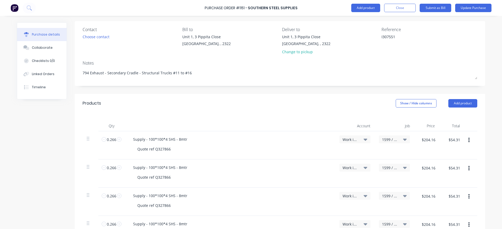
scroll to position [142, 0]
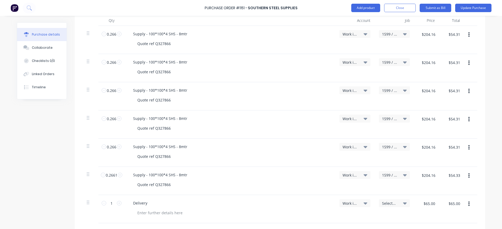
click at [403, 34] on icon at bounding box center [405, 34] width 4 height 2
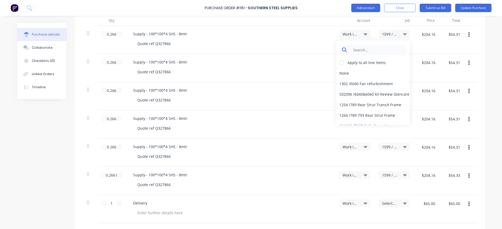
click at [354, 49] on input at bounding box center [377, 49] width 54 height 11
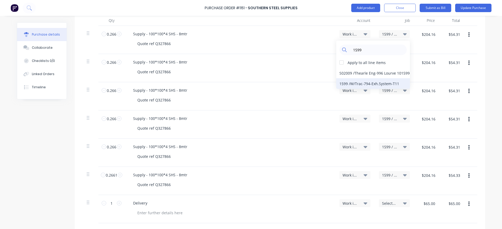
click at [373, 83] on div "1599 / W/Trac-794-Exh.System-T11" at bounding box center [373, 83] width 74 height 11
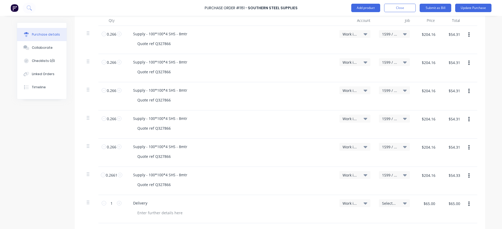
click at [403, 61] on icon at bounding box center [405, 62] width 4 height 6
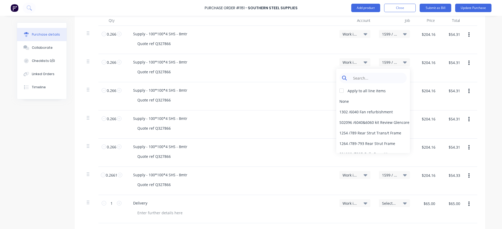
click at [383, 77] on input at bounding box center [377, 78] width 54 height 11
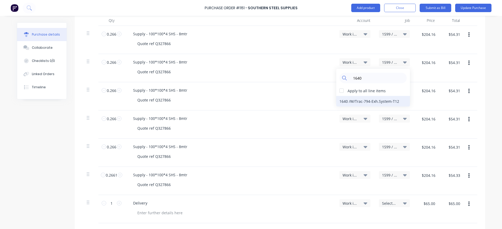
click at [388, 101] on div "1640 / W/Trac-794-Exh.System-T12" at bounding box center [373, 101] width 74 height 11
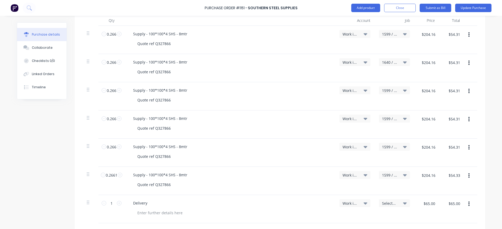
click at [388, 92] on span "1599 / W/Trac-794-Exh.System-T11" at bounding box center [390, 91] width 16 height 6
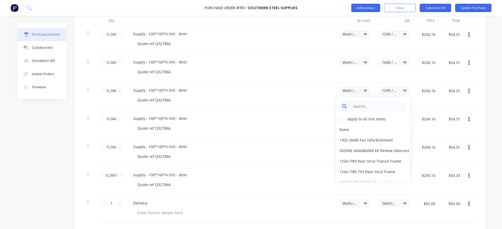
click at [388, 105] on input at bounding box center [377, 106] width 54 height 11
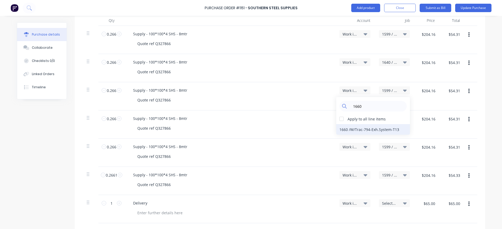
click at [380, 130] on div "1660 / W/Trac-794-Exh.System-T13" at bounding box center [373, 129] width 74 height 11
click at [380, 121] on div "1599 / W/Trac-794-Exh.System-T11" at bounding box center [394, 118] width 31 height 8
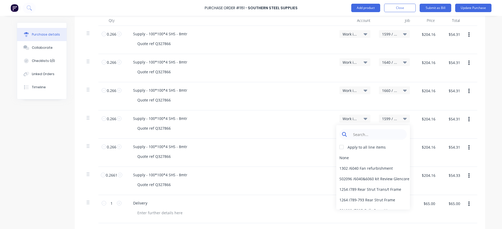
click at [380, 130] on input at bounding box center [377, 134] width 54 height 11
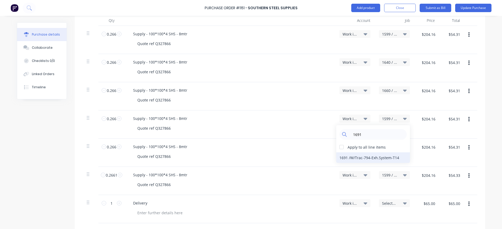
click at [385, 158] on div "1691 / W/Trac-794-Exh.System-T14" at bounding box center [373, 157] width 74 height 11
click at [384, 148] on span "1599 / W/Trac-794-Exh.System-T11" at bounding box center [390, 147] width 16 height 6
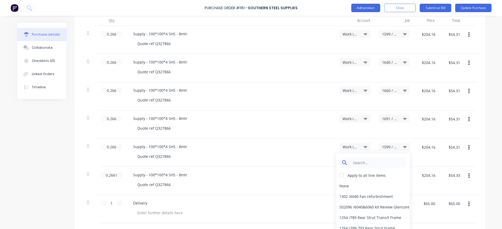
click at [380, 162] on input at bounding box center [377, 162] width 54 height 11
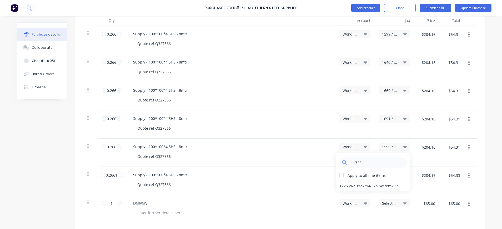
click at [384, 119] on span "1691 / W/Trac-794-Exh.System-T14" at bounding box center [390, 119] width 16 height 6
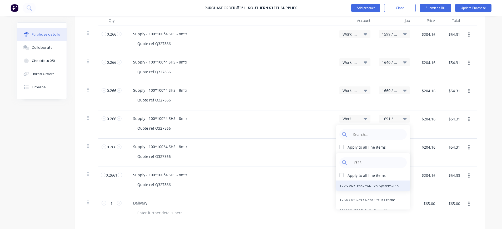
click at [369, 186] on div "1725 / W/Trac-794-Exh.System-T15" at bounding box center [373, 185] width 74 height 11
click at [388, 119] on span "1691 / W/Trac-794-Exh.System-T14" at bounding box center [390, 119] width 16 height 6
click at [286, 147] on div "Supply - 100*100*4 SHS - 8mtr" at bounding box center [230, 147] width 202 height 8
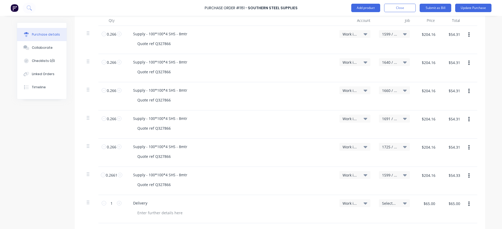
click at [403, 119] on icon at bounding box center [405, 119] width 4 height 2
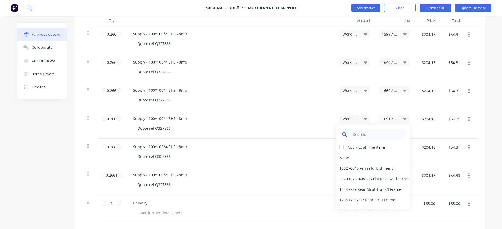
click at [384, 133] on input at bounding box center [377, 134] width 54 height 11
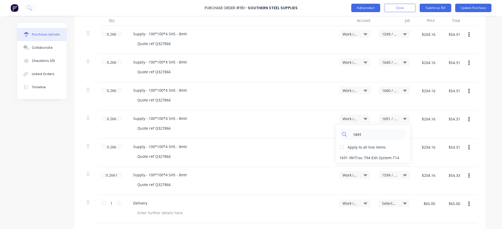
click at [414, 155] on div "$204.16 $204.16" at bounding box center [426, 152] width 25 height 28
click at [392, 177] on span "1599 / W/Trac-794-Exh.System-T11" at bounding box center [390, 175] width 16 height 6
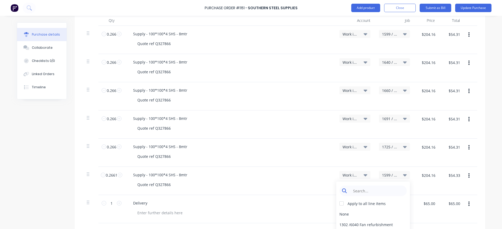
click at [379, 190] on input at bounding box center [377, 190] width 54 height 11
click at [370, 191] on input at bounding box center [377, 190] width 54 height 11
click at [379, 214] on div "1746 / W/Trac-794-Exh.System-T16" at bounding box center [373, 213] width 74 height 11
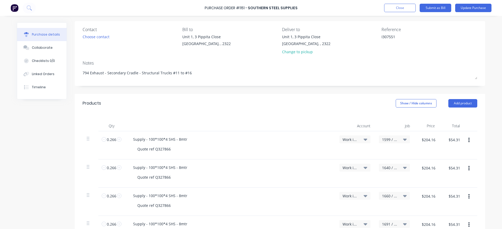
click at [391, 220] on div "1691 / W/Trac-794-Exh.System-T14" at bounding box center [394, 224] width 31 height 8
click at [409, 223] on div "1691 / W/Trac-794-Exh.System-T14 Apply to all line items None 1302 / 6040 Fan r…" at bounding box center [394, 229] width 39 height 28
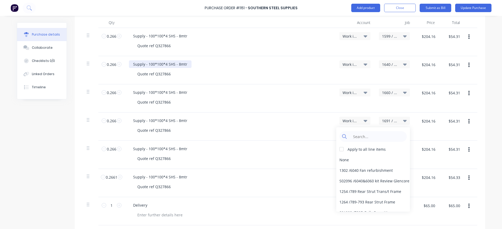
scroll to position [142, 0]
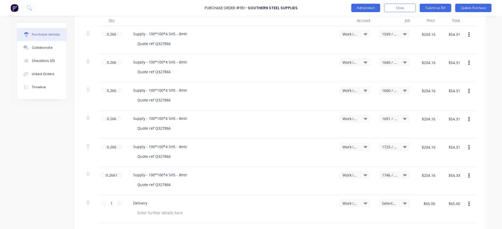
click at [226, 206] on div "Delivery" at bounding box center [230, 203] width 202 height 8
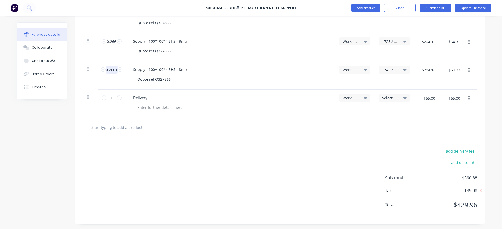
click at [114, 70] on input "0.2661" at bounding box center [111, 70] width 12 height 8
click at [108, 128] on input "text" at bounding box center [143, 127] width 105 height 11
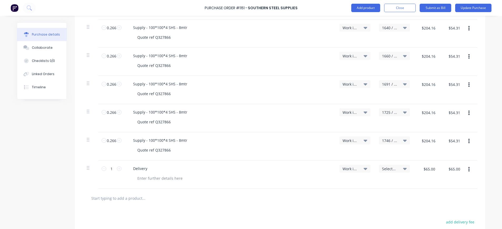
scroll to position [210, 0]
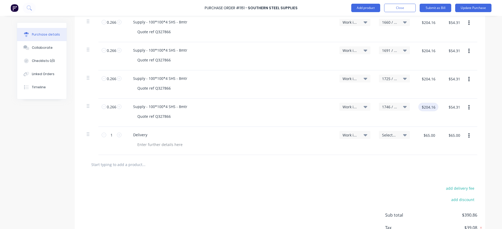
click at [435, 105] on input "$204.16" at bounding box center [428, 107] width 20 height 8
drag, startPoint x: 456, startPoint y: 104, endPoint x: 460, endPoint y: 104, distance: 4.2
click at [456, 104] on input "$57.19" at bounding box center [454, 107] width 18 height 8
click at [433, 109] on input "$214.99" at bounding box center [428, 107] width 20 height 8
drag, startPoint x: 431, startPoint y: 108, endPoint x: 427, endPoint y: 113, distance: 6.4
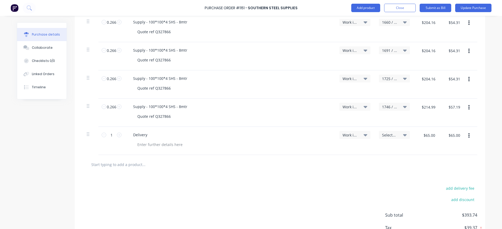
click at [427, 113] on div "$214.99 $214.99" at bounding box center [428, 109] width 20 height 12
click at [431, 107] on input "215." at bounding box center [430, 107] width 15 height 8
click at [431, 78] on input "$204.16" at bounding box center [428, 78] width 20 height 8
paste input "215."
click at [427, 52] on input "$204.16" at bounding box center [428, 50] width 20 height 8
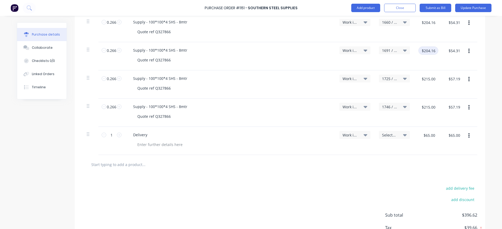
paste input "215."
click at [421, 26] on input "$204.16" at bounding box center [428, 22] width 20 height 8
paste input "215."
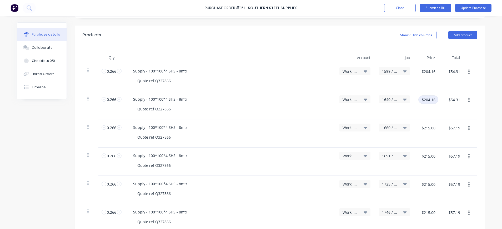
click at [430, 100] on input "$204.16" at bounding box center [428, 99] width 20 height 8
paste input "215."
drag, startPoint x: 434, startPoint y: 90, endPoint x: 430, endPoint y: 85, distance: 6.2
click at [433, 90] on div "$204.16 $204.16" at bounding box center [426, 77] width 25 height 28
click at [428, 76] on div "$204.16 $204.16" at bounding box center [428, 73] width 20 height 12
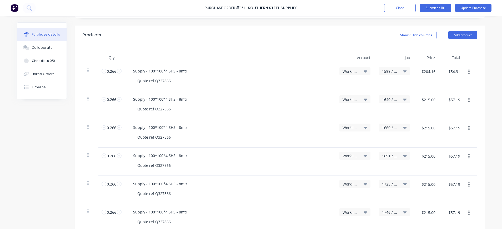
drag, startPoint x: 428, startPoint y: 76, endPoint x: 434, endPoint y: 76, distance: 6.1
click at [434, 76] on div "$204.16 $204.16" at bounding box center [428, 73] width 20 height 12
paste input "215."
click at [434, 96] on div "$215.00 $215.00" at bounding box center [428, 99] width 20 height 8
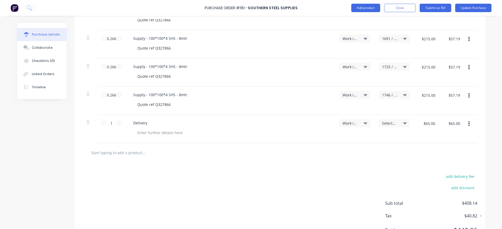
scroll to position [248, 0]
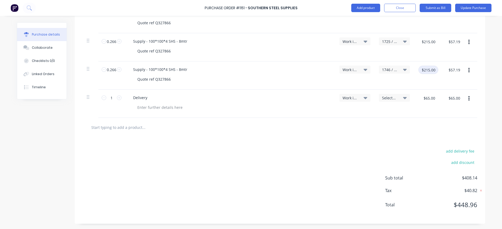
drag, startPoint x: 430, startPoint y: 71, endPoint x: 435, endPoint y: 70, distance: 4.5
click at [435, 70] on input "$215.00" at bounding box center [428, 70] width 20 height 8
click at [430, 68] on input "$215.03" at bounding box center [428, 70] width 20 height 8
click at [429, 46] on div "$215.00 $215.00" at bounding box center [428, 43] width 20 height 12
paste input "3"
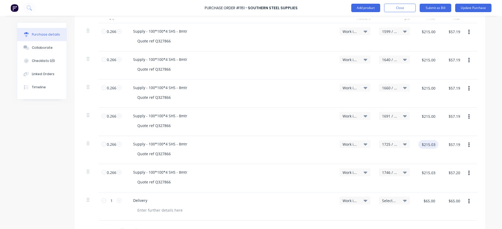
scroll to position [142, 0]
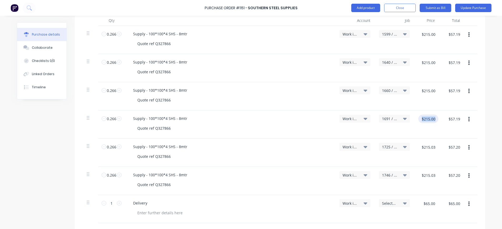
click at [433, 122] on div "0.266 0.266 Supply - 100*100*4 SHS - 8mtr Quote ref Q327866 Work in Progress 16…" at bounding box center [280, 124] width 395 height 28
click at [428, 93] on input "$215.00" at bounding box center [428, 90] width 20 height 8
paste input "3"
click at [429, 64] on input "$215.00" at bounding box center [428, 62] width 20 height 8
paste input "3"
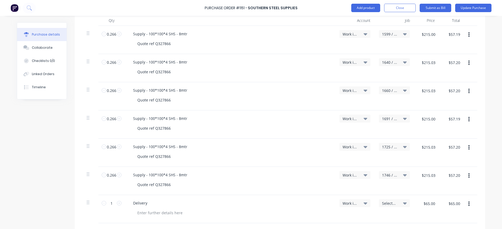
click at [426, 41] on div "$215.00 $215.00" at bounding box center [428, 36] width 20 height 12
paste input "3"
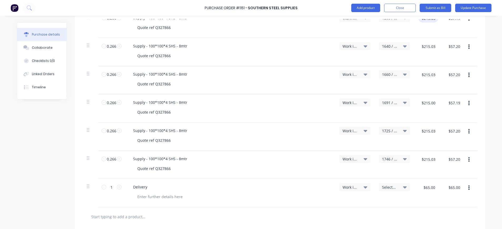
scroll to position [248, 0]
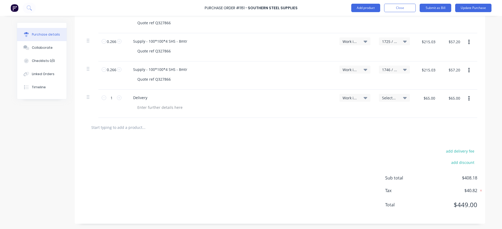
click at [433, 88] on div "$215.03 $215.03" at bounding box center [426, 75] width 25 height 28
click at [432, 99] on input "$65.00" at bounding box center [429, 98] width 18 height 8
click at [457, 100] on input "$65.00" at bounding box center [454, 98] width 18 height 8
click at [403, 120] on div at bounding box center [280, 127] width 395 height 19
click at [363, 130] on div at bounding box center [280, 127] width 386 height 11
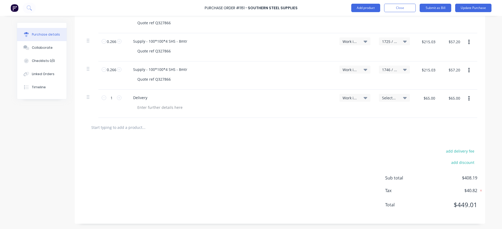
click at [470, 177] on span "$408.19" at bounding box center [451, 177] width 53 height 6
click at [354, 96] on span "Work in Progress" at bounding box center [351, 98] width 16 height 6
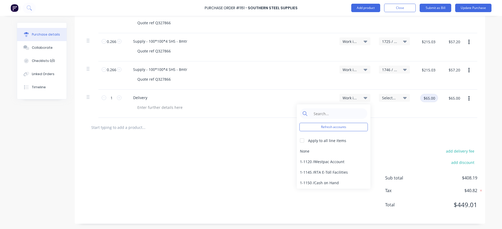
drag, startPoint x: 417, startPoint y: 98, endPoint x: 421, endPoint y: 98, distance: 3.2
click at [420, 98] on input "$65.00" at bounding box center [429, 98] width 18 height 8
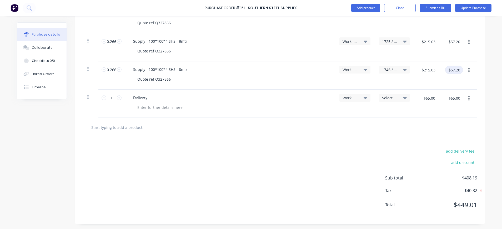
click at [456, 68] on input "$57.20" at bounding box center [454, 70] width 18 height 8
drag, startPoint x: 430, startPoint y: 68, endPoint x: 446, endPoint y: 81, distance: 20.5
click at [431, 69] on input "$215.03" at bounding box center [428, 70] width 20 height 8
click at [455, 95] on input "$65.00" at bounding box center [454, 98] width 18 height 8
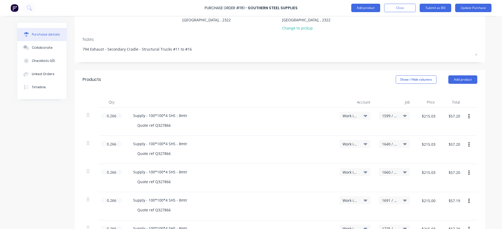
scroll to position [0, 0]
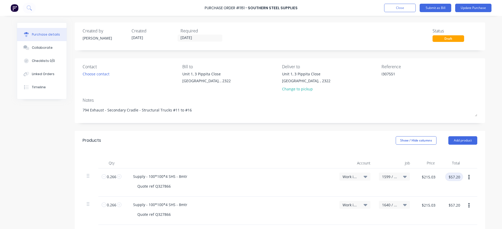
click at [454, 174] on input "$57.20" at bounding box center [454, 176] width 18 height 8
drag, startPoint x: 461, startPoint y: 178, endPoint x: 446, endPoint y: 175, distance: 15.0
click at [448, 175] on input "$78.89" at bounding box center [457, 176] width 18 height 8
click at [453, 202] on input "$57.20" at bounding box center [457, 204] width 18 height 8
paste input "78.89"
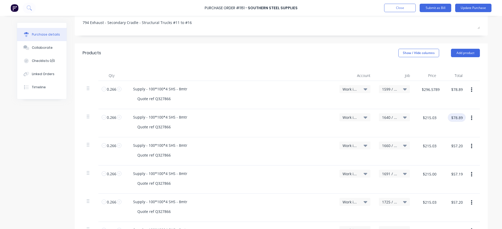
scroll to position [105, 0]
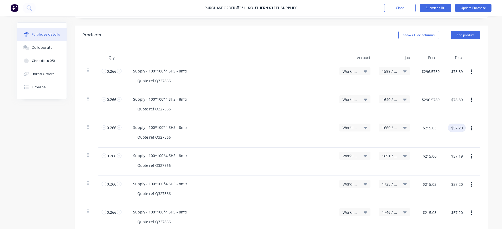
click at [460, 129] on input "$57.20" at bounding box center [457, 127] width 18 height 8
paste input "78.89"
click at [454, 156] on input "$57.19" at bounding box center [457, 156] width 18 height 8
paste input "78.8"
click at [461, 184] on input "$57.20" at bounding box center [457, 184] width 18 height 8
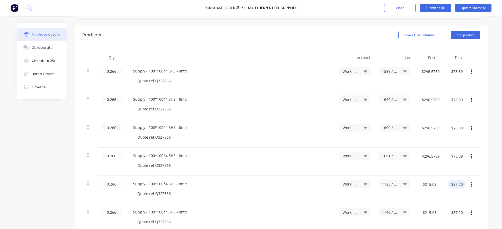
paste input "78.89"
click at [456, 214] on input "$57.20" at bounding box center [457, 212] width 18 height 8
paste input "78.89"
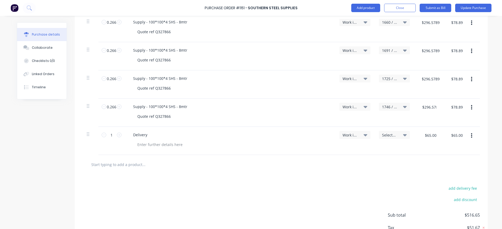
click at [463, 115] on div "$78.89 $78.89" at bounding box center [453, 112] width 26 height 28
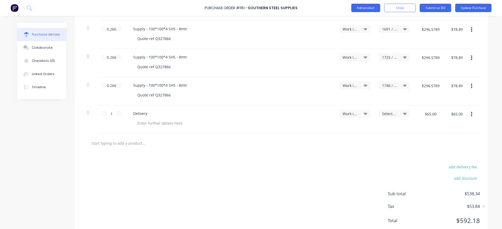
scroll to position [248, 0]
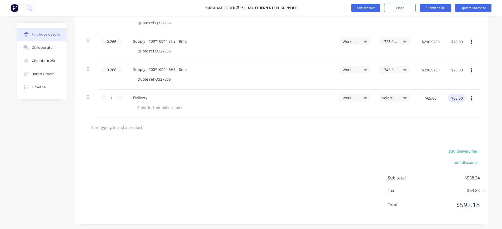
click at [460, 97] on input "$65.00" at bounding box center [457, 98] width 18 height 8
click at [471, 98] on icon "button" at bounding box center [471, 98] width 1 height 6
click at [449, 142] on button "Delete" at bounding box center [455, 144] width 45 height 11
click at [459, 97] on input "$78.89" at bounding box center [457, 98] width 18 height 8
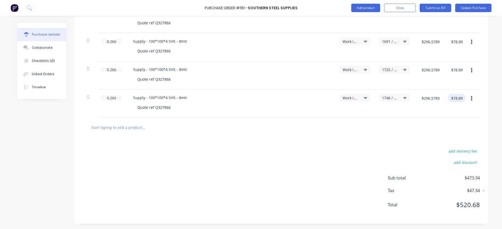
click at [459, 98] on input "$78.89" at bounding box center [457, 98] width 18 height 8
click at [462, 170] on div "add delivery fee add discount" at bounding box center [434, 159] width 92 height 24
click at [471, 170] on div "add delivery fee add discount" at bounding box center [434, 159] width 92 height 24
click at [409, 108] on div "1746 / W/Trac-794-Exh.System-T16" at bounding box center [394, 103] width 39 height 28
click at [465, 192] on span "$47.34" at bounding box center [453, 190] width 53 height 6
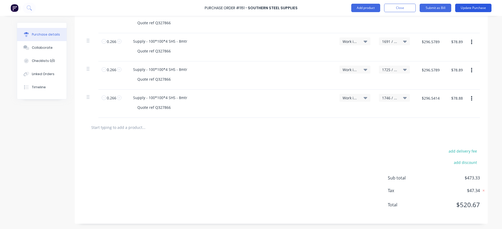
click at [478, 7] on button "Update Purchase" at bounding box center [473, 8] width 36 height 8
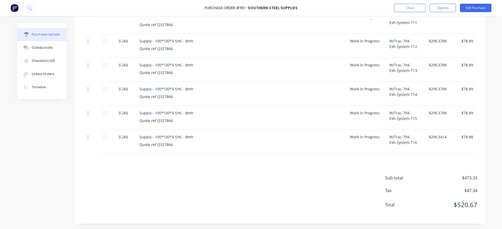
scroll to position [0, 0]
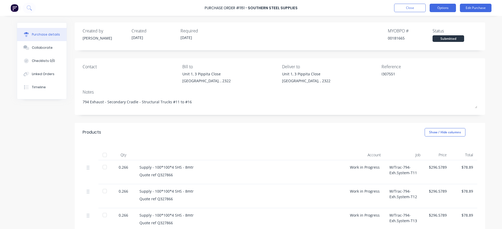
click at [436, 7] on button "Options" at bounding box center [443, 8] width 26 height 8
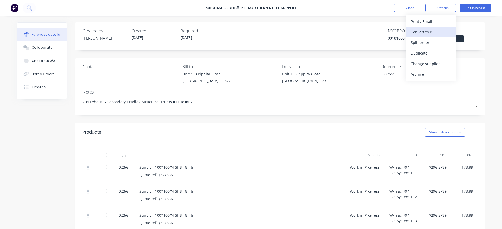
click at [430, 34] on div "Convert to Bill" at bounding box center [431, 32] width 41 height 8
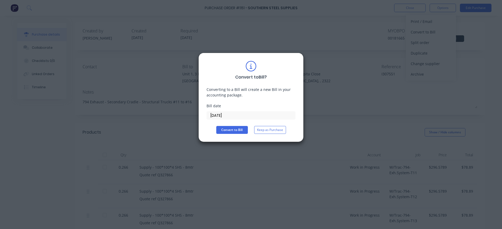
click at [237, 112] on input "[DATE]" at bounding box center [251, 115] width 88 height 8
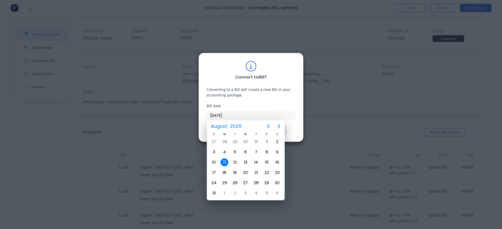
drag, startPoint x: 234, startPoint y: 112, endPoint x: 174, endPoint y: 113, distance: 60.5
click at [174, 113] on div "Convert to Bill ? Converting to a Bill will create a new Bill in your accountin…" at bounding box center [251, 114] width 502 height 229
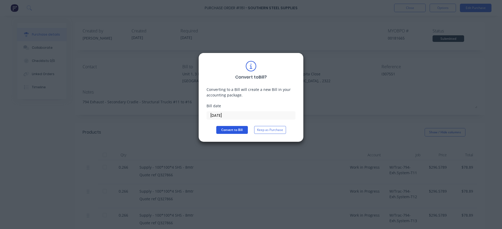
click at [236, 131] on button "Convert to Bill" at bounding box center [232, 130] width 32 height 8
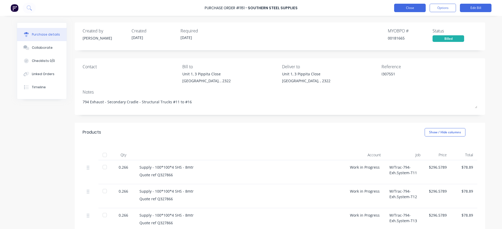
click at [415, 8] on button "Close" at bounding box center [410, 8] width 32 height 8
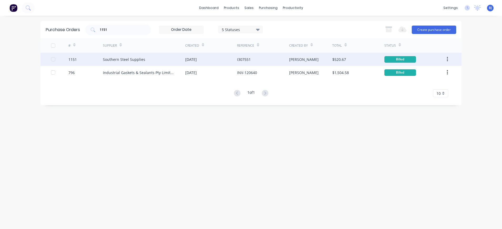
click at [196, 59] on div "[DATE]" at bounding box center [191, 60] width 12 height 6
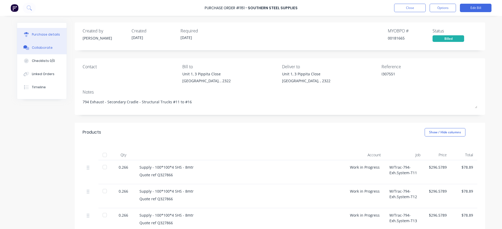
click at [41, 47] on div "Collaborate" at bounding box center [42, 47] width 21 height 5
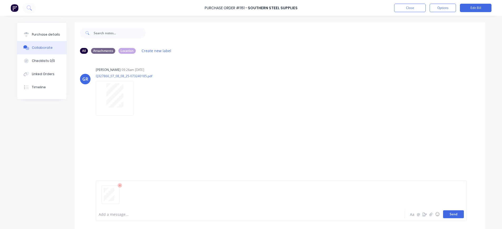
click at [459, 210] on button "Send" at bounding box center [453, 214] width 21 height 8
click at [409, 7] on button "Close" at bounding box center [410, 8] width 32 height 8
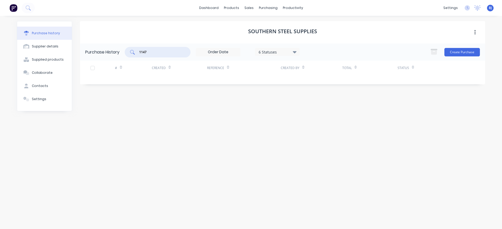
drag, startPoint x: 163, startPoint y: 52, endPoint x: 127, endPoint y: 52, distance: 35.5
click at [127, 52] on div "1147" at bounding box center [158, 52] width 66 height 11
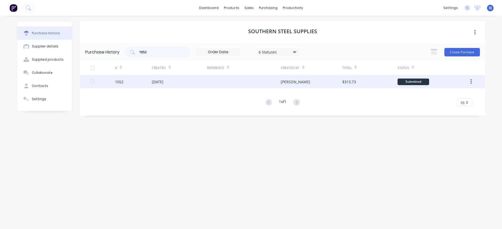
click at [163, 81] on div "[DATE]" at bounding box center [158, 82] width 12 height 6
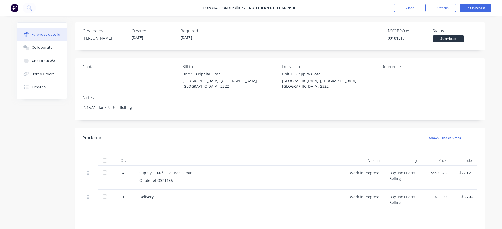
drag, startPoint x: 34, startPoint y: 49, endPoint x: 153, endPoint y: 70, distance: 120.1
click at [35, 49] on div "Collaborate" at bounding box center [42, 47] width 21 height 5
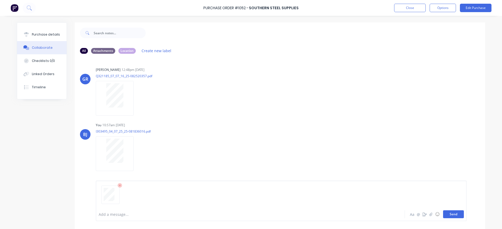
click at [455, 212] on button "Send" at bounding box center [453, 214] width 21 height 8
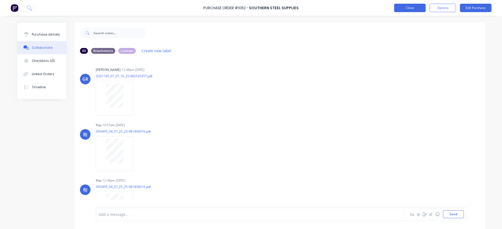
click at [414, 6] on button "Close" at bounding box center [410, 8] width 32 height 8
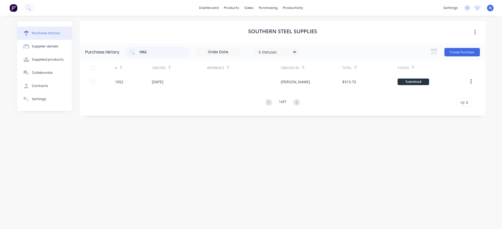
click at [175, 45] on div "Purchase History 1052 6 Statuses 6 Statuses Create Purchase" at bounding box center [282, 51] width 405 height 17
click at [150, 55] on div "1052" at bounding box center [158, 52] width 66 height 11
click at [135, 55] on div "1052" at bounding box center [158, 52] width 66 height 11
drag, startPoint x: 144, startPoint y: 54, endPoint x: 133, endPoint y: 55, distance: 10.9
click at [133, 55] on div "1052" at bounding box center [158, 52] width 66 height 11
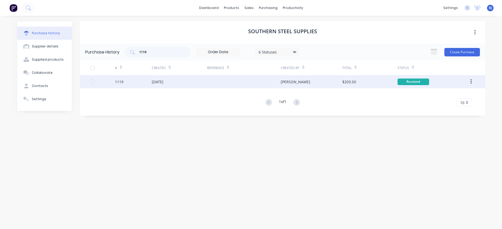
click at [163, 82] on div "[DATE]" at bounding box center [158, 82] width 12 height 6
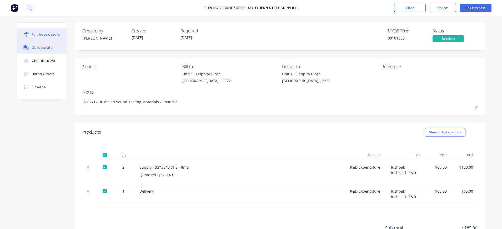
click at [43, 51] on button "Collaborate" at bounding box center [41, 47] width 49 height 13
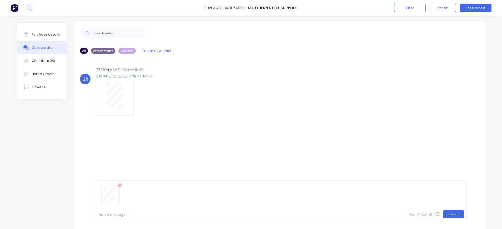
click at [447, 215] on button "Send" at bounding box center [453, 214] width 21 height 8
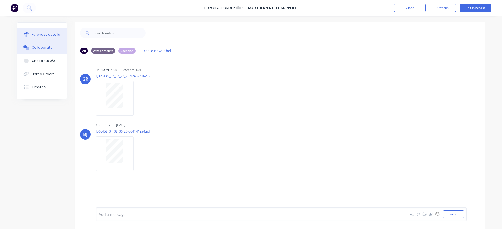
drag, startPoint x: 36, startPoint y: 35, endPoint x: 43, endPoint y: 39, distance: 8.7
click at [36, 36] on div "Purchase details" at bounding box center [46, 34] width 28 height 5
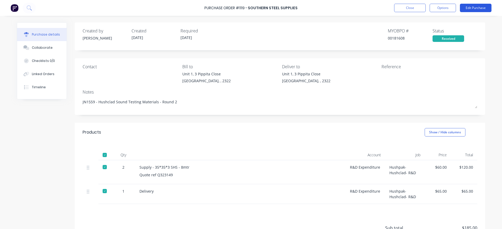
click at [470, 6] on button "Edit Purchase" at bounding box center [476, 8] width 32 height 8
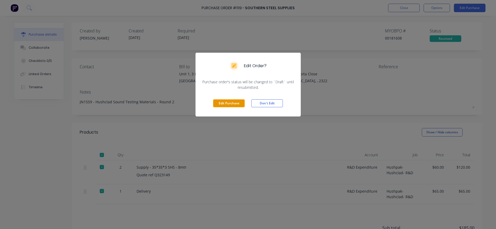
click at [235, 102] on button "Edit Purchase" at bounding box center [229, 103] width 32 height 8
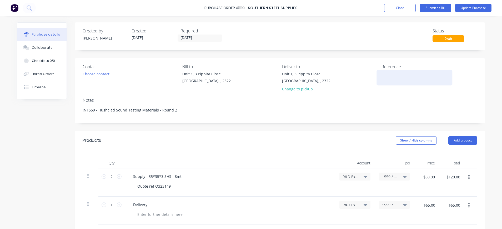
click at [381, 73] on div at bounding box center [414, 77] width 66 height 13
click at [381, 72] on textarea at bounding box center [414, 77] width 66 height 12
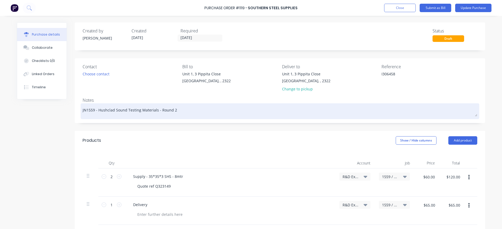
click at [179, 110] on textarea "JN1559 - Hushclad Sound Testing Materials - Round 2" at bounding box center [280, 110] width 395 height 12
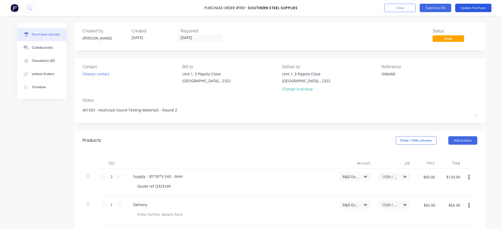
click at [465, 7] on button "Update Purchase" at bounding box center [473, 8] width 36 height 8
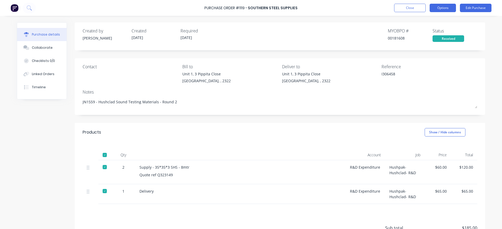
click at [440, 8] on button "Options" at bounding box center [443, 8] width 26 height 8
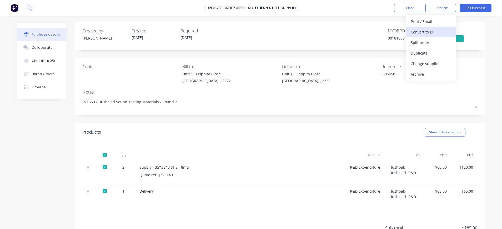
click at [431, 31] on div "Convert to Bill" at bounding box center [431, 32] width 41 height 8
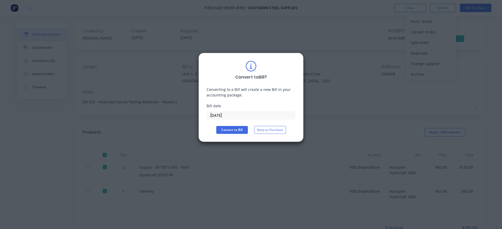
click at [224, 116] on input "[DATE]" at bounding box center [251, 115] width 88 height 8
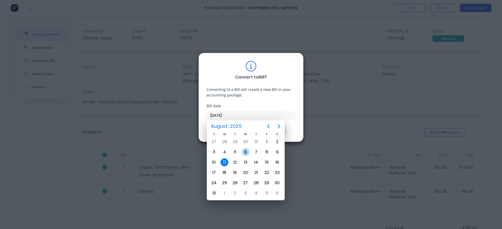
click at [245, 151] on div "6" at bounding box center [246, 152] width 8 height 8
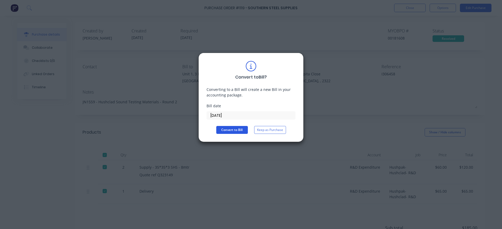
click at [222, 127] on button "Convert to Bill" at bounding box center [232, 130] width 32 height 8
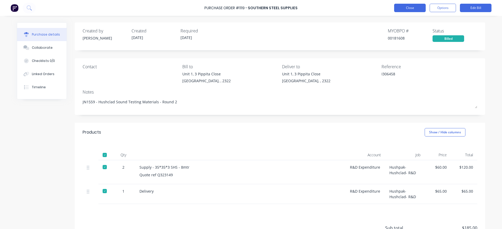
click at [415, 6] on button "Close" at bounding box center [410, 8] width 32 height 8
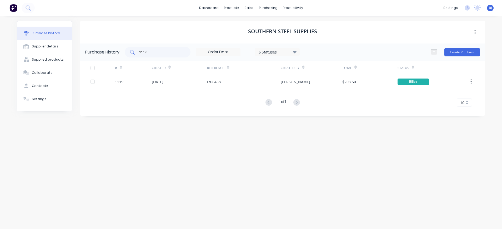
click at [163, 57] on div "1119" at bounding box center [158, 52] width 66 height 11
drag, startPoint x: 159, startPoint y: 55, endPoint x: 112, endPoint y: 55, distance: 47.1
click at [112, 55] on div "Purchase History 1119 6 Statuses 6 Statuses Create Purchase" at bounding box center [282, 51] width 405 height 17
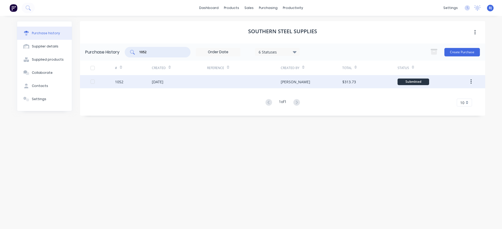
click at [122, 80] on div "1052" at bounding box center [119, 82] width 8 height 6
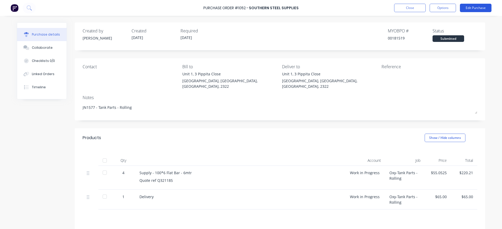
click at [473, 9] on button "Edit Purchase" at bounding box center [476, 8] width 32 height 8
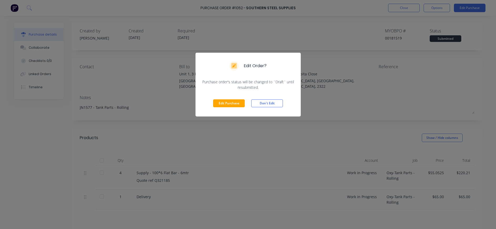
drag, startPoint x: 232, startPoint y: 101, endPoint x: 355, endPoint y: 81, distance: 124.7
click at [235, 101] on button "Edit Purchase" at bounding box center [229, 103] width 32 height 8
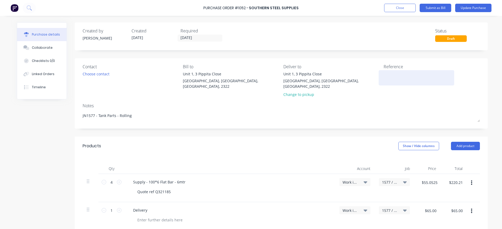
click at [390, 78] on textarea at bounding box center [417, 77] width 66 height 12
click at [403, 181] on icon at bounding box center [405, 182] width 4 height 2
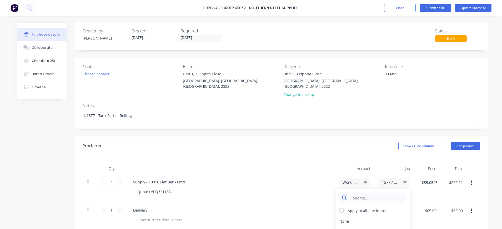
click at [381, 192] on input at bounding box center [377, 197] width 54 height 11
click at [379, 215] on div "1577 / Oxy-Tank Parts - Rolling" at bounding box center [373, 220] width 74 height 11
click at [364, 181] on icon at bounding box center [366, 182] width 4 height 2
click at [337, 192] on input at bounding box center [338, 197] width 54 height 11
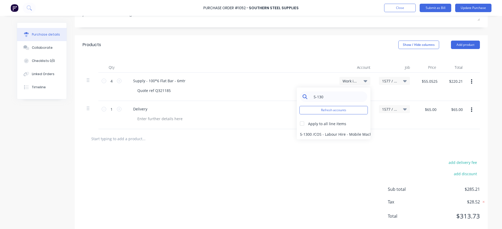
scroll to position [105, 0]
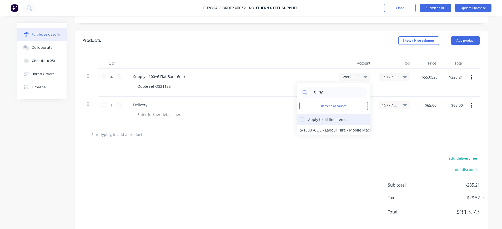
click at [314, 117] on div "Apply to all line items" at bounding box center [327, 120] width 38 height 6
drag, startPoint x: 298, startPoint y: 115, endPoint x: 307, endPoint y: 122, distance: 11.6
click at [298, 115] on div at bounding box center [302, 119] width 11 height 11
click at [317, 126] on div "5-1300 / COS - Labour Hire - Mobile Machines Sound" at bounding box center [334, 129] width 74 height 11
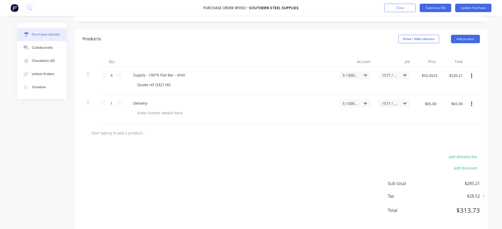
scroll to position [0, 0]
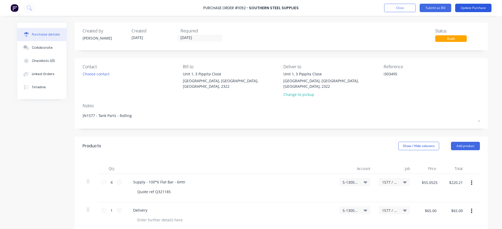
click at [468, 5] on button "Update Purchase" at bounding box center [473, 8] width 36 height 8
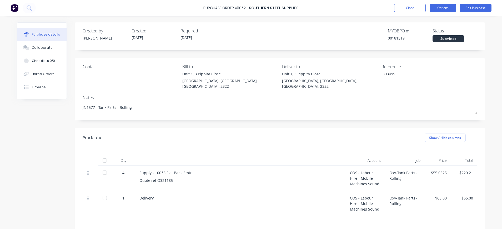
click at [442, 6] on button "Options" at bounding box center [443, 8] width 26 height 8
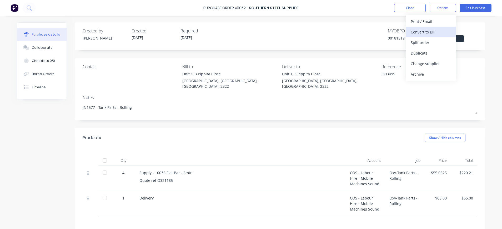
click at [431, 32] on div "Convert to Bill" at bounding box center [431, 32] width 41 height 8
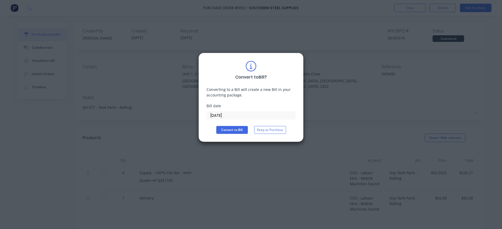
click at [226, 114] on input "[DATE]" at bounding box center [251, 115] width 88 height 8
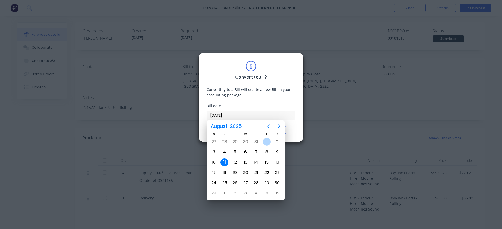
click at [267, 142] on div "1" at bounding box center [267, 142] width 8 height 8
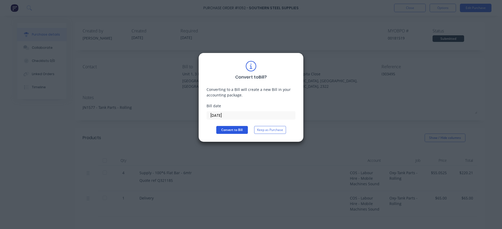
click at [234, 129] on button "Convert to Bill" at bounding box center [232, 130] width 32 height 8
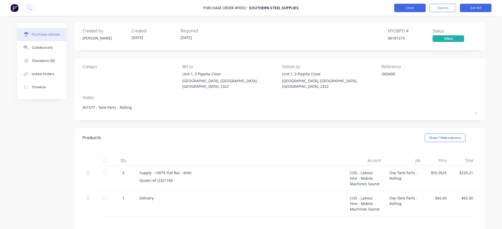
click at [402, 9] on button "Close" at bounding box center [410, 8] width 32 height 8
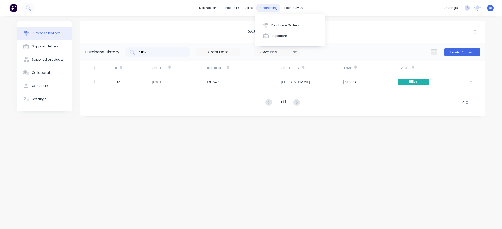
click at [269, 7] on div "purchasing" at bounding box center [268, 8] width 24 height 8
click at [269, 26] on div at bounding box center [266, 25] width 8 height 5
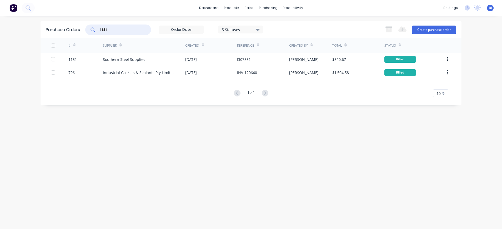
drag, startPoint x: 124, startPoint y: 31, endPoint x: 121, endPoint y: 30, distance: 3.0
click at [123, 31] on input "1151" at bounding box center [121, 29] width 44 height 5
drag, startPoint x: 121, startPoint y: 30, endPoint x: 80, endPoint y: 29, distance: 41.0
click at [79, 30] on div "Purchase Orders 1151 5 Statuses 5 Statuses Export to Excel (XLSX) Create purcha…" at bounding box center [251, 29] width 421 height 17
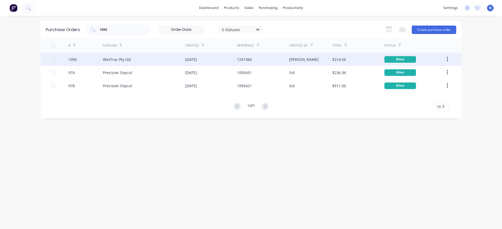
click at [119, 59] on div "WesTrac Pty Ltd" at bounding box center [117, 60] width 28 height 6
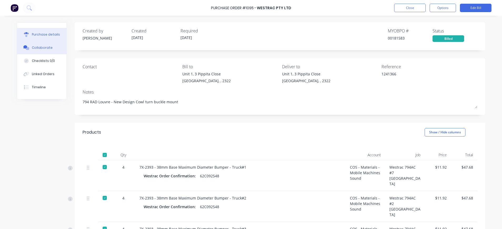
drag, startPoint x: 41, startPoint y: 48, endPoint x: 49, endPoint y: 52, distance: 8.2
click at [41, 48] on div "Collaborate" at bounding box center [42, 47] width 21 height 5
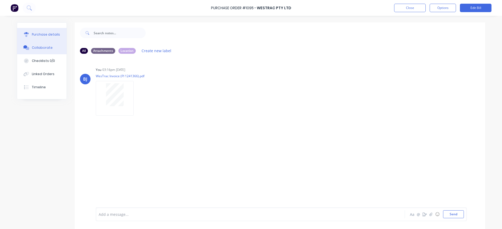
click at [54, 32] on div "Purchase details" at bounding box center [46, 34] width 28 height 5
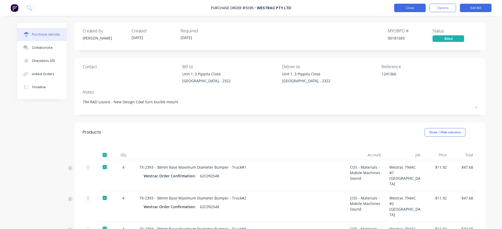
click at [406, 6] on button "Close" at bounding box center [410, 8] width 32 height 8
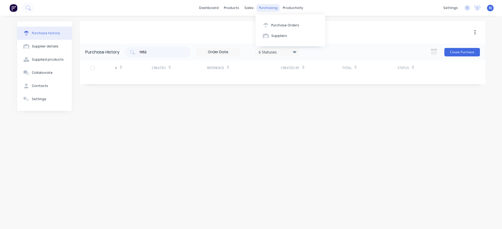
click at [263, 8] on div "purchasing" at bounding box center [268, 8] width 24 height 8
click at [270, 24] on button "Purchase Orders" at bounding box center [290, 25] width 70 height 11
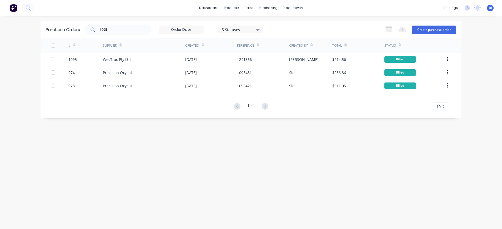
click at [114, 30] on input "1095" at bounding box center [121, 29] width 44 height 5
drag, startPoint x: 113, startPoint y: 29, endPoint x: 87, endPoint y: 29, distance: 26.0
click at [87, 29] on div "1095" at bounding box center [118, 29] width 66 height 11
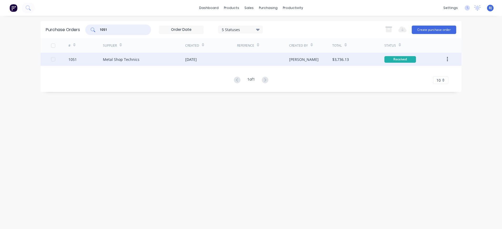
click at [124, 61] on div "Metal Shop Technics" at bounding box center [121, 60] width 37 height 6
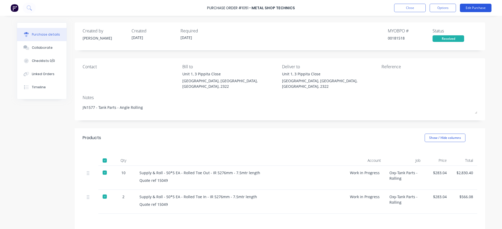
click at [474, 5] on button "Edit Purchase" at bounding box center [476, 8] width 32 height 8
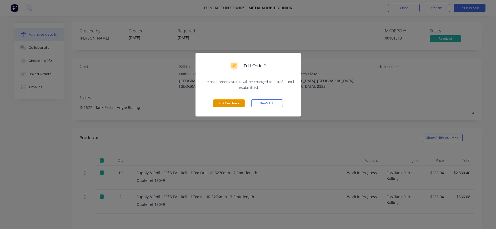
click at [228, 100] on button "Edit Purchase" at bounding box center [229, 103] width 32 height 8
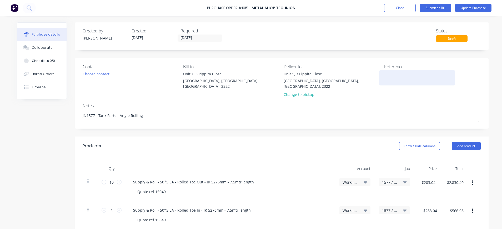
click at [400, 77] on textarea at bounding box center [417, 77] width 66 height 12
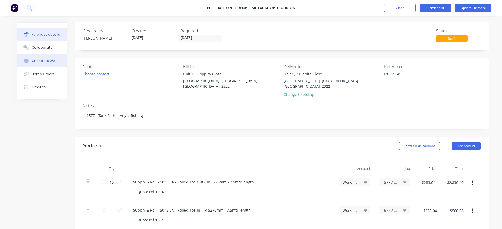
drag, startPoint x: 42, startPoint y: 48, endPoint x: 51, endPoint y: 56, distance: 12.7
click at [42, 48] on div "Collaborate" at bounding box center [42, 47] width 21 height 5
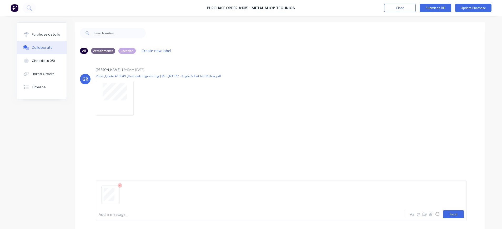
click at [450, 216] on button "Send" at bounding box center [453, 214] width 21 height 8
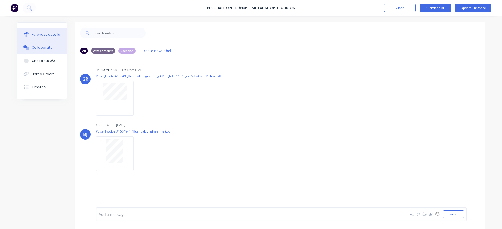
click at [46, 33] on div "Purchase details" at bounding box center [46, 34] width 28 height 5
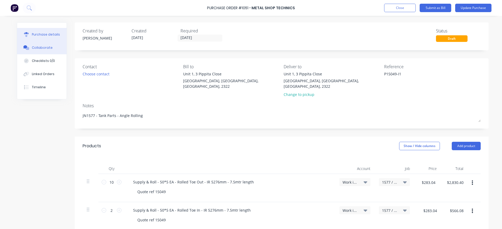
click at [40, 51] on button "Collaborate" at bounding box center [41, 47] width 49 height 13
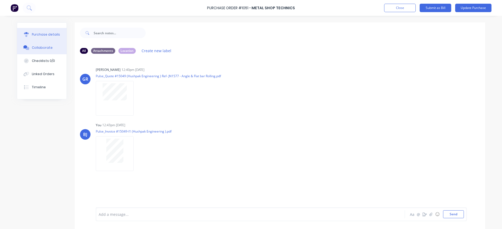
click at [32, 35] on div "Purchase details" at bounding box center [46, 34] width 28 height 5
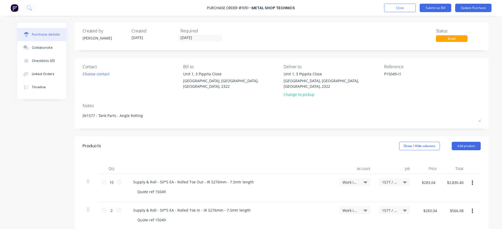
click at [364, 181] on icon at bounding box center [366, 182] width 4 height 2
click at [339, 192] on input at bounding box center [338, 197] width 54 height 11
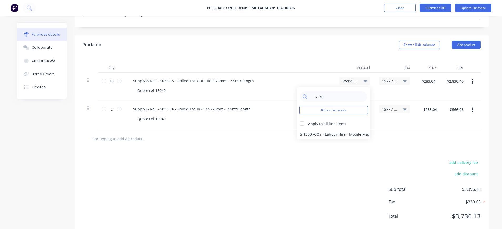
scroll to position [105, 0]
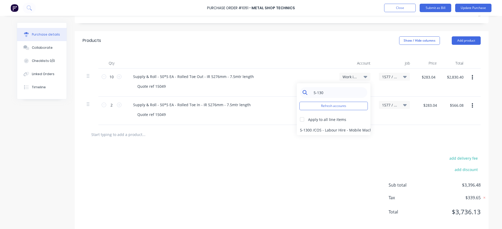
drag, startPoint x: 320, startPoint y: 87, endPoint x: 314, endPoint y: 87, distance: 5.3
click at [314, 87] on input "5-130" at bounding box center [338, 92] width 54 height 11
click at [335, 124] on div "5-3100 / COS - Materials - Manufacturing Other" at bounding box center [334, 129] width 74 height 11
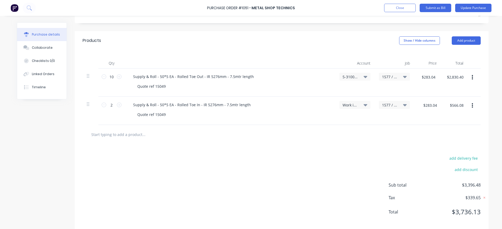
click at [346, 102] on span "Work in Progress" at bounding box center [351, 105] width 16 height 6
click at [341, 117] on input at bounding box center [338, 120] width 54 height 11
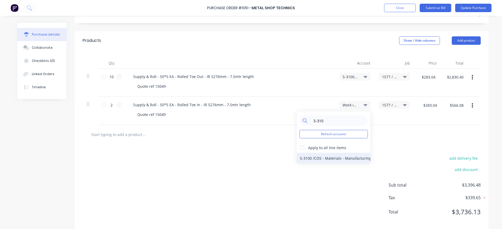
click at [351, 154] on div "5-3100 / COS - Materials - Manufacturing Other" at bounding box center [334, 158] width 74 height 11
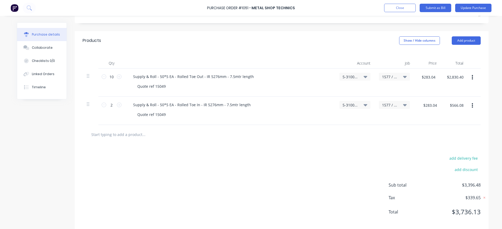
scroll to position [0, 0]
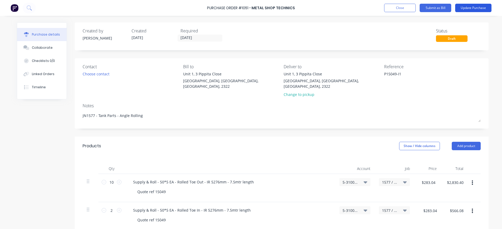
click at [470, 7] on button "Update Purchase" at bounding box center [473, 8] width 36 height 8
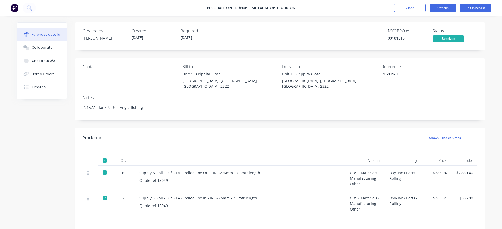
drag, startPoint x: 443, startPoint y: 6, endPoint x: 446, endPoint y: 9, distance: 4.3
click at [443, 6] on button "Options" at bounding box center [443, 8] width 26 height 8
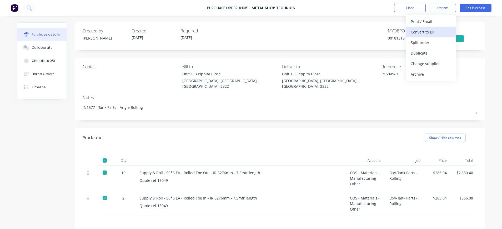
click at [436, 31] on div "Convert to Bill" at bounding box center [431, 32] width 41 height 8
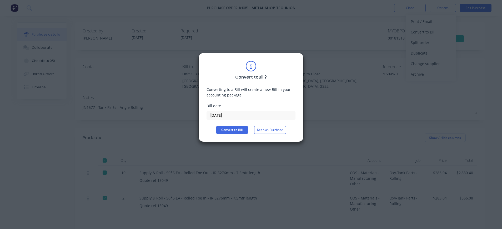
click at [219, 117] on input "[DATE]" at bounding box center [251, 115] width 88 height 8
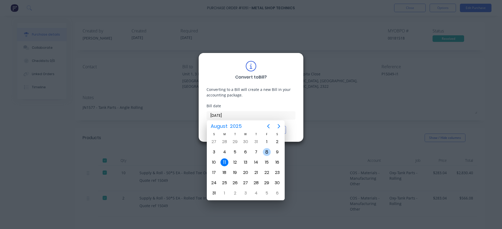
click at [268, 151] on div "8" at bounding box center [267, 152] width 8 height 8
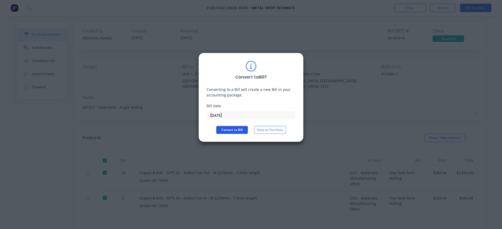
click at [233, 129] on button "Convert to Bill" at bounding box center [232, 130] width 32 height 8
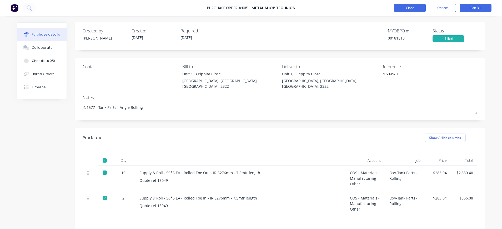
click at [417, 8] on button "Close" at bounding box center [410, 8] width 32 height 8
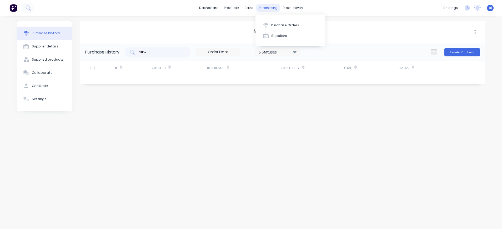
click at [269, 9] on div "purchasing" at bounding box center [268, 8] width 24 height 8
click at [282, 25] on div "Purchase Orders" at bounding box center [285, 25] width 28 height 5
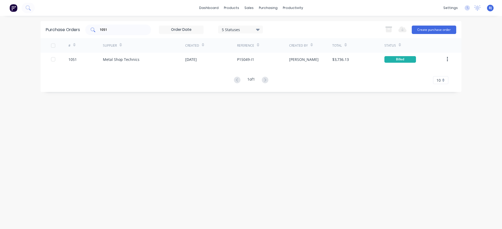
click at [138, 29] on input "1051" at bounding box center [121, 29] width 44 height 5
drag, startPoint x: 123, startPoint y: 28, endPoint x: 76, endPoint y: 30, distance: 46.6
click at [76, 30] on div "Purchase Orders 1051 5 Statuses 5 Statuses Export to Excel (XLSX) Create purcha…" at bounding box center [251, 29] width 421 height 17
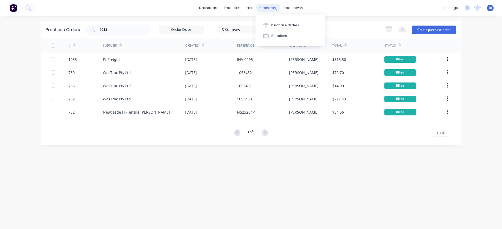
drag, startPoint x: 270, startPoint y: 6, endPoint x: 273, endPoint y: 13, distance: 7.9
click at [270, 7] on div "purchasing" at bounding box center [268, 8] width 24 height 8
click at [271, 35] on div "Suppliers" at bounding box center [279, 35] width 16 height 5
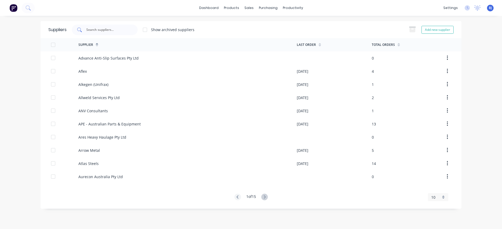
click at [107, 31] on input "text" at bounding box center [108, 29] width 44 height 5
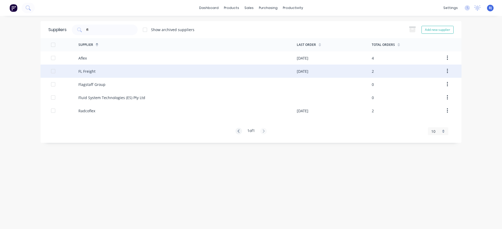
click at [95, 69] on div "FL Freight" at bounding box center [86, 71] width 17 height 6
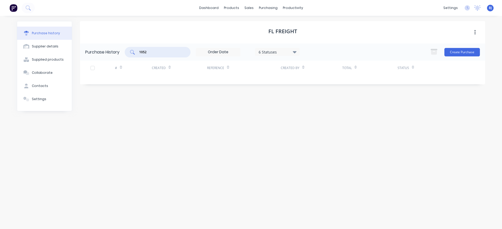
click at [163, 54] on input "1052" at bounding box center [161, 51] width 44 height 5
click at [132, 50] on div "1052" at bounding box center [158, 52] width 66 height 11
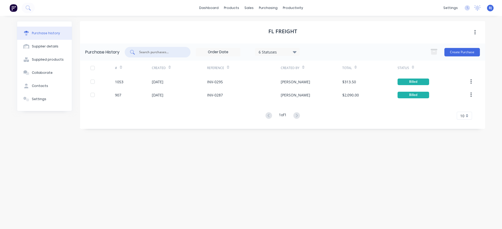
click at [172, 53] on input "text" at bounding box center [161, 51] width 44 height 5
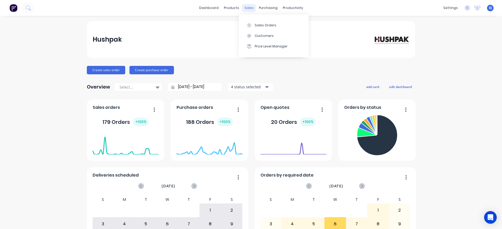
click at [247, 7] on div "sales" at bounding box center [249, 8] width 14 height 8
click at [245, 6] on div "sales" at bounding box center [249, 8] width 14 height 8
click at [249, 24] on icon at bounding box center [249, 25] width 2 height 3
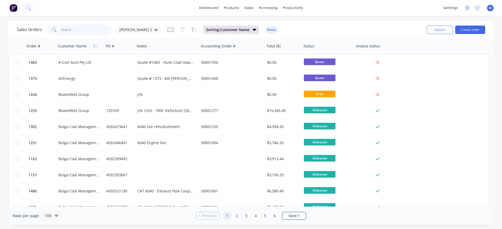
click at [85, 27] on input "text" at bounding box center [86, 29] width 51 height 11
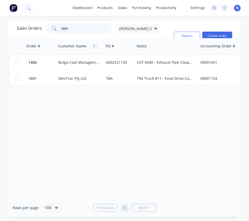
click at [79, 28] on input "1601" at bounding box center [86, 28] width 51 height 11
drag, startPoint x: 78, startPoint y: 28, endPoint x: 27, endPoint y: 22, distance: 51.9
click at [36, 23] on div "Sales Orders 1601 beth 2" at bounding box center [89, 28] width 144 height 11
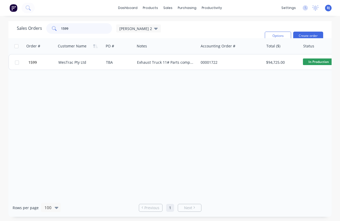
click at [81, 34] on input "1599" at bounding box center [86, 28] width 51 height 11
drag, startPoint x: 76, startPoint y: 31, endPoint x: 47, endPoint y: 31, distance: 29.5
click at [47, 31] on div "1599" at bounding box center [79, 28] width 66 height 11
click at [169, 68] on div "Order # Customer Name PO # Notes Accounting Order # Total ($) Status Invoice st…" at bounding box center [169, 118] width 323 height 160
click at [173, 68] on div "Order # Customer Name PO # Notes Accounting Order # Total ($) Status Invoice st…" at bounding box center [169, 118] width 323 height 160
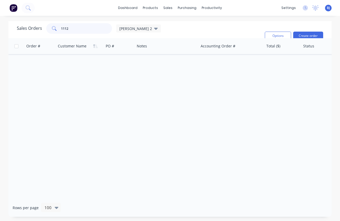
click at [85, 26] on input "1112" at bounding box center [86, 28] width 51 height 11
drag, startPoint x: 69, startPoint y: 28, endPoint x: 18, endPoint y: 36, distance: 51.4
click at [18, 36] on div "Sales Orders 1112 beth 2 Sorting: Customer Name Reset" at bounding box center [139, 35] width 244 height 25
type input "1599"
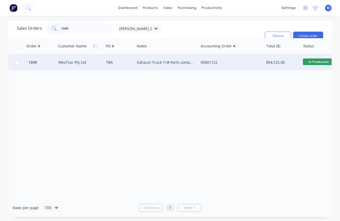
click at [76, 63] on div "WesTrac Pty Ltd" at bounding box center [78, 62] width 41 height 5
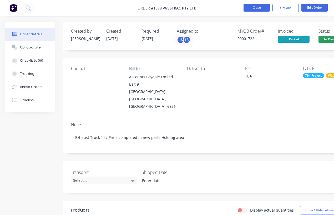
click at [254, 8] on button "Close" at bounding box center [257, 8] width 26 height 8
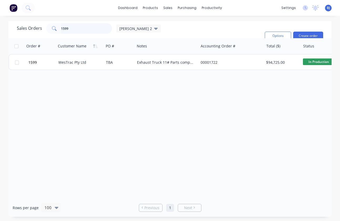
click at [76, 27] on input "1599" at bounding box center [86, 28] width 51 height 11
click at [73, 33] on input "1599" at bounding box center [86, 28] width 51 height 11
drag, startPoint x: 70, startPoint y: 30, endPoint x: 56, endPoint y: 30, distance: 13.9
click at [56, 30] on div "1599" at bounding box center [79, 28] width 66 height 11
click at [70, 30] on input "1589" at bounding box center [86, 28] width 51 height 11
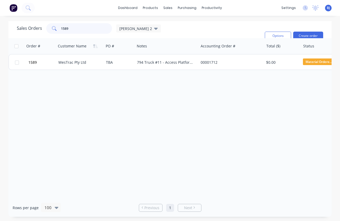
drag, startPoint x: 70, startPoint y: 30, endPoint x: 59, endPoint y: 30, distance: 11.3
click at [59, 30] on div "1589" at bounding box center [79, 28] width 66 height 11
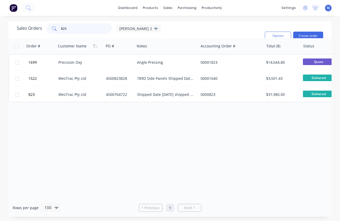
click at [80, 27] on input "823" at bounding box center [86, 28] width 51 height 11
drag, startPoint x: 79, startPoint y: 27, endPoint x: 47, endPoint y: 29, distance: 32.4
click at [47, 29] on div "823" at bounding box center [79, 28] width 66 height 11
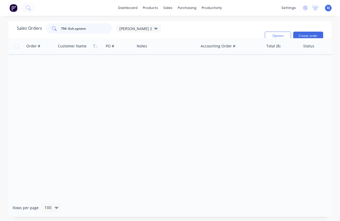
drag, startPoint x: 76, startPoint y: 31, endPoint x: 73, endPoint y: 31, distance: 2.9
click at [73, 31] on input "794 -Exh.system" at bounding box center [86, 28] width 51 height 11
click at [178, 86] on div "Order # Customer Name PO # Notes Accounting Order # Total ($) Status Invoice st…" at bounding box center [169, 118] width 323 height 160
click at [92, 28] on input "794 -Exh.System" at bounding box center [86, 28] width 51 height 11
type input "794 -Exh.System-T"
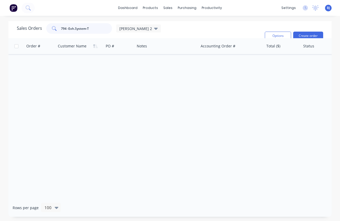
drag, startPoint x: 93, startPoint y: 28, endPoint x: 57, endPoint y: 29, distance: 36.3
click at [57, 29] on div "794 -Exh.System-T" at bounding box center [79, 28] width 66 height 11
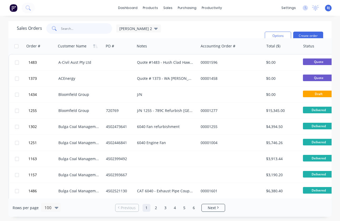
paste input "794 -Exh.System-T"
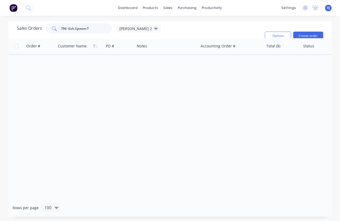
drag, startPoint x: 67, startPoint y: 29, endPoint x: 54, endPoint y: 30, distance: 13.2
click at [54, 30] on div "794 -Exh.System-T" at bounding box center [79, 28] width 66 height 11
click at [85, 31] on input "Exh.System-T" at bounding box center [86, 28] width 51 height 11
click at [86, 30] on input "Exh.System-T" at bounding box center [86, 28] width 51 height 11
click at [150, 78] on div "Order # Customer Name PO # Notes Accounting Order # Total ($) Status Invoice st…" at bounding box center [169, 118] width 323 height 160
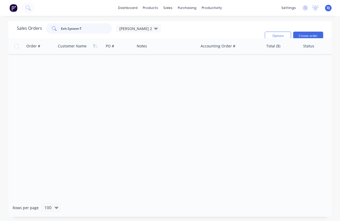
click at [86, 29] on input "Exh.System-T" at bounding box center [86, 28] width 51 height 11
click at [88, 30] on input "Exh-System-T" at bounding box center [86, 28] width 51 height 11
click at [68, 28] on input "Exh-System-T" at bounding box center [86, 28] width 51 height 11
click at [67, 30] on input "Exh-System-T" at bounding box center [86, 28] width 51 height 11
click at [97, 29] on input "Exh.System-T" at bounding box center [86, 28] width 51 height 11
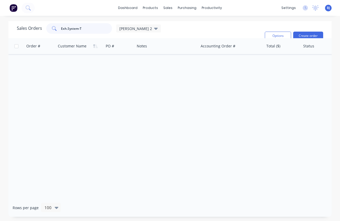
drag, startPoint x: 77, startPoint y: 29, endPoint x: 83, endPoint y: 29, distance: 6.4
click at [83, 29] on input "Exh.System-T" at bounding box center [86, 28] width 51 height 11
drag, startPoint x: 67, startPoint y: 29, endPoint x: 69, endPoint y: 29, distance: 2.9
click at [89, 29] on input "Exh System" at bounding box center [86, 28] width 51 height 11
drag, startPoint x: 70, startPoint y: 29, endPoint x: 96, endPoint y: 26, distance: 26.0
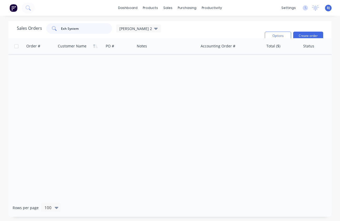
click at [96, 26] on input "Exh System" at bounding box center [86, 28] width 51 height 11
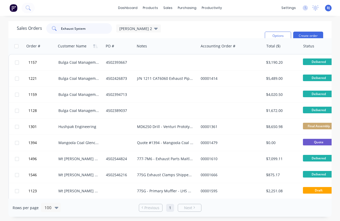
click at [89, 32] on input "Exhaust System" at bounding box center [86, 28] width 51 height 11
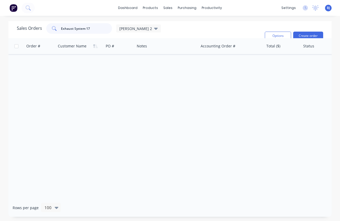
drag, startPoint x: 91, startPoint y: 24, endPoint x: 43, endPoint y: 26, distance: 48.4
click at [43, 26] on div "Sales Orders Exhaust System 17 beth 2" at bounding box center [89, 28] width 144 height 11
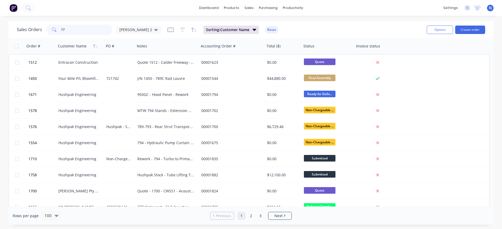
drag, startPoint x: 94, startPoint y: 30, endPoint x: 89, endPoint y: 31, distance: 5.4
click at [94, 30] on input "17" at bounding box center [86, 29] width 51 height 11
drag, startPoint x: 64, startPoint y: 31, endPoint x: 42, endPoint y: 31, distance: 21.8
click at [42, 31] on div "Sales Orders 17 beth 2" at bounding box center [89, 29] width 144 height 11
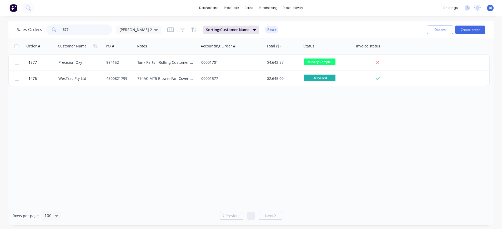
type input "1577"
